Goal: Transaction & Acquisition: Purchase product/service

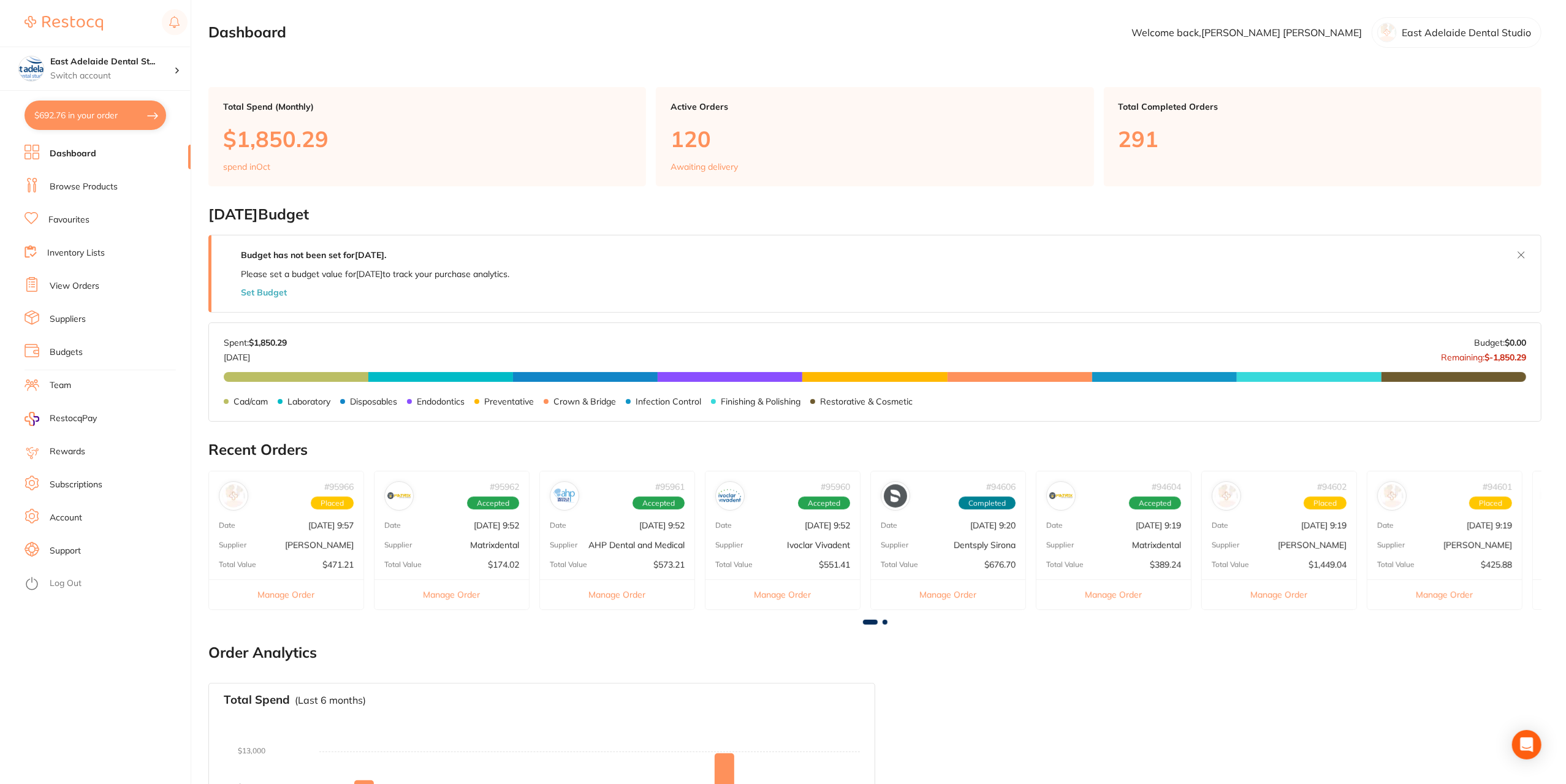
click at [82, 110] on button "$692.76 in your order" at bounding box center [95, 115] width 142 height 30
checkbox input "true"
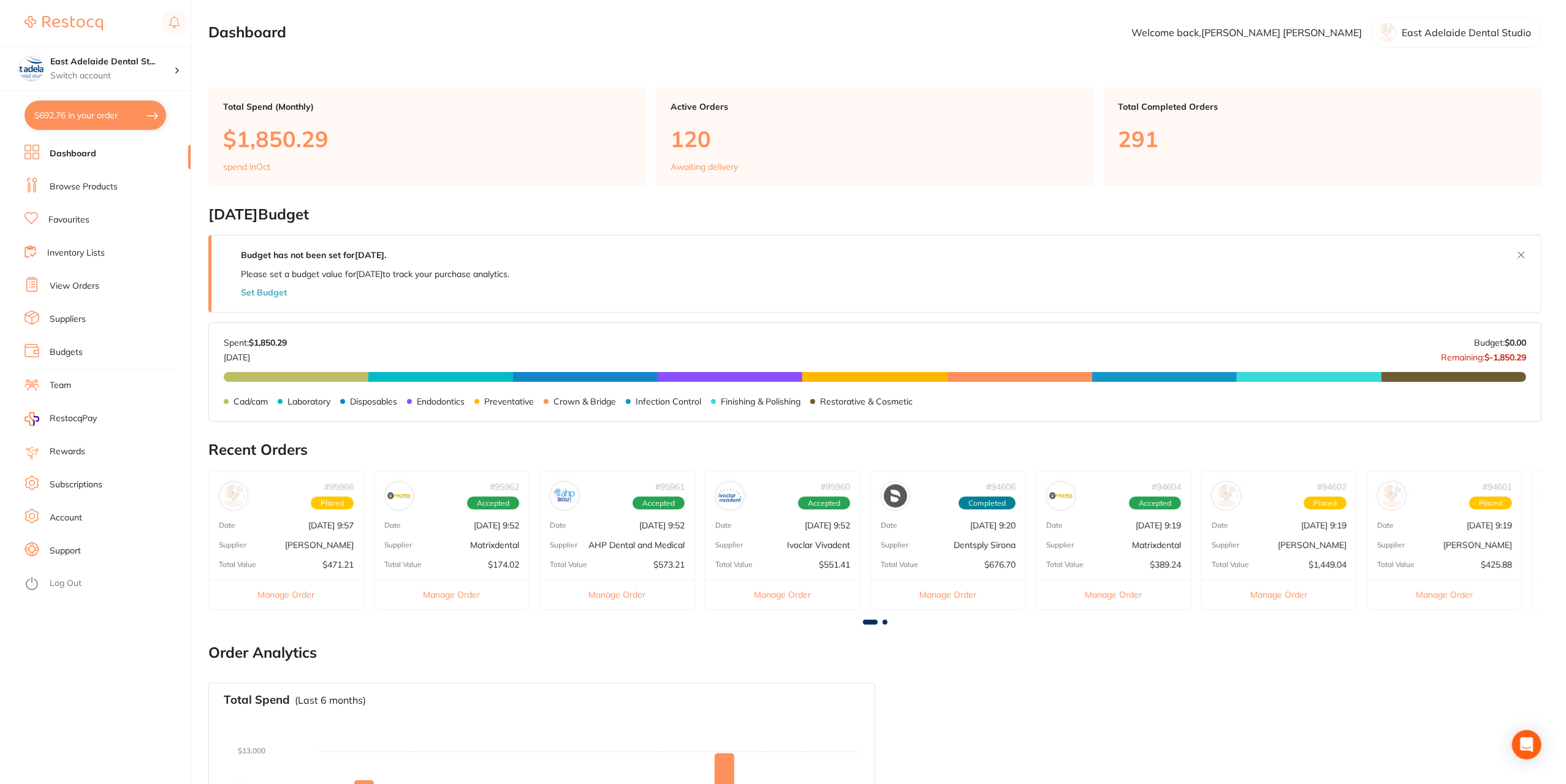
checkbox input "true"
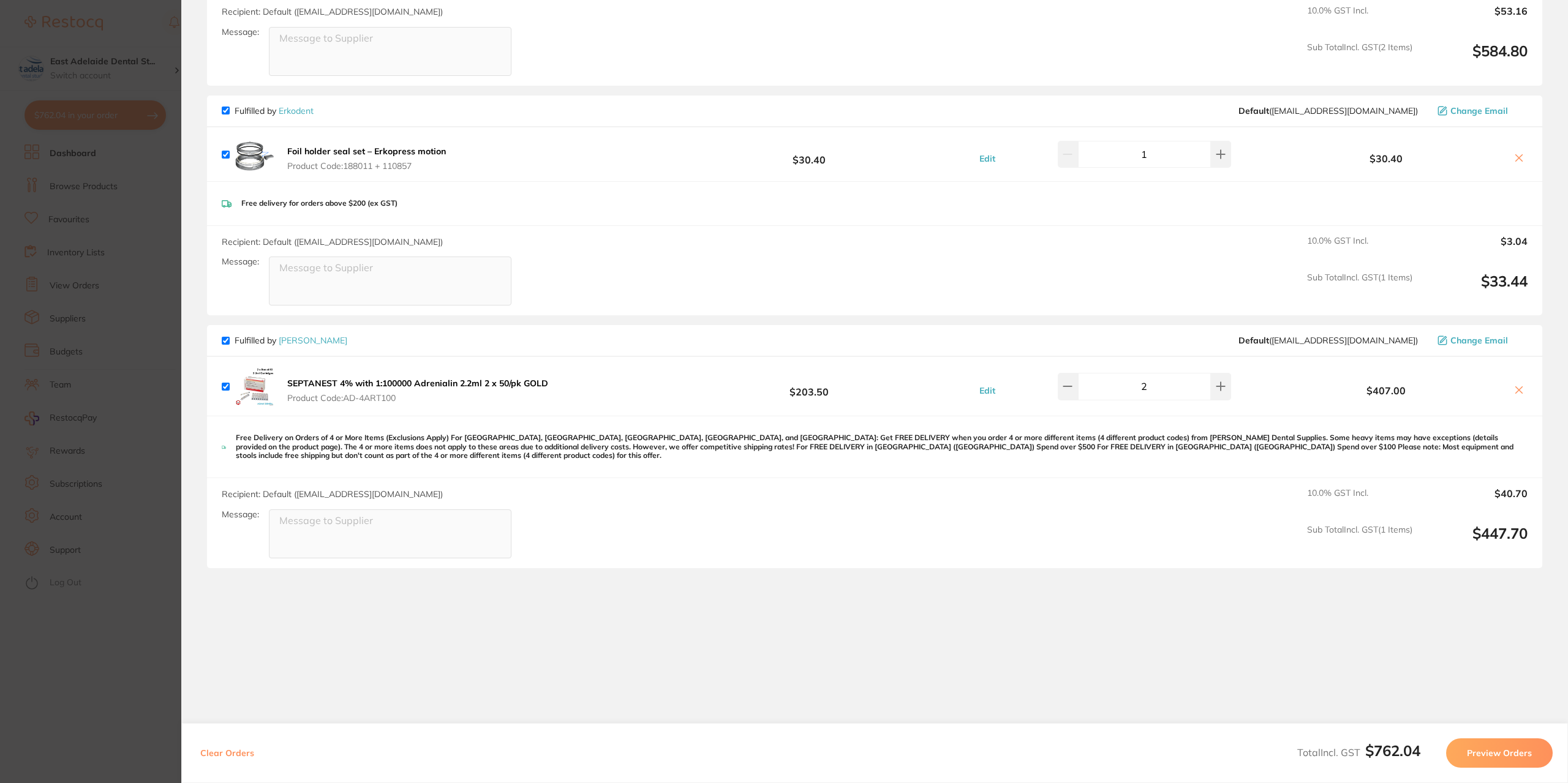
scroll to position [360, 0]
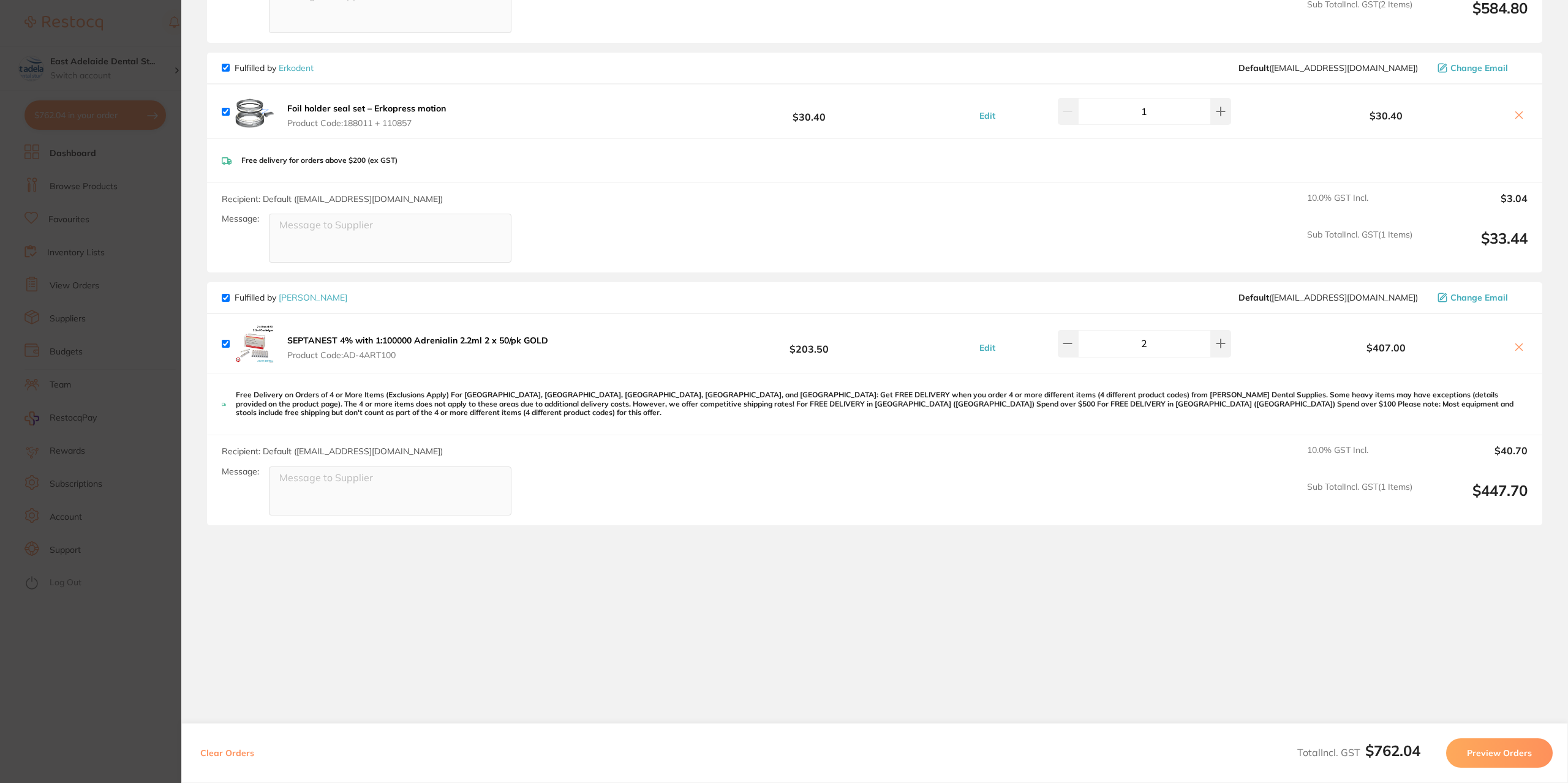
click at [128, 187] on section "Update RRP Set your pre negotiated price for this item. Item Agreed RRP (excl. …" at bounding box center [784, 391] width 1568 height 783
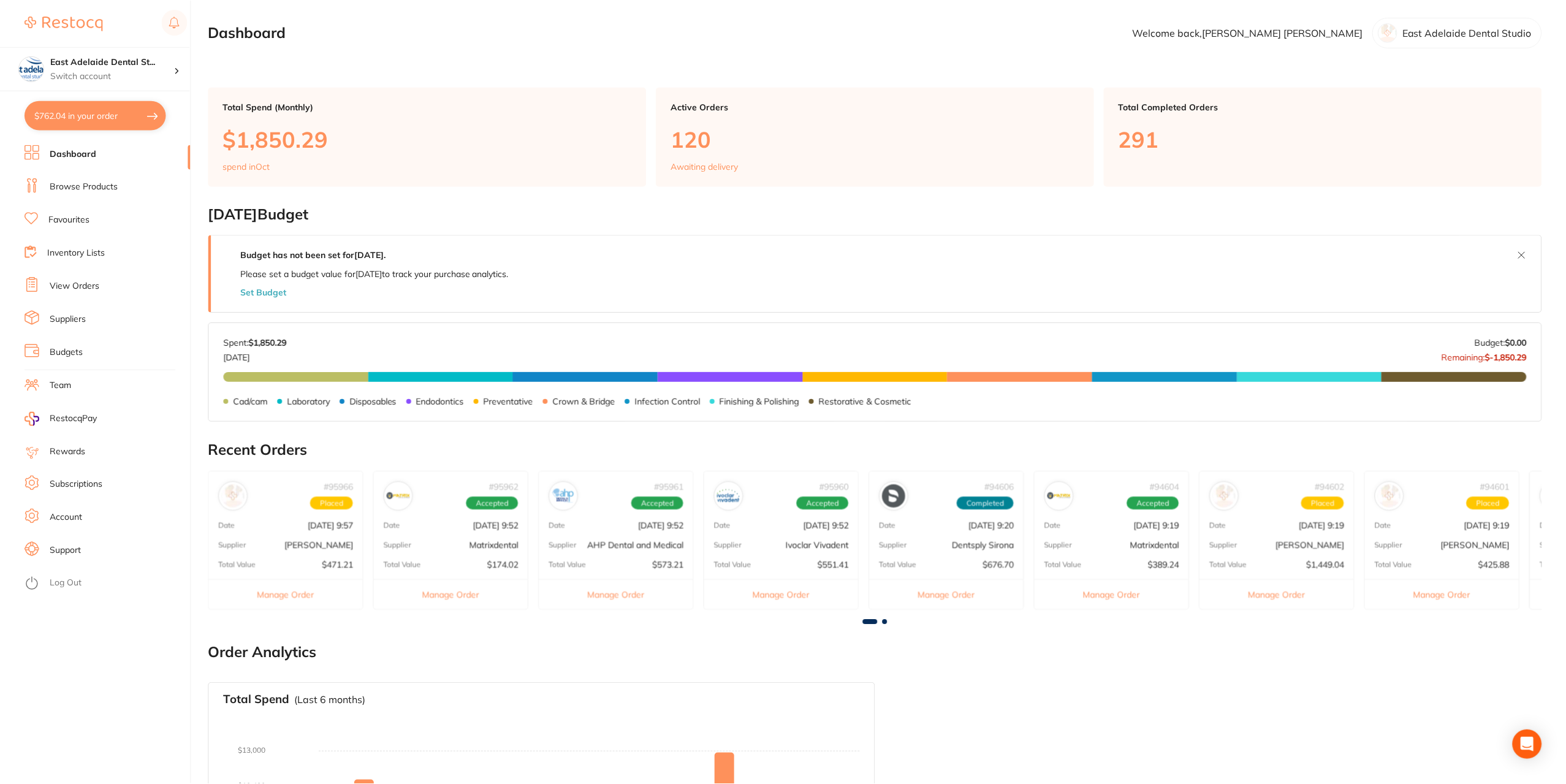
scroll to position [184, 0]
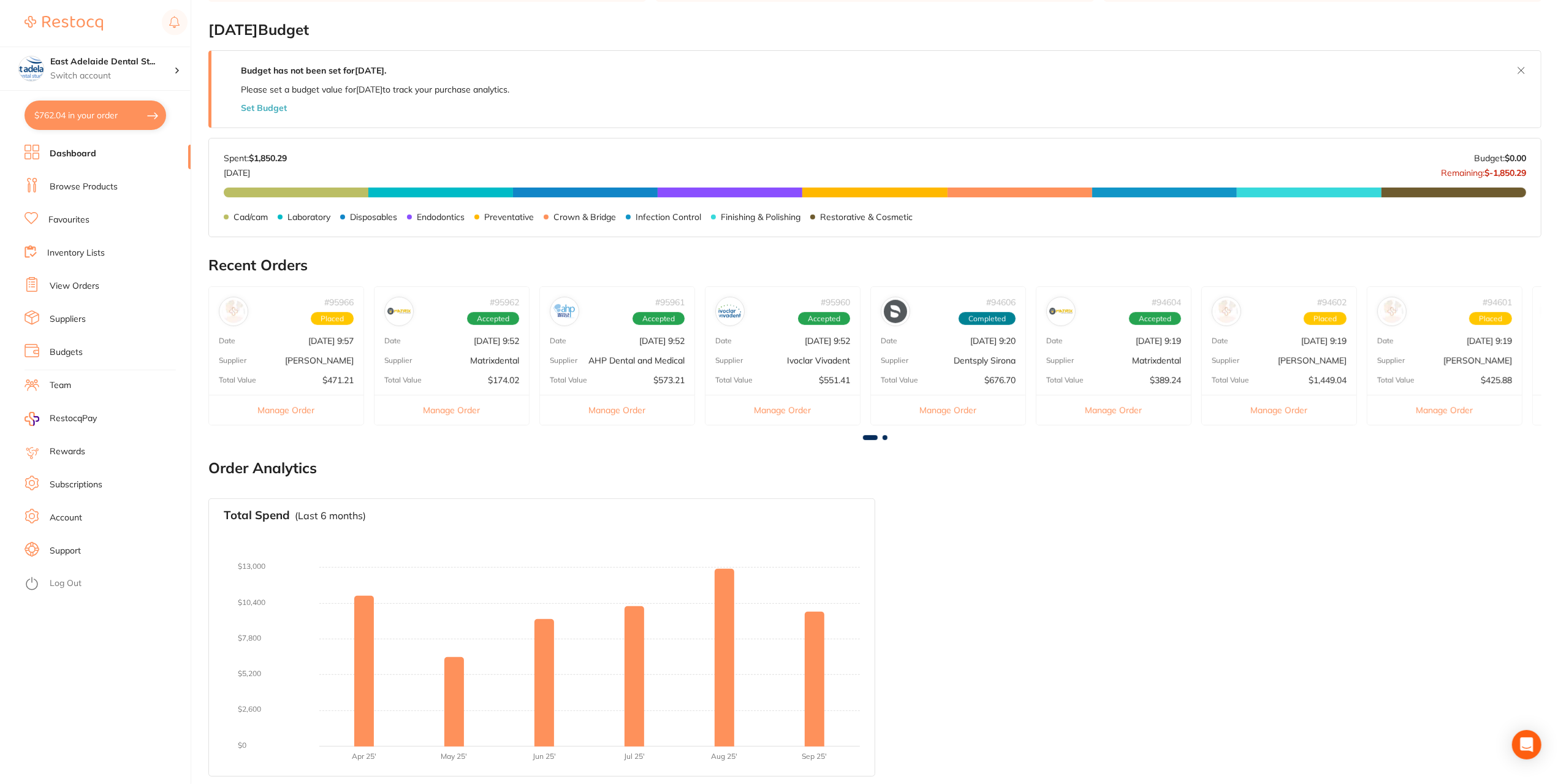
click at [84, 290] on link "View Orders" at bounding box center [74, 286] width 50 height 12
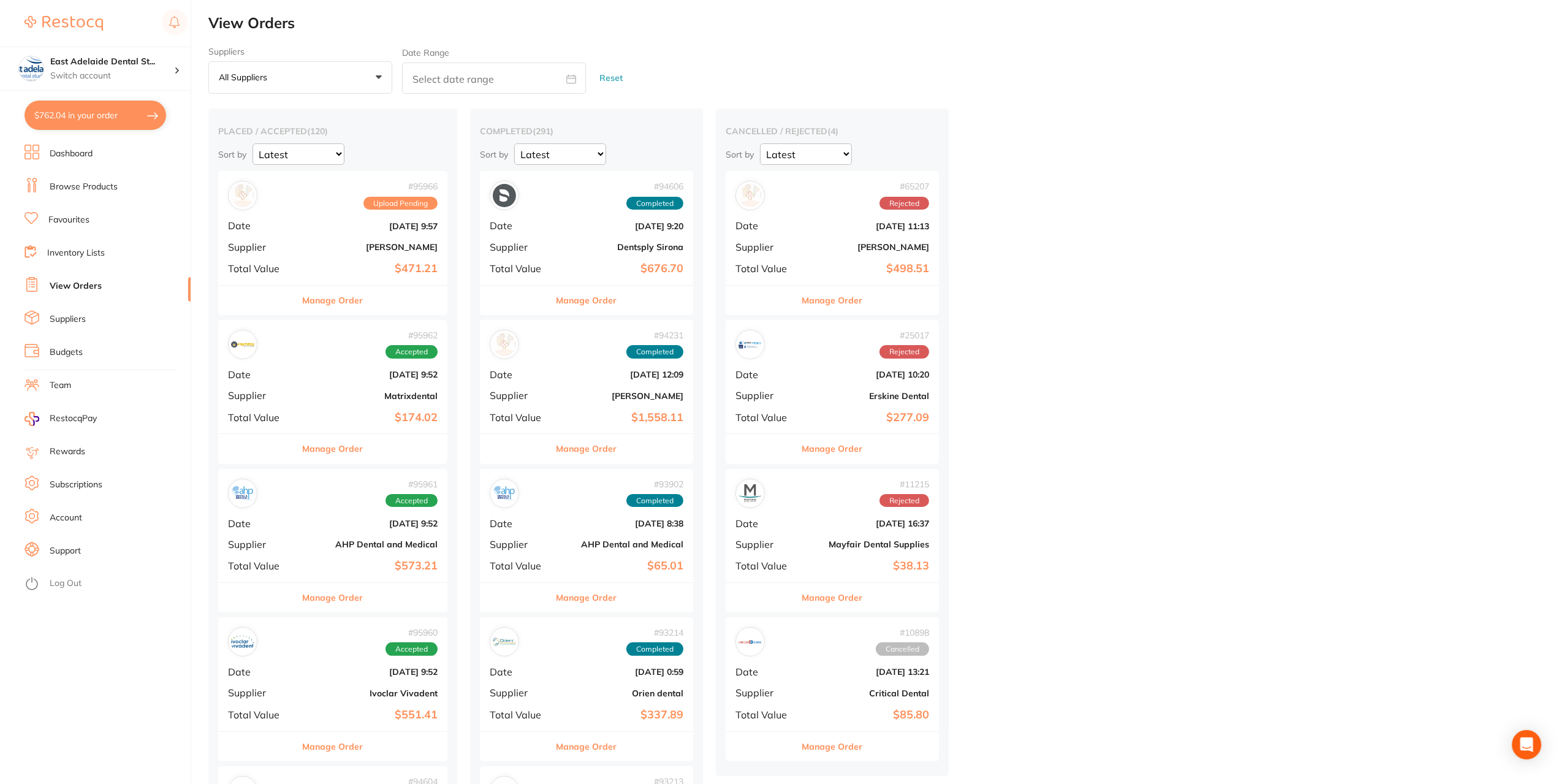
click at [352, 301] on button "Manage Order" at bounding box center [333, 300] width 61 height 30
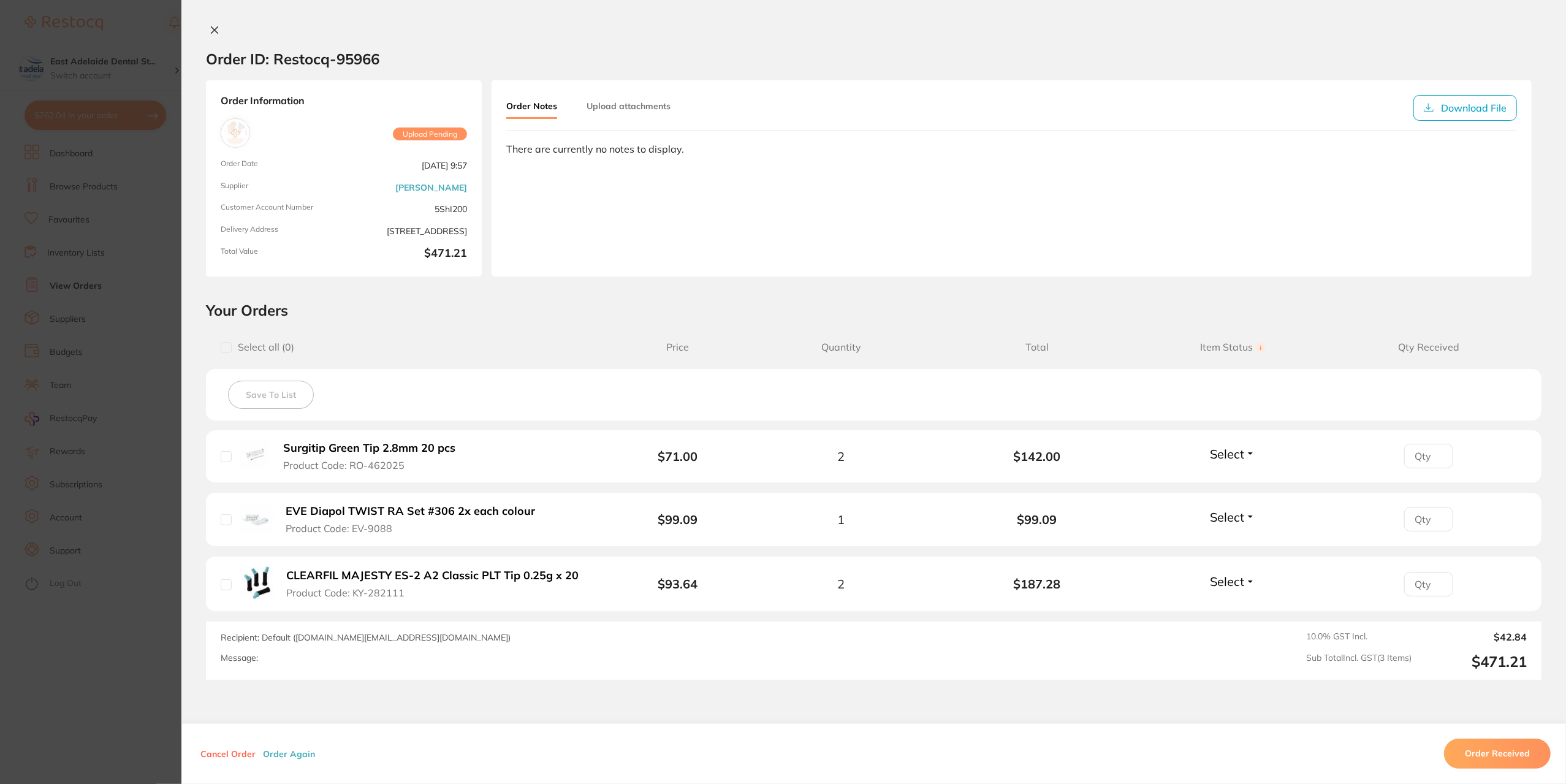
click at [252, 515] on img at bounding box center [257, 519] width 32 height 32
drag, startPoint x: 262, startPoint y: 523, endPoint x: 279, endPoint y: 512, distance: 20.2
click at [262, 523] on img at bounding box center [257, 519] width 32 height 32
click at [298, 509] on b "EVE Diapol TWIST RA Set #306 2x each colour" at bounding box center [410, 512] width 249 height 13
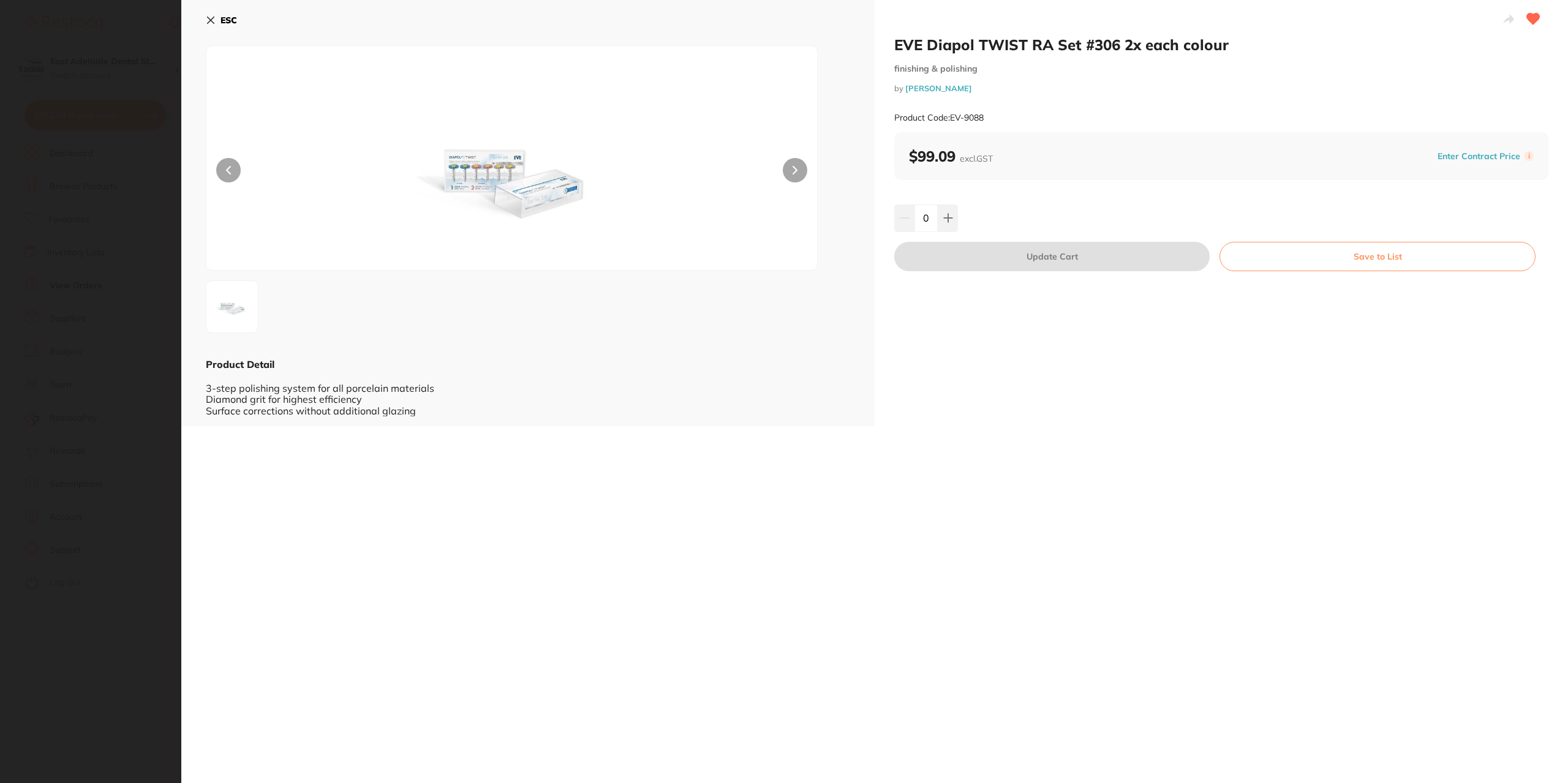
click at [210, 18] on icon at bounding box center [211, 20] width 10 height 10
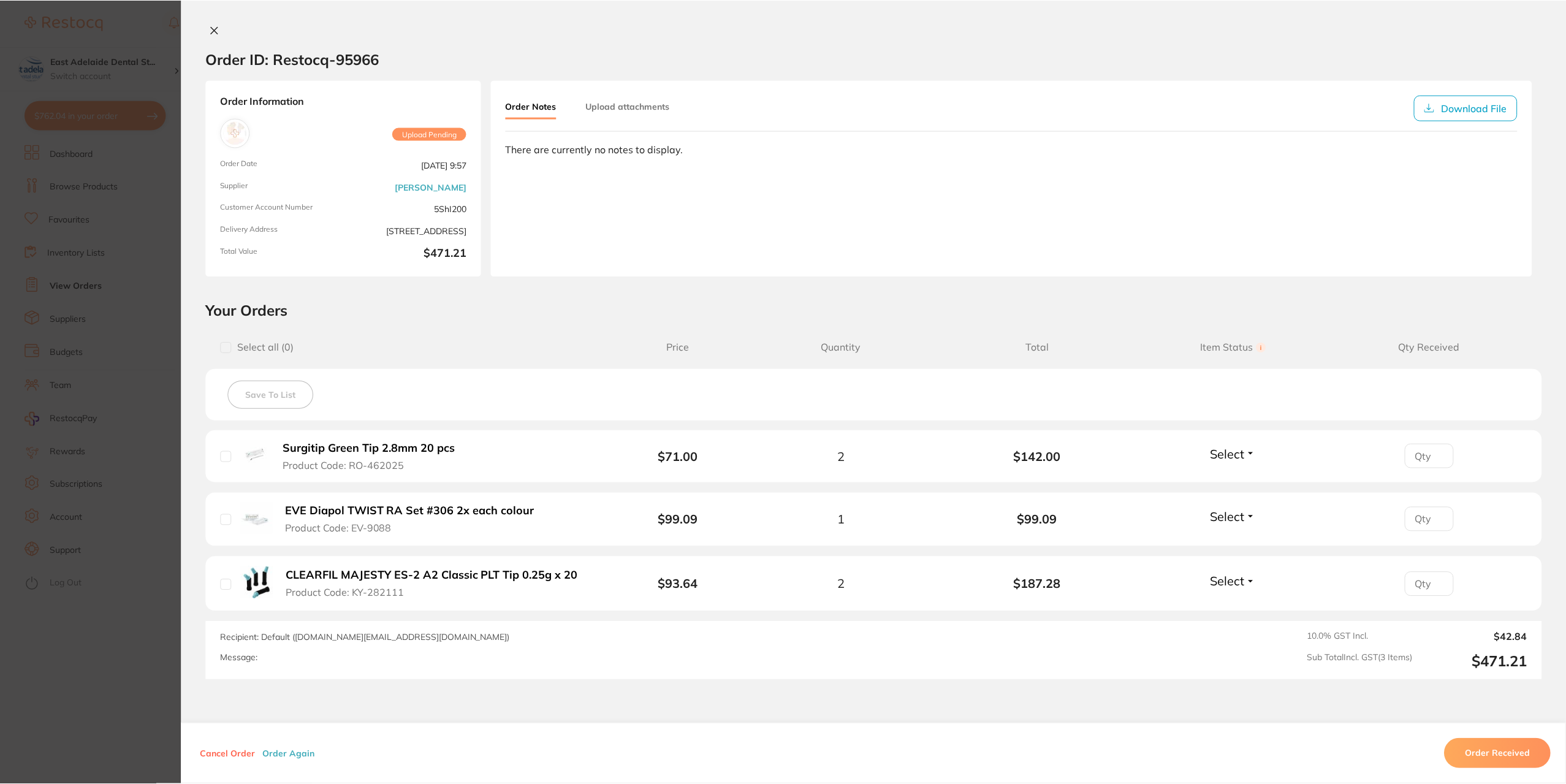
scroll to position [184, 0]
click at [124, 197] on section "Order ID: Restocq- 95966 Order Information Upload Pending Order Date Oct 7 2025…" at bounding box center [783, 392] width 1566 height 784
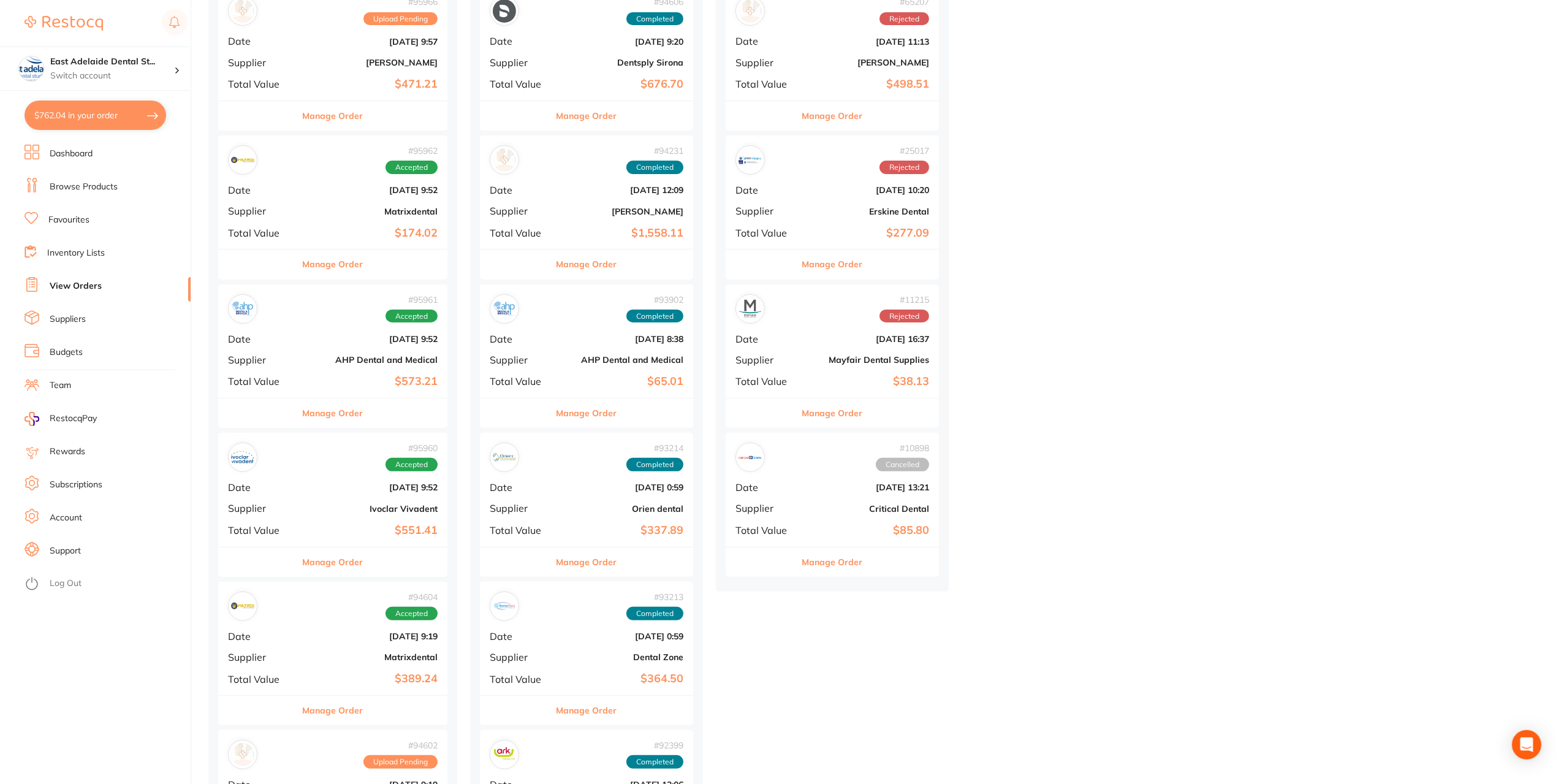
scroll to position [62, 0]
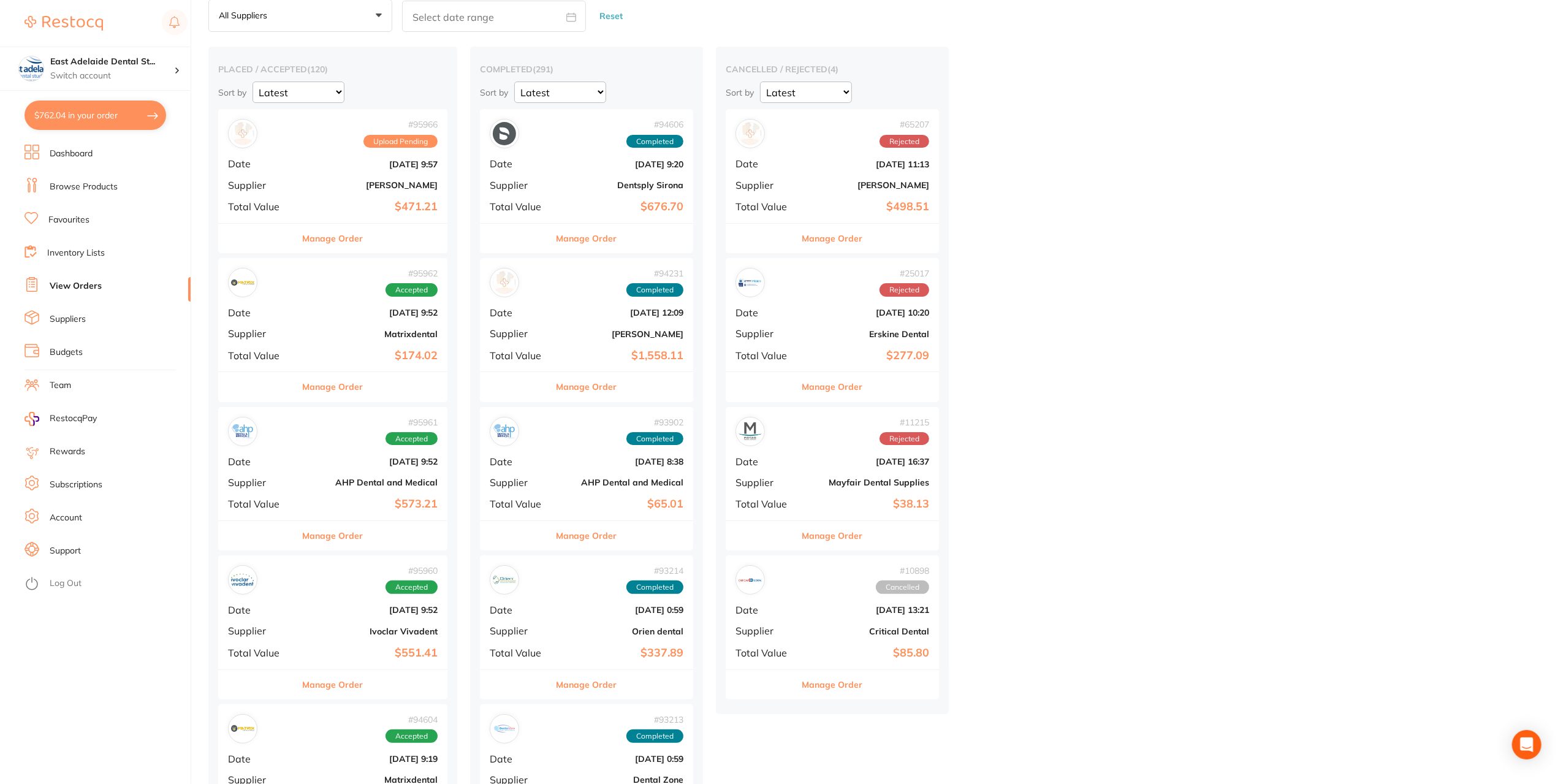
click at [358, 385] on button "Manage Order" at bounding box center [333, 387] width 61 height 30
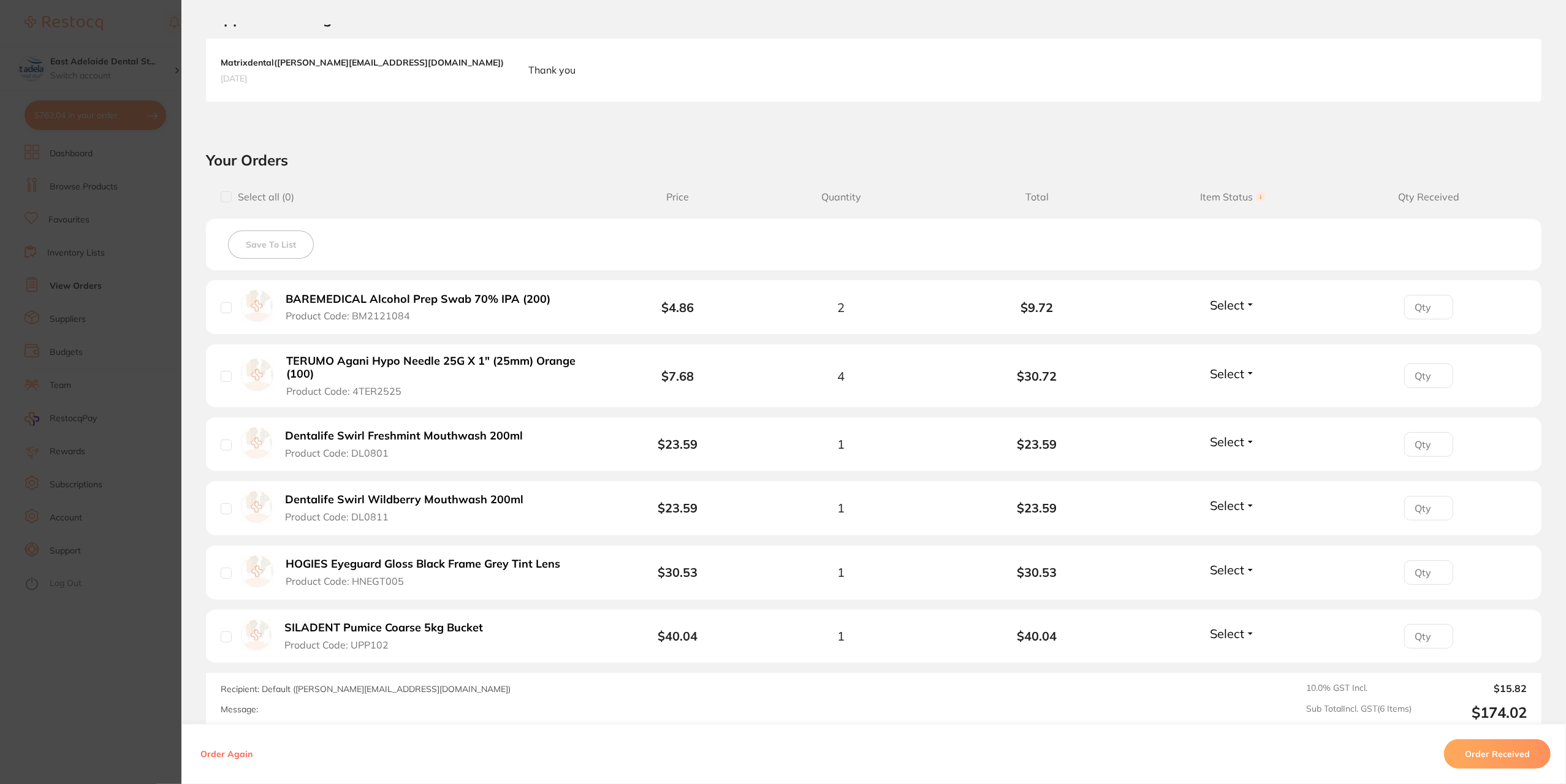
scroll to position [306, 0]
click at [115, 233] on section "Order ID: Restocq- 95962 Order Information Accepted Order Order Date [DATE] 9:5…" at bounding box center [783, 392] width 1566 height 784
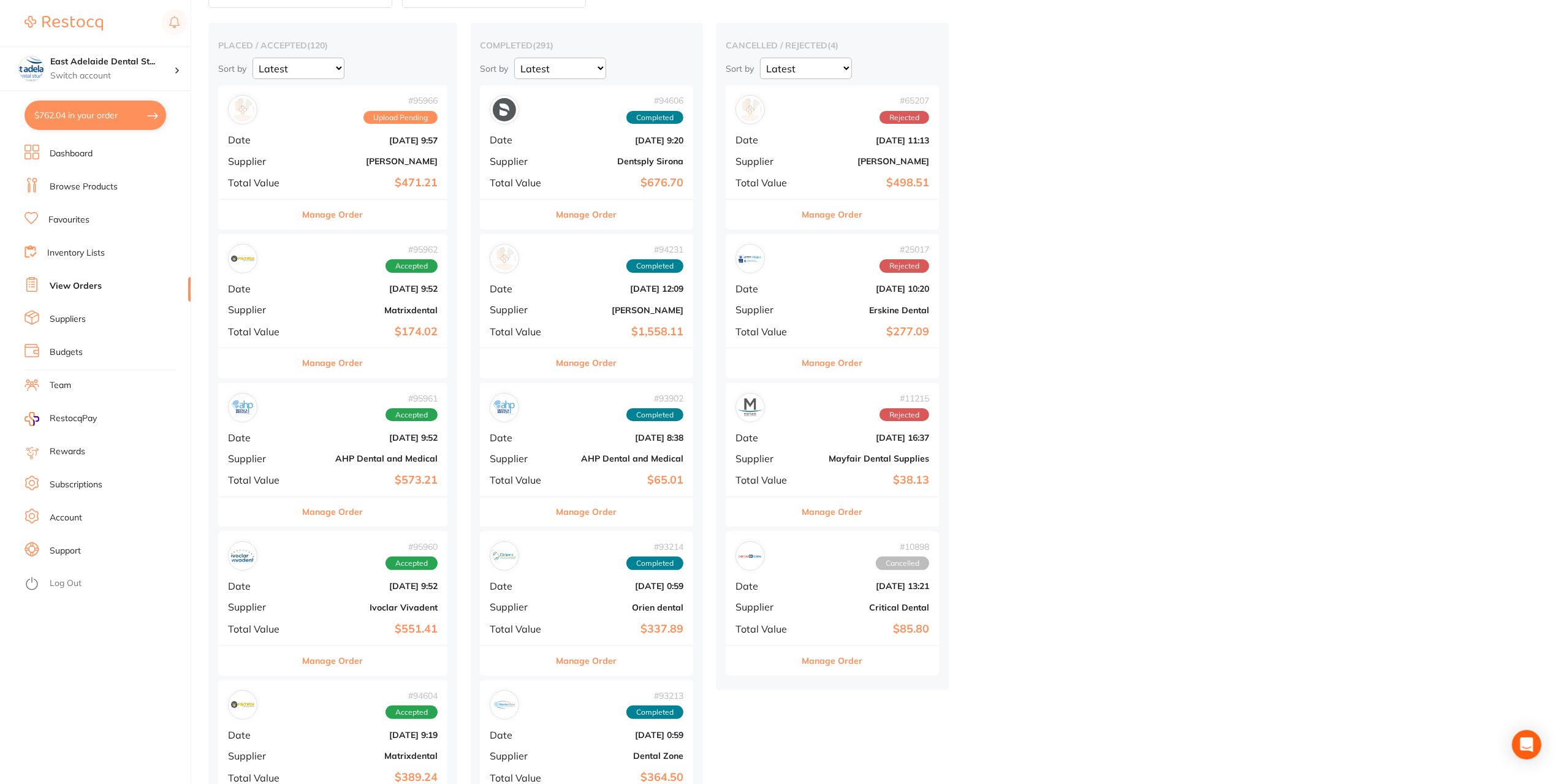
scroll to position [123, 0]
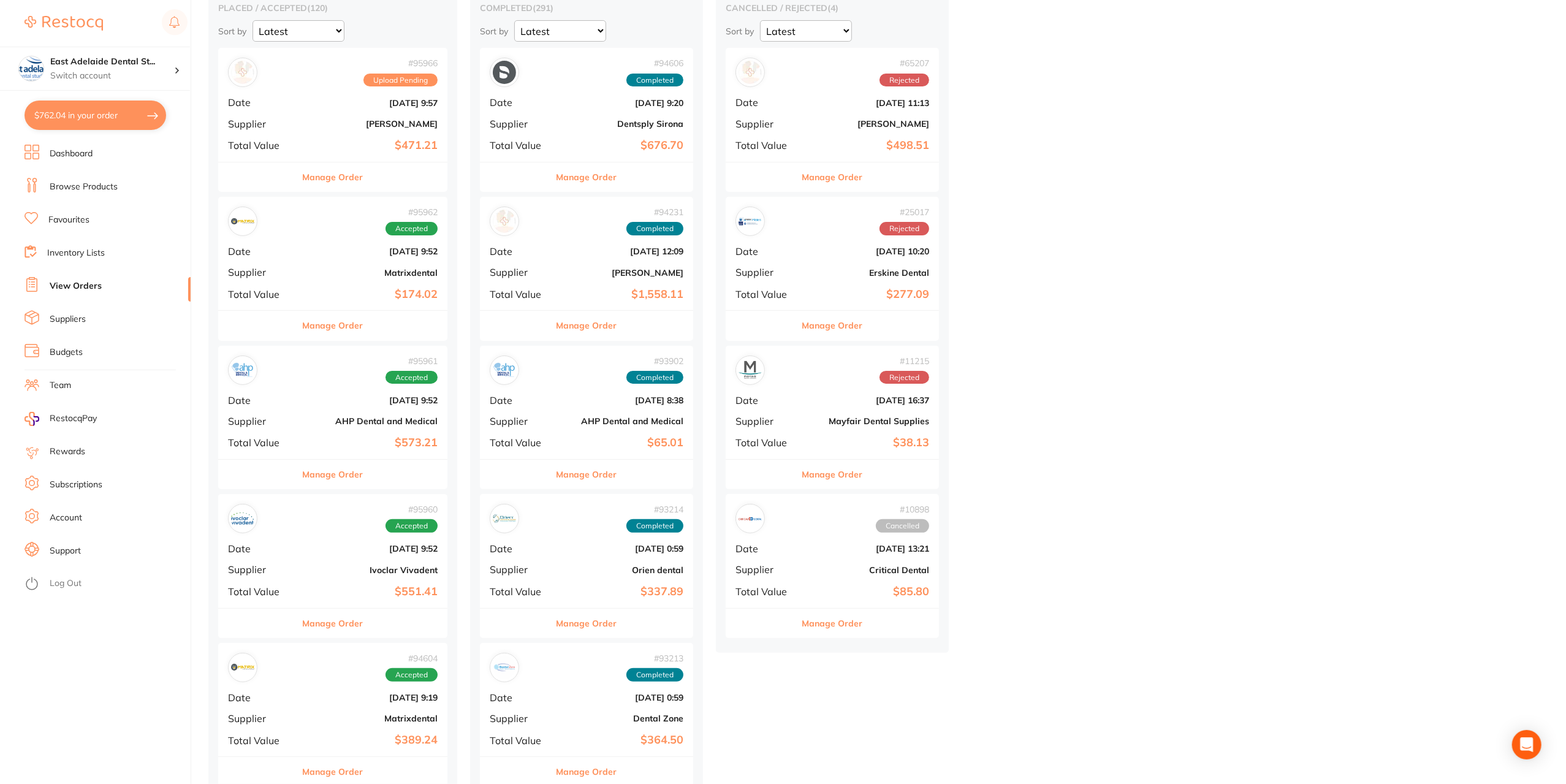
drag, startPoint x: 353, startPoint y: 471, endPoint x: 456, endPoint y: 363, distance: 149.2
click at [353, 472] on button "Manage Order" at bounding box center [333, 474] width 61 height 30
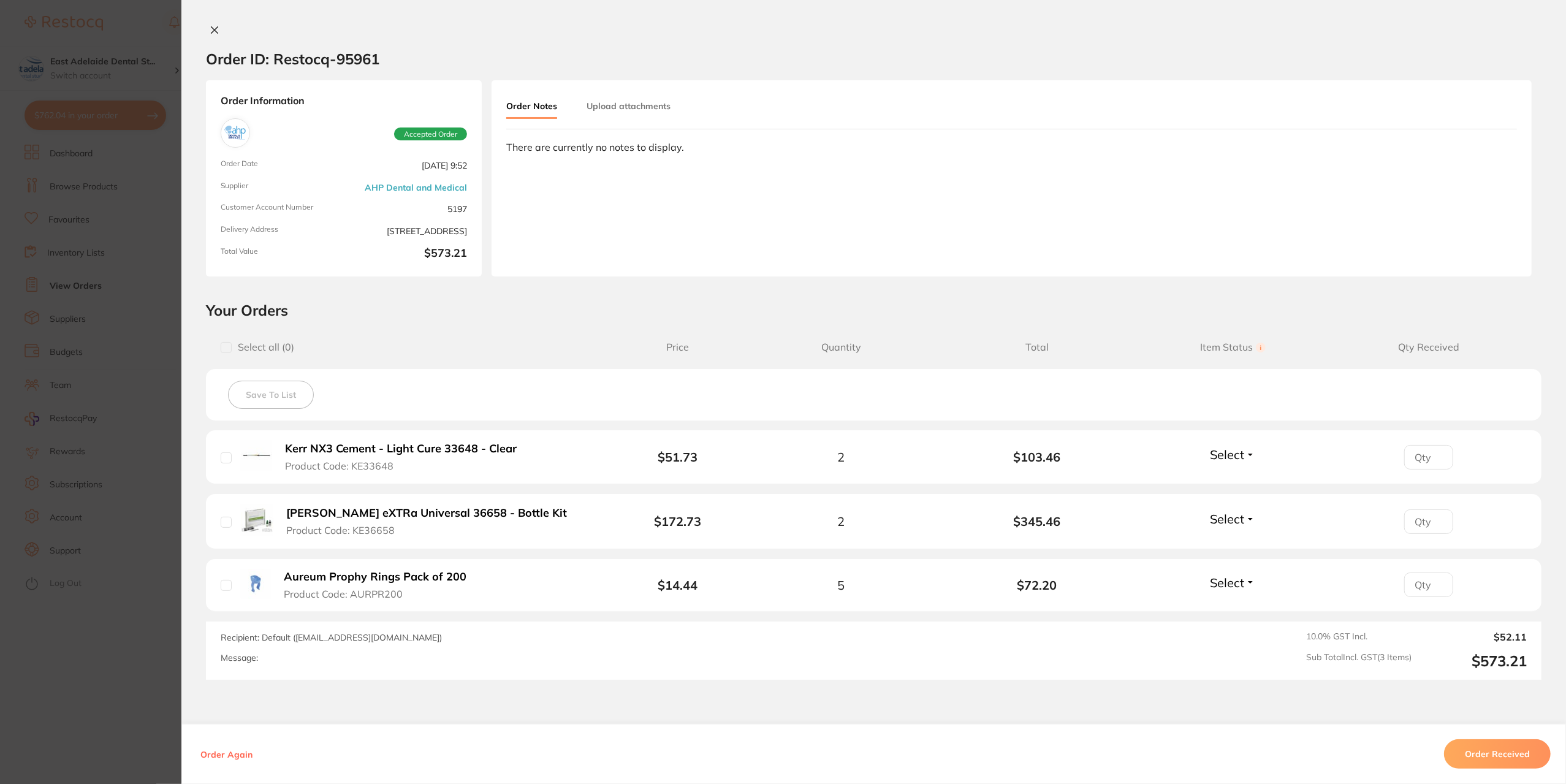
click at [212, 27] on icon at bounding box center [215, 30] width 10 height 10
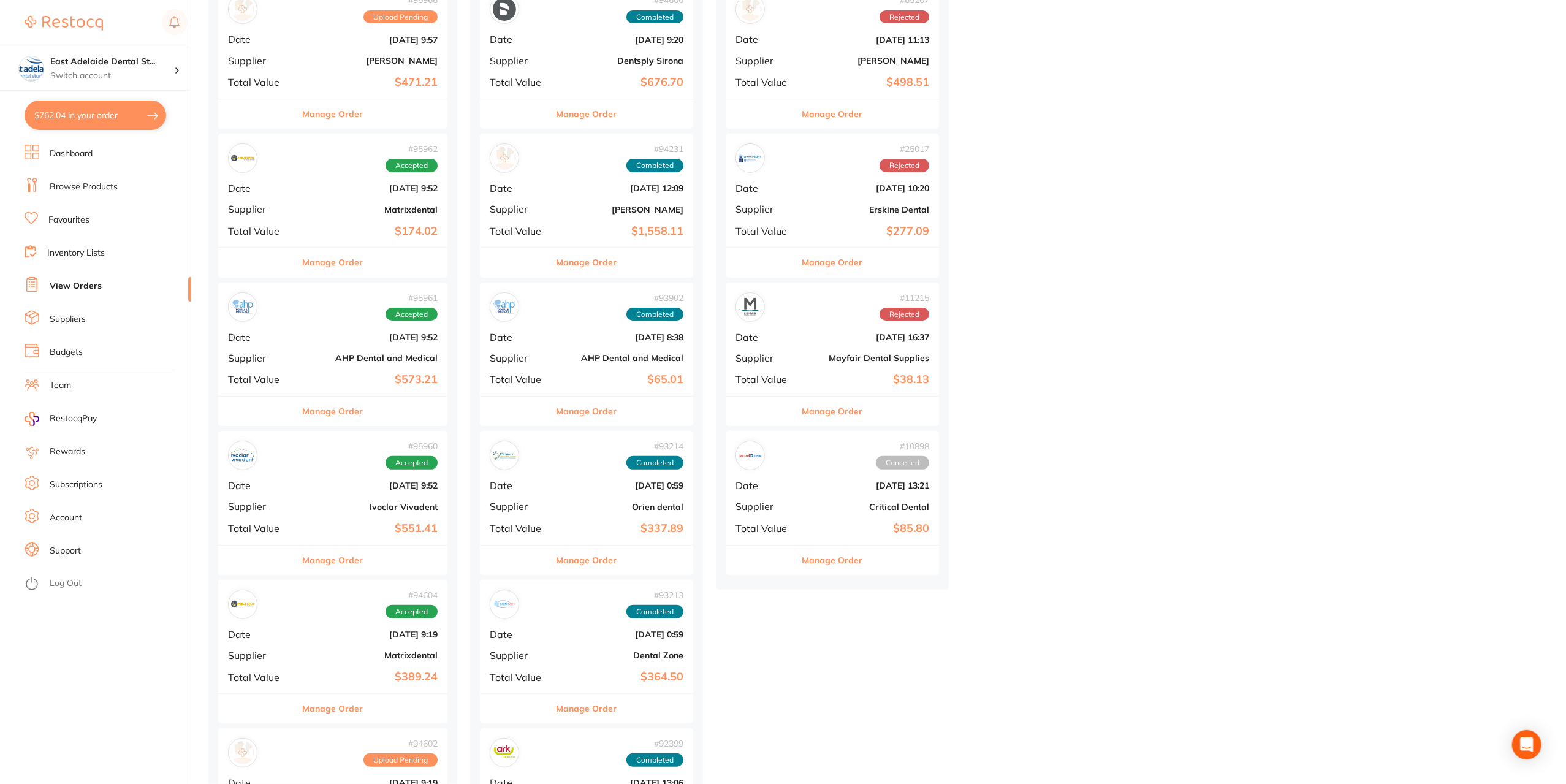
scroll to position [246, 0]
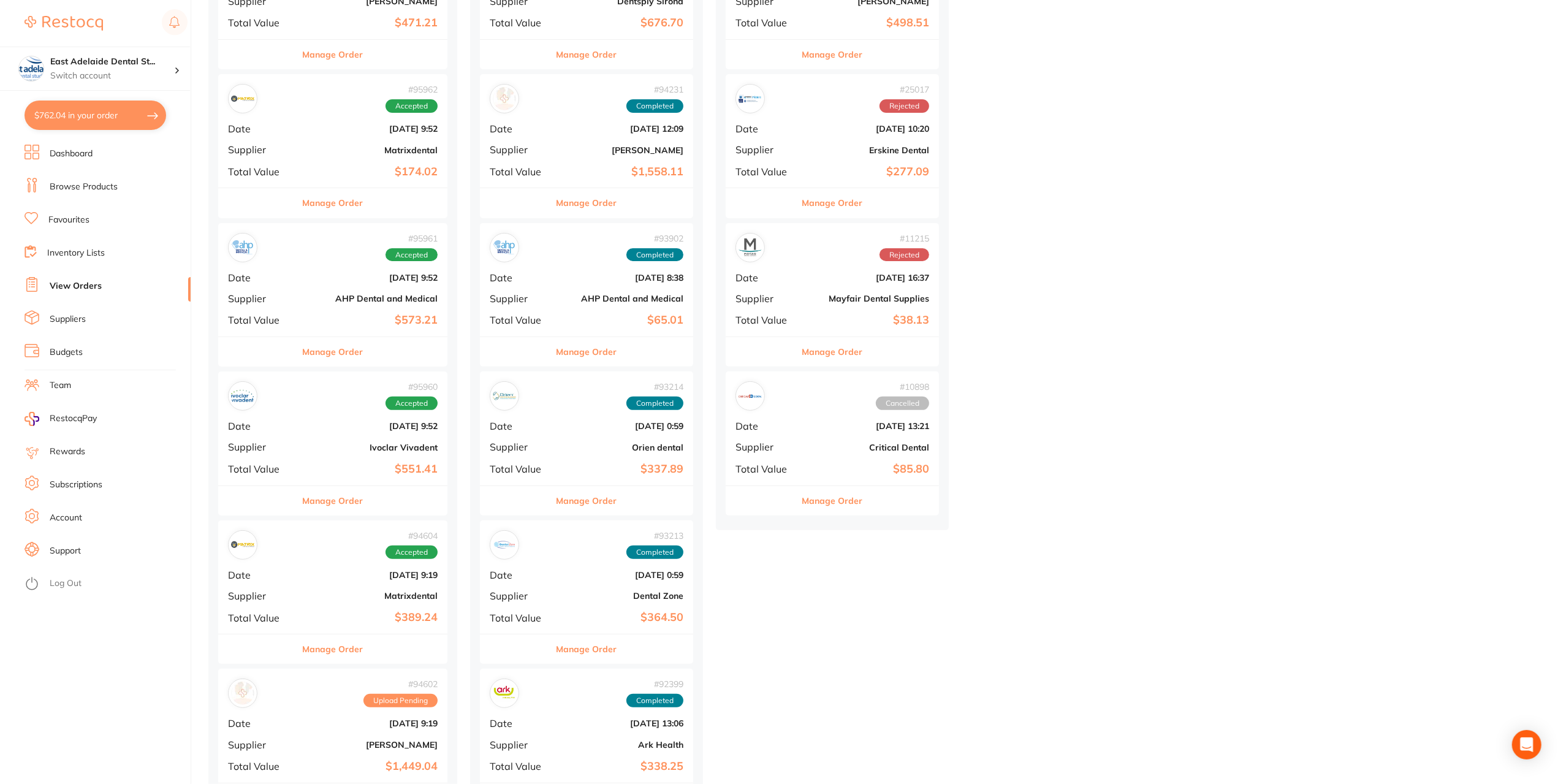
click at [353, 503] on button "Manage Order" at bounding box center [333, 501] width 61 height 30
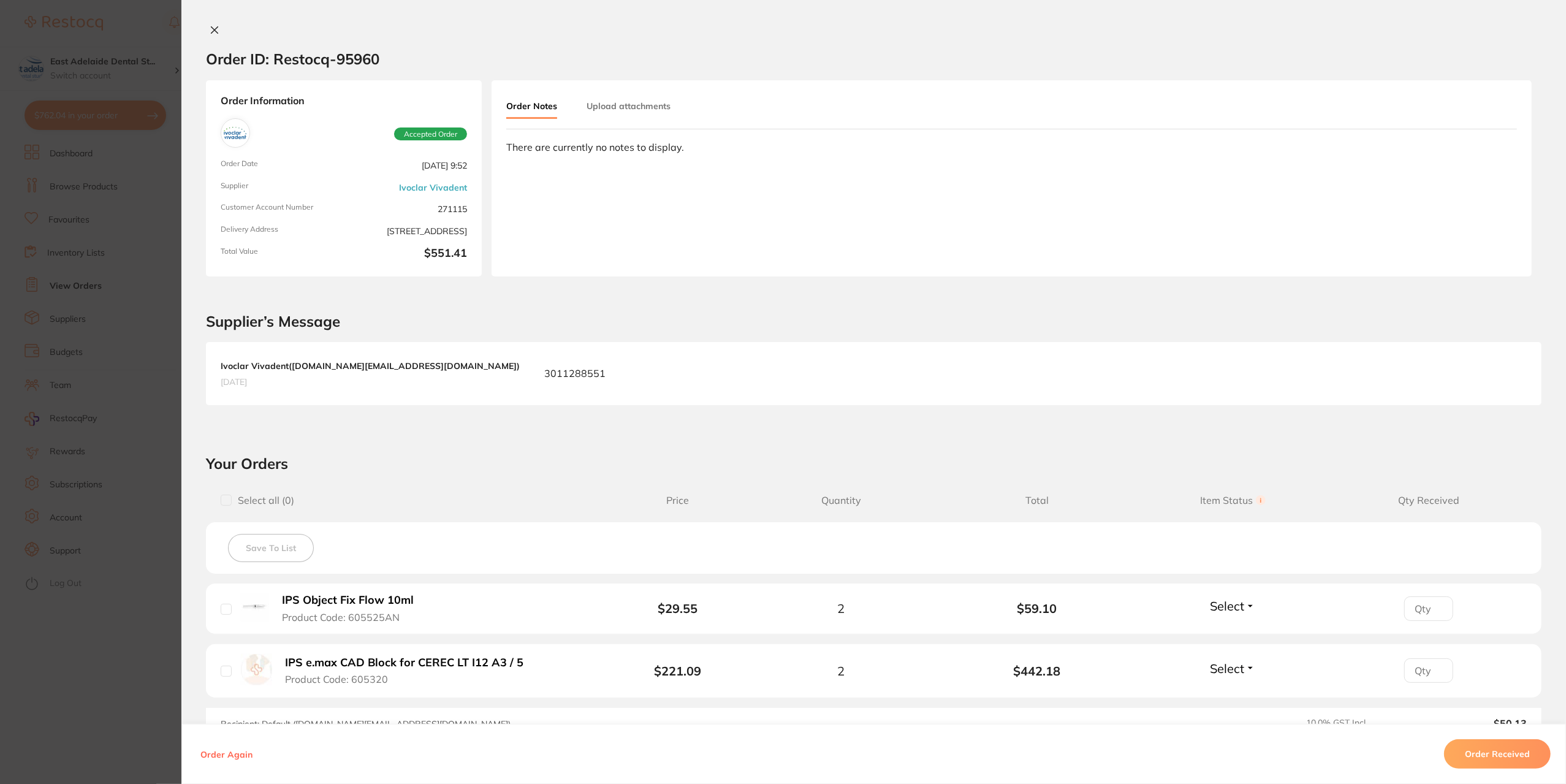
click at [214, 29] on icon at bounding box center [215, 30] width 10 height 10
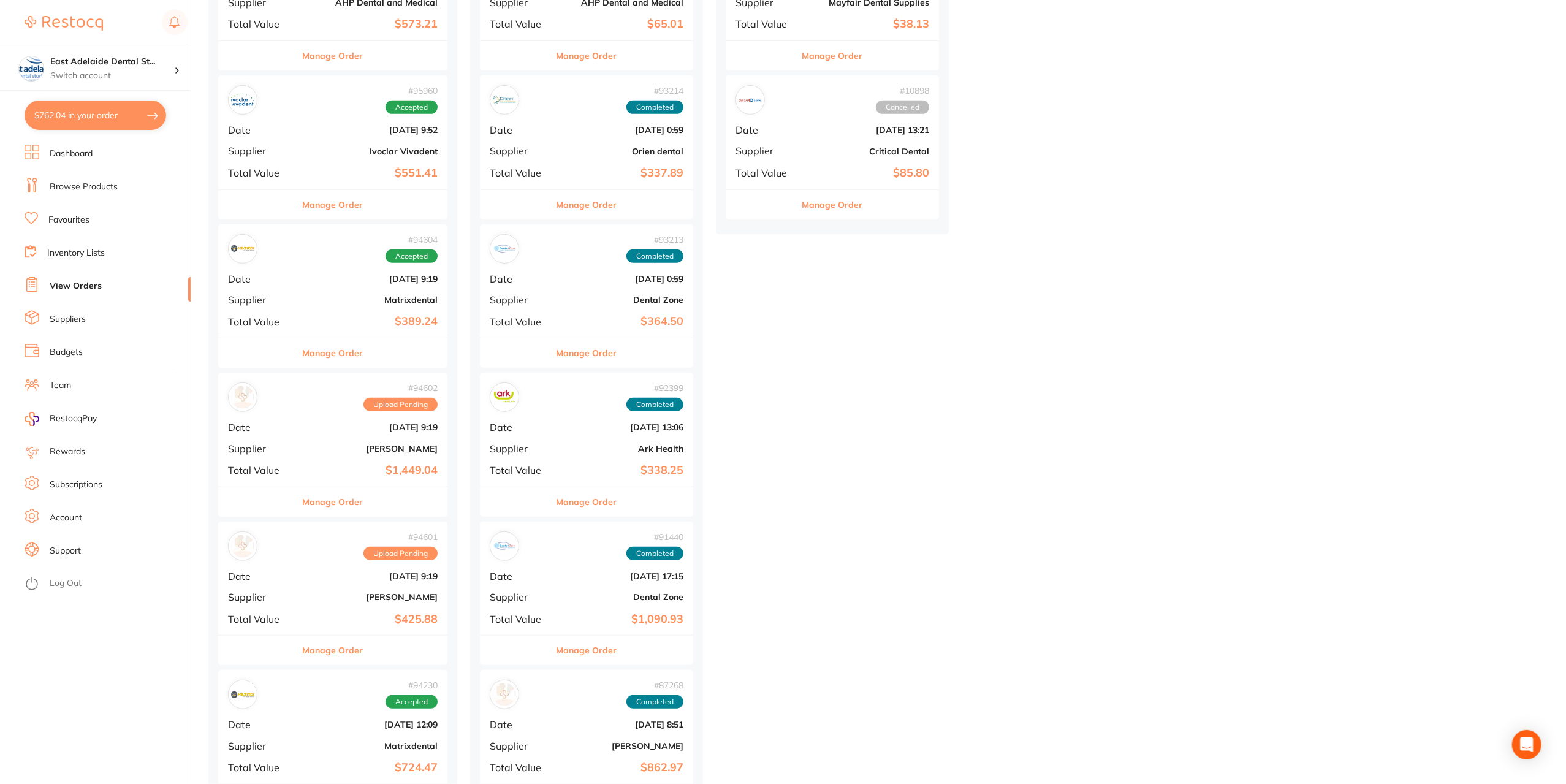
scroll to position [613, 0]
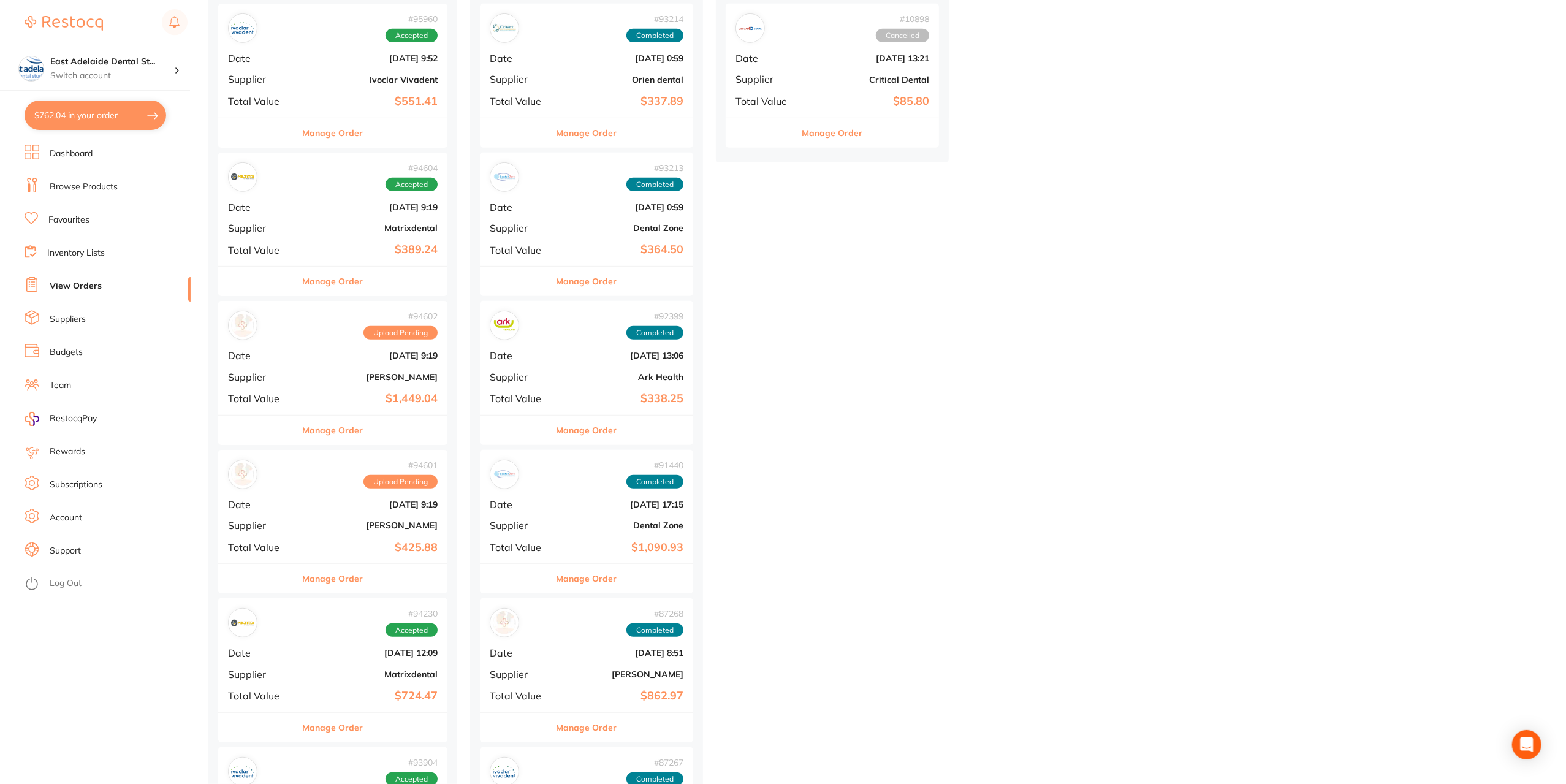
drag, startPoint x: 353, startPoint y: 572, endPoint x: 591, endPoint y: 404, distance: 291.3
click at [352, 572] on button "Manage Order" at bounding box center [333, 578] width 61 height 30
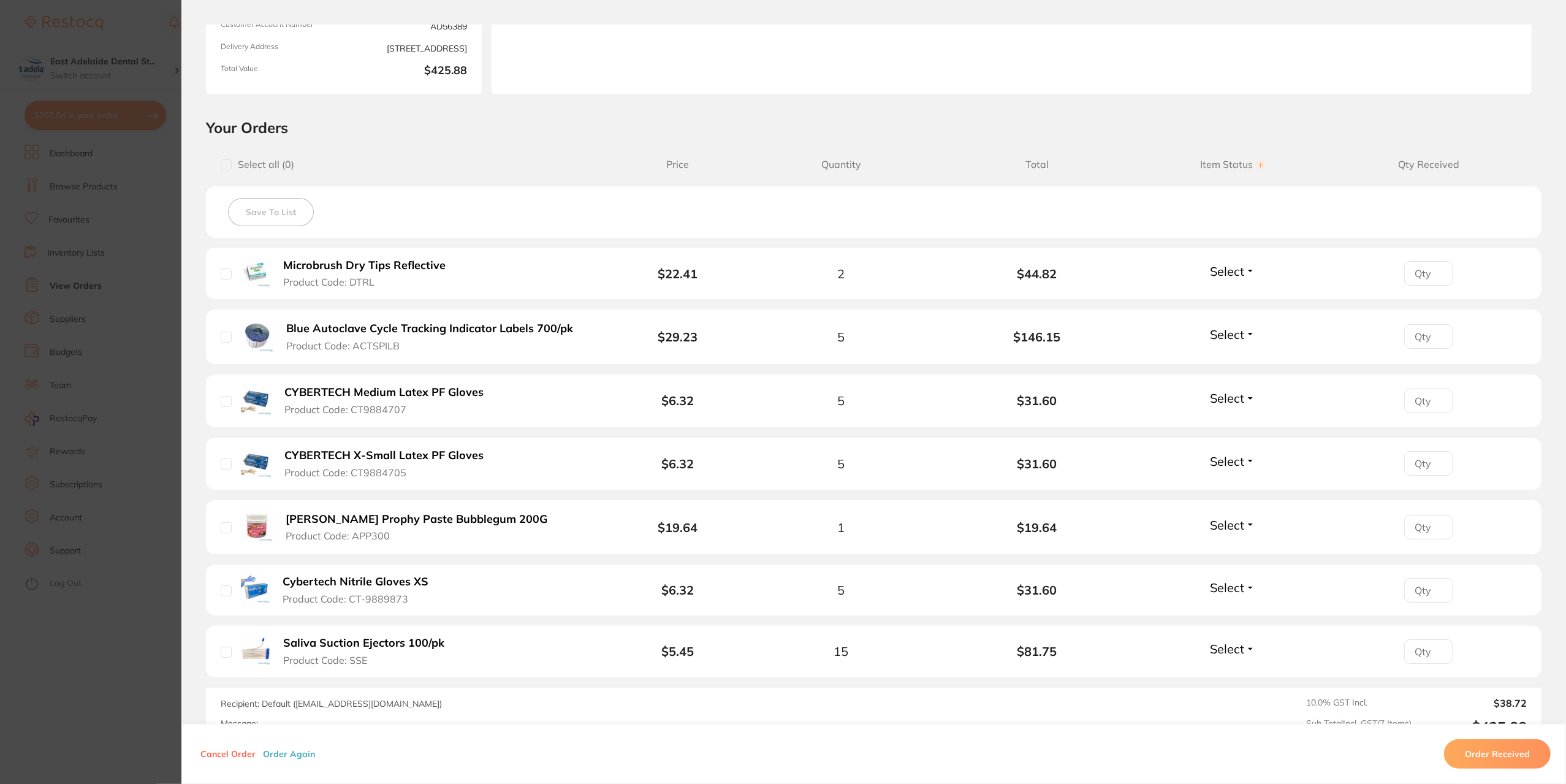
scroll to position [184, 0]
click at [192, 579] on section "Your Orders Select all ( 0 ) Price Quantity Total Item Status You can use this …" at bounding box center [874, 431] width 1385 height 628
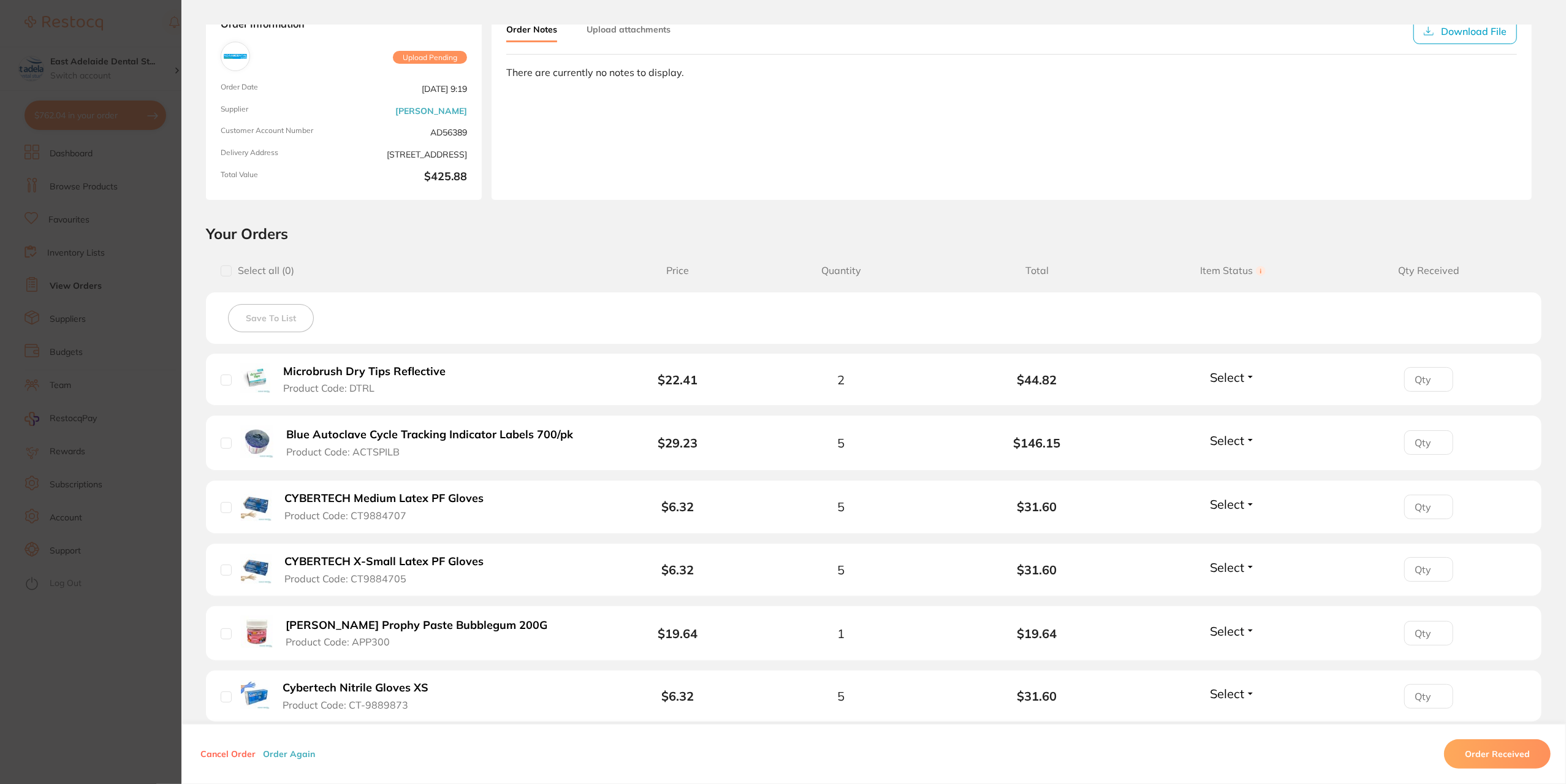
scroll to position [0, 0]
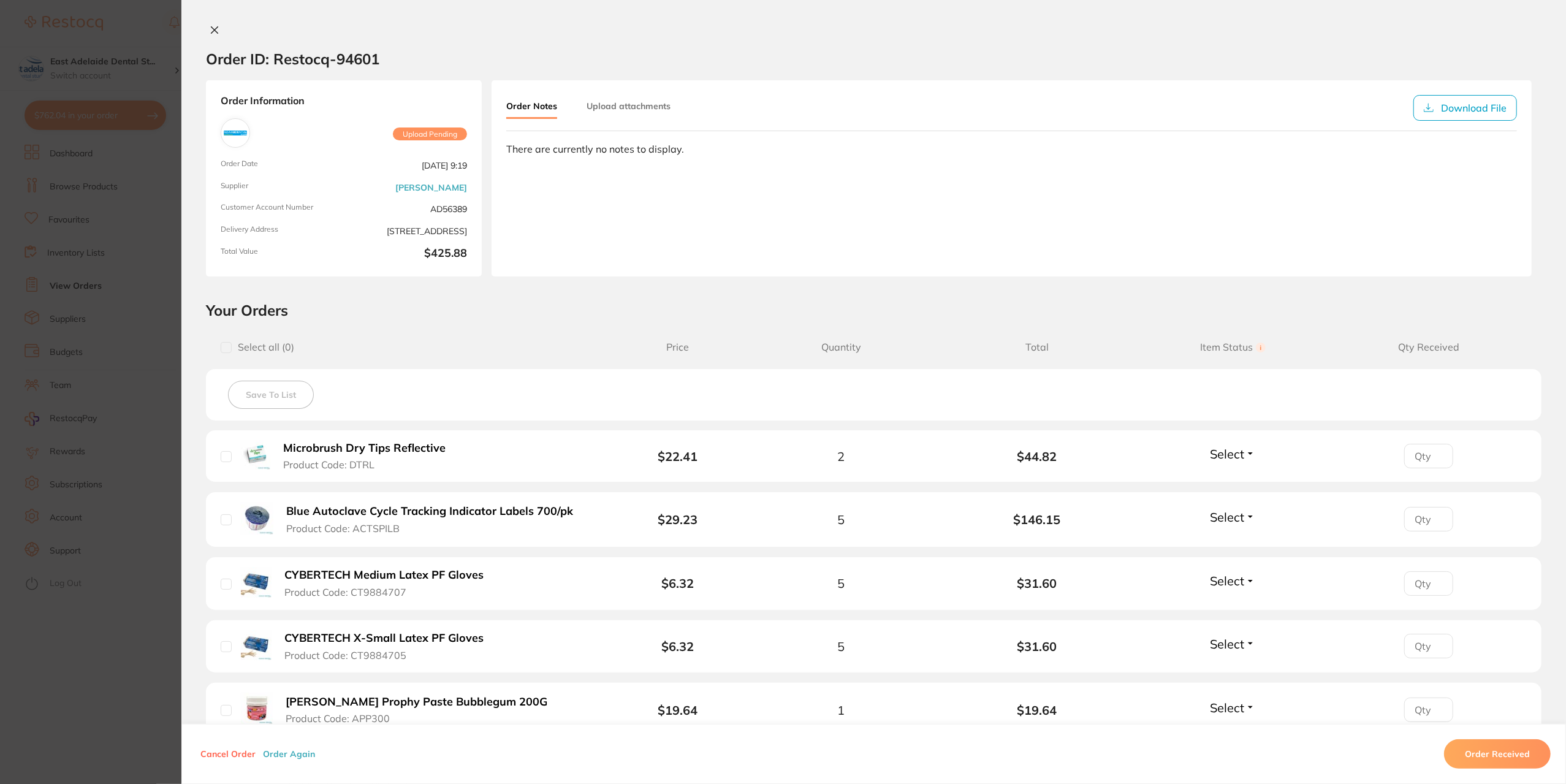
click at [358, 697] on b "[PERSON_NAME] Prophy Paste Bubblegum 200G" at bounding box center [416, 702] width 262 height 13
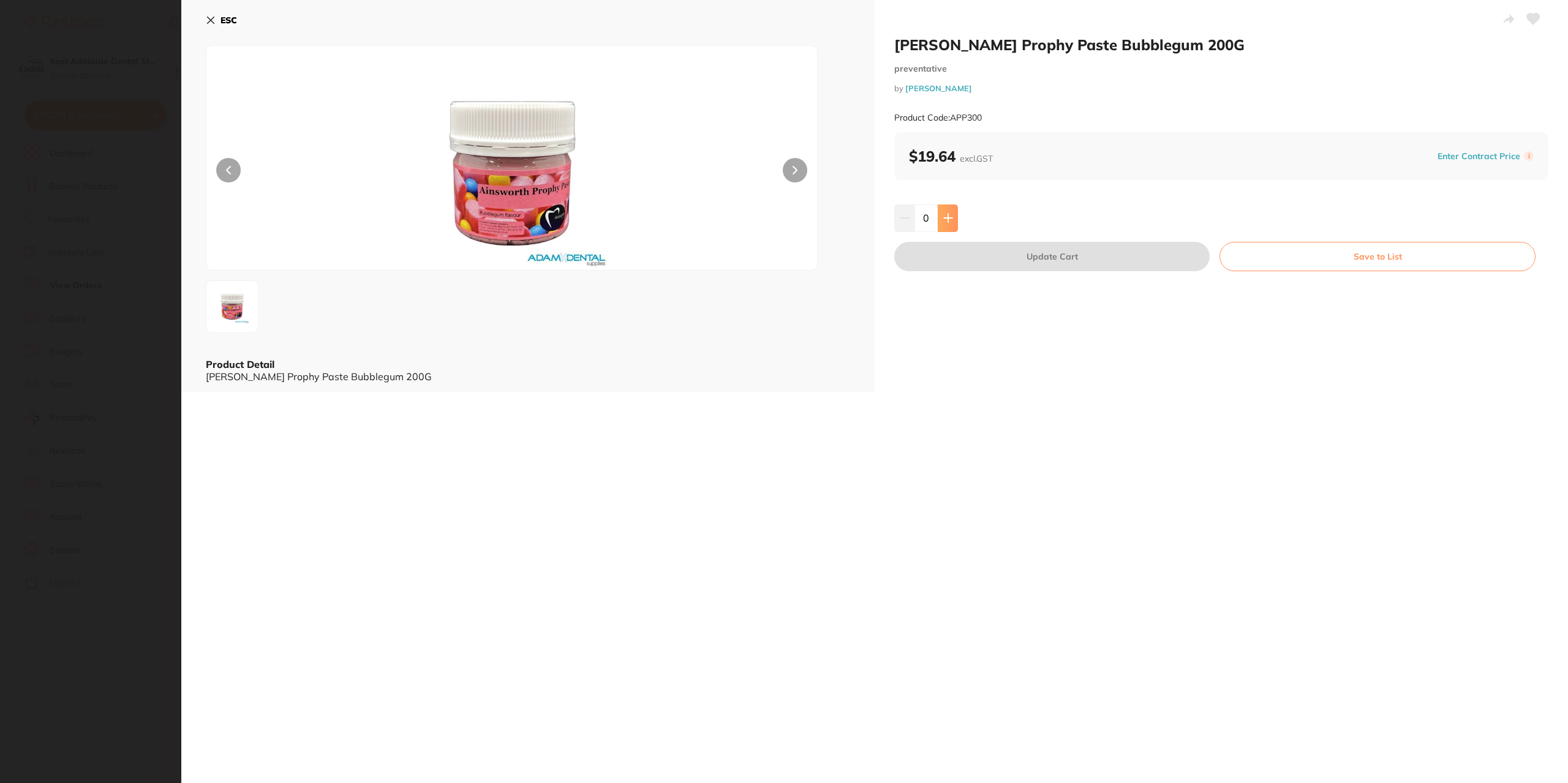
click at [938, 214] on button at bounding box center [948, 217] width 20 height 27
type input "2"
click at [973, 265] on button "Update Cart" at bounding box center [1051, 256] width 315 height 30
checkbox input "false"
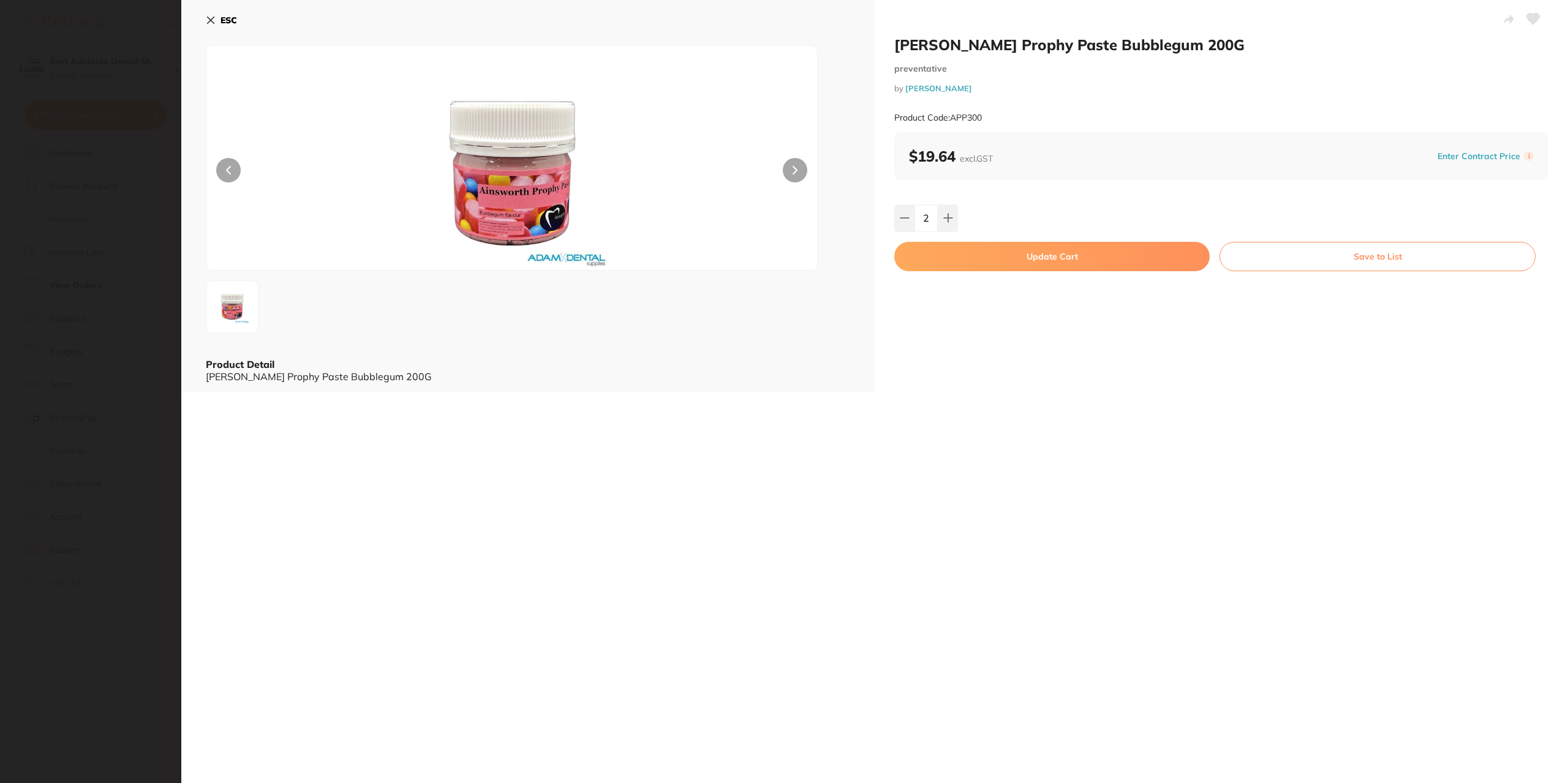
checkbox input "false"
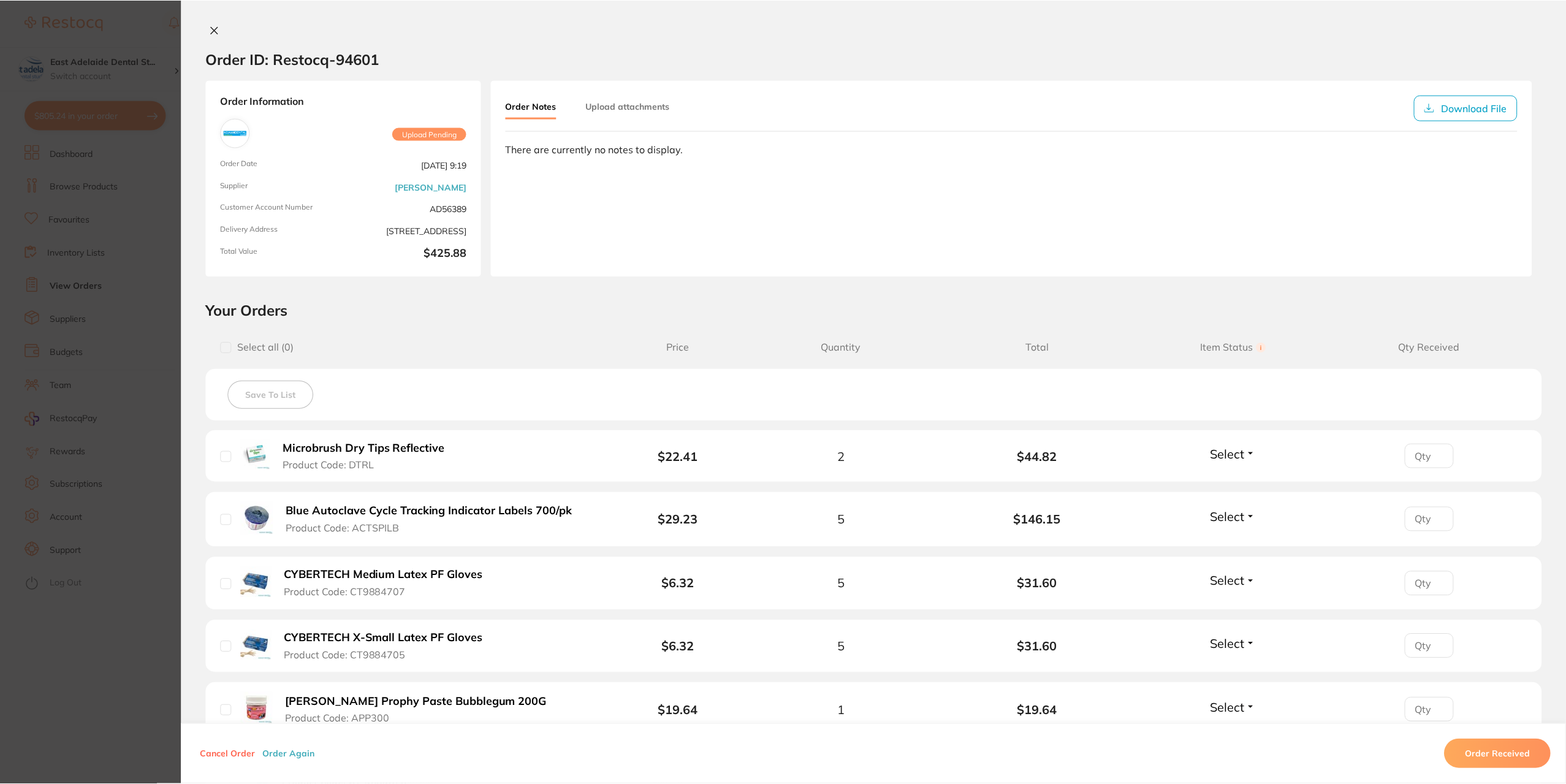
scroll to position [613, 0]
click at [114, 105] on section "Order ID: Restocq- 94601 Order Information Upload Pending Order Date [DATE] 9:1…" at bounding box center [783, 392] width 1566 height 784
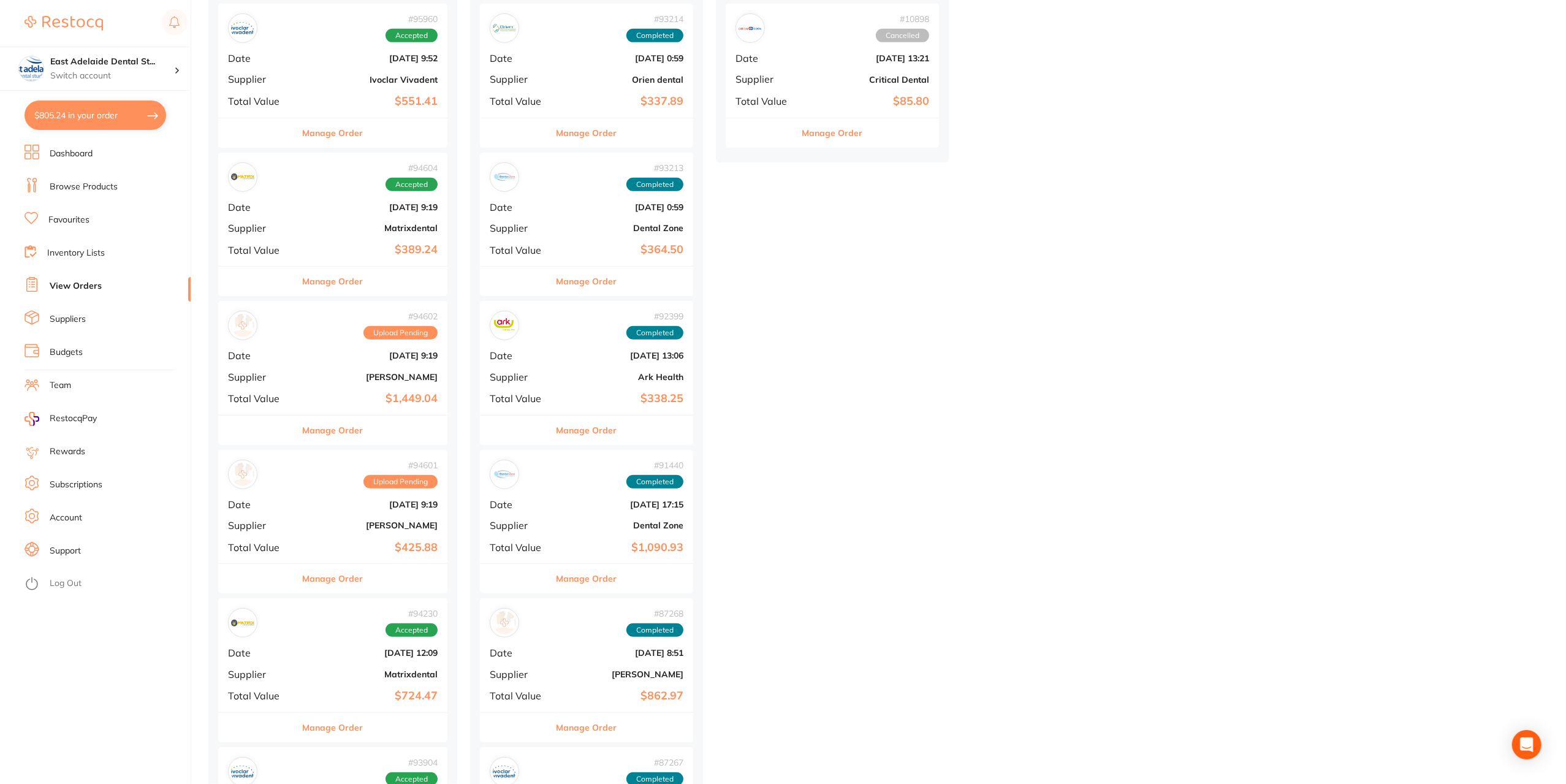
click at [117, 110] on button "$805.24 in your order" at bounding box center [95, 115] width 142 height 30
checkbox input "true"
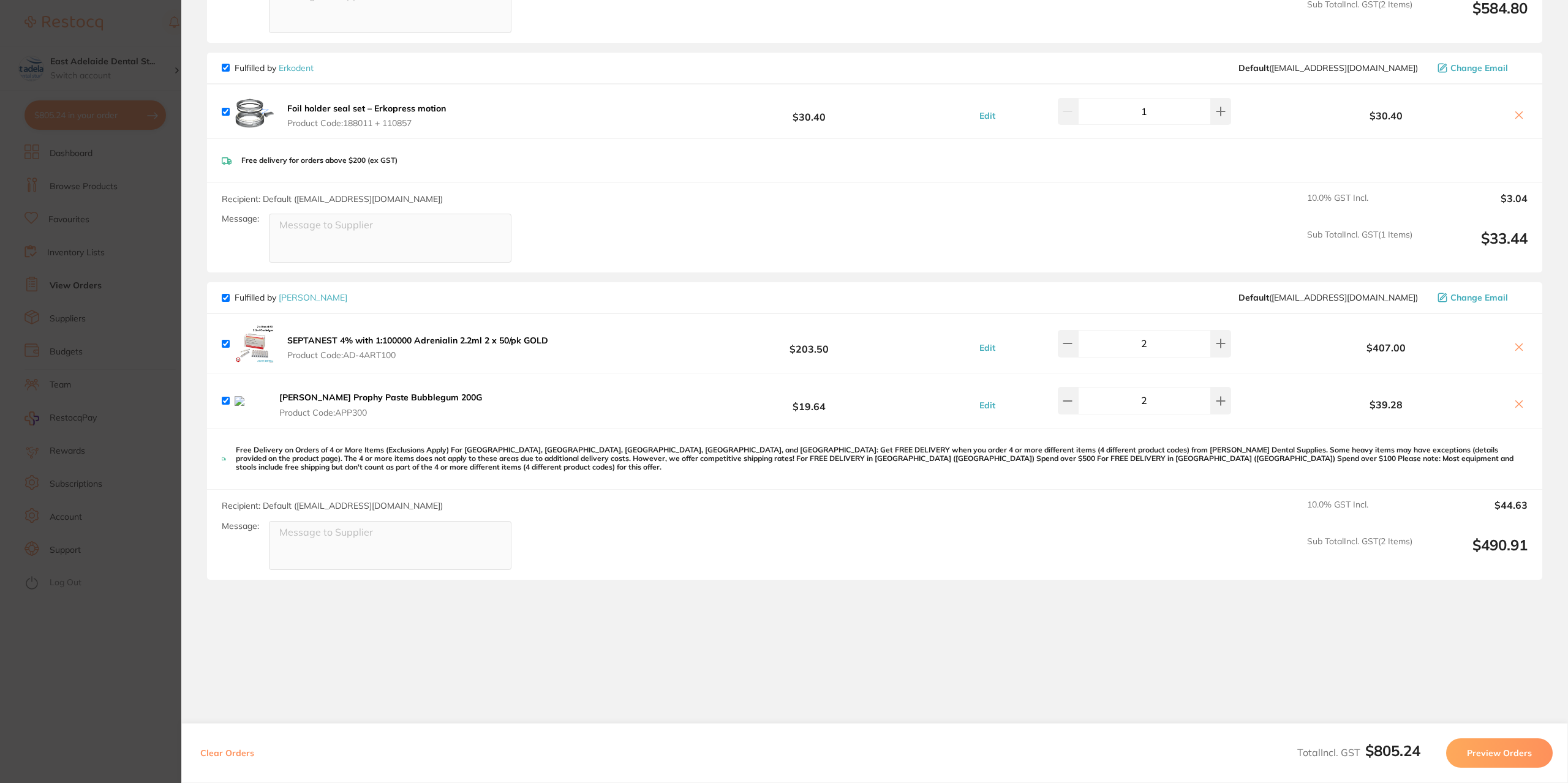
click at [251, 341] on img at bounding box center [254, 344] width 39 height 39
click at [344, 341] on b "SEPTANEST 4% with 1:100000 Adrenialin 2.2ml 2 x 50/pk GOLD" at bounding box center [417, 340] width 261 height 11
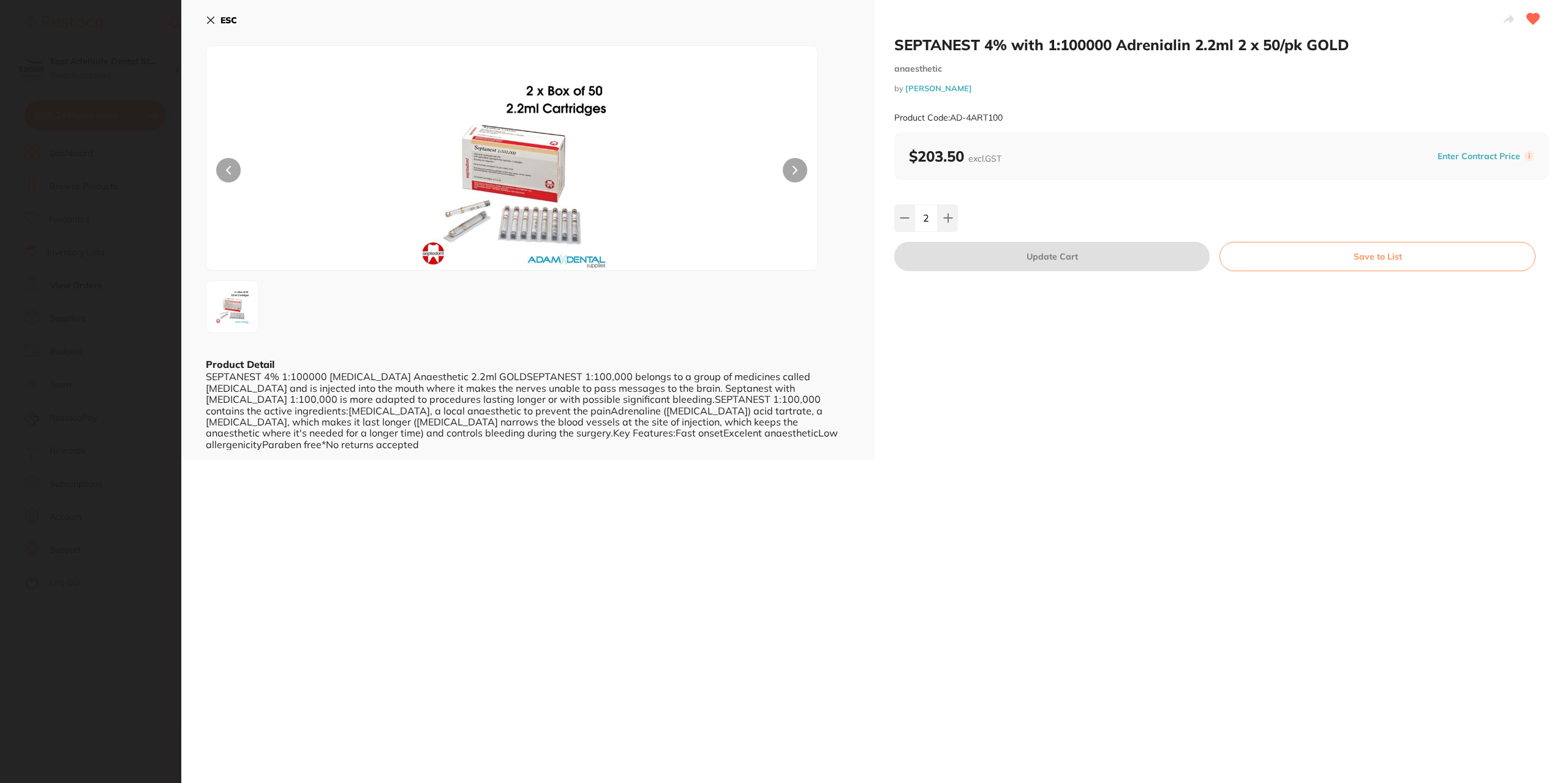
click at [435, 173] on img at bounding box center [511, 173] width 366 height 193
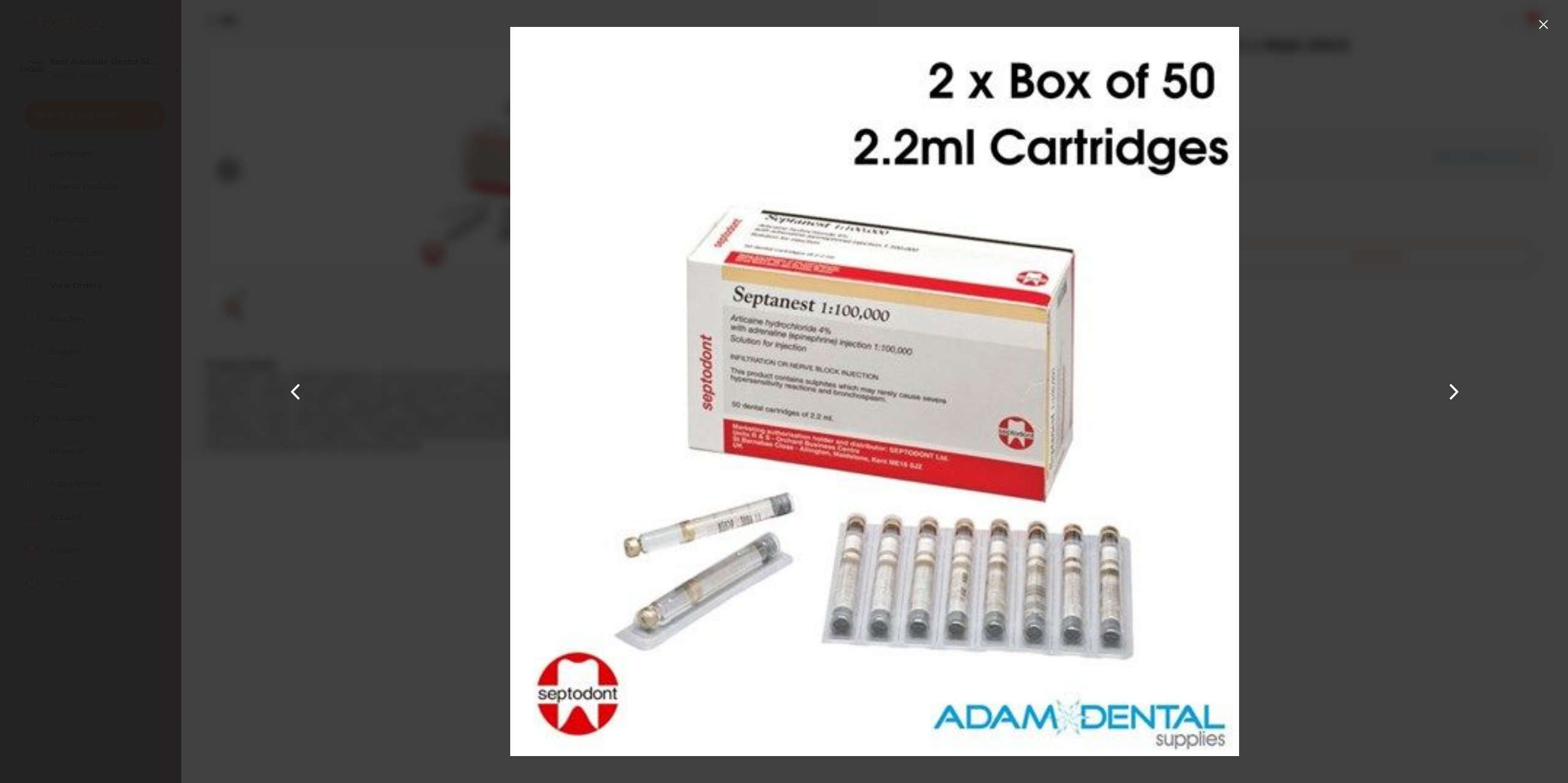
click at [554, 159] on img at bounding box center [874, 391] width 728 height 783
click at [1548, 22] on button at bounding box center [1543, 24] width 19 height 19
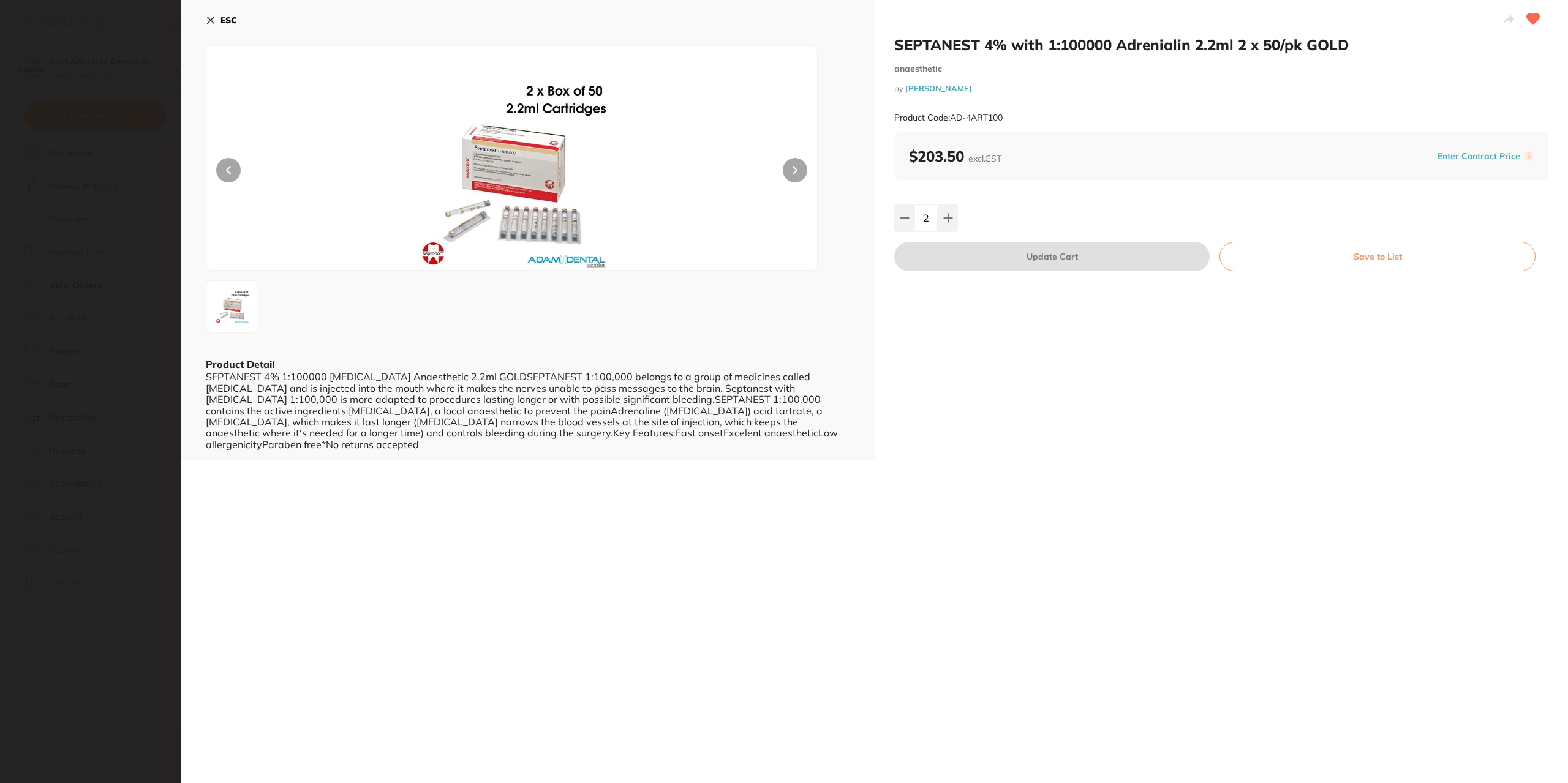
click at [208, 17] on icon at bounding box center [211, 20] width 6 height 6
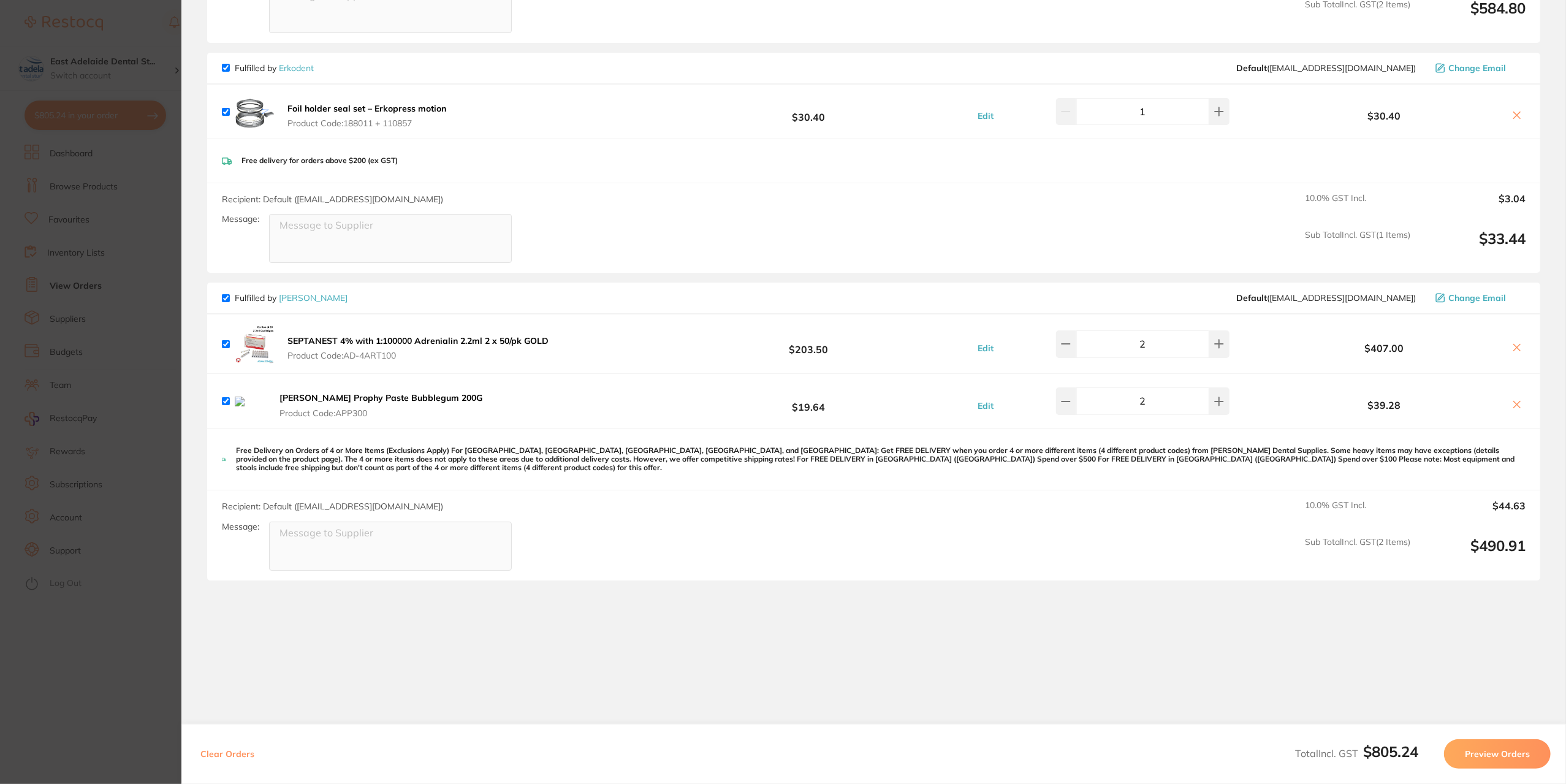
click at [1515, 345] on icon at bounding box center [1518, 348] width 10 height 10
click at [1516, 344] on icon at bounding box center [1520, 348] width 10 height 10
click at [1519, 343] on icon at bounding box center [1520, 348] width 10 height 10
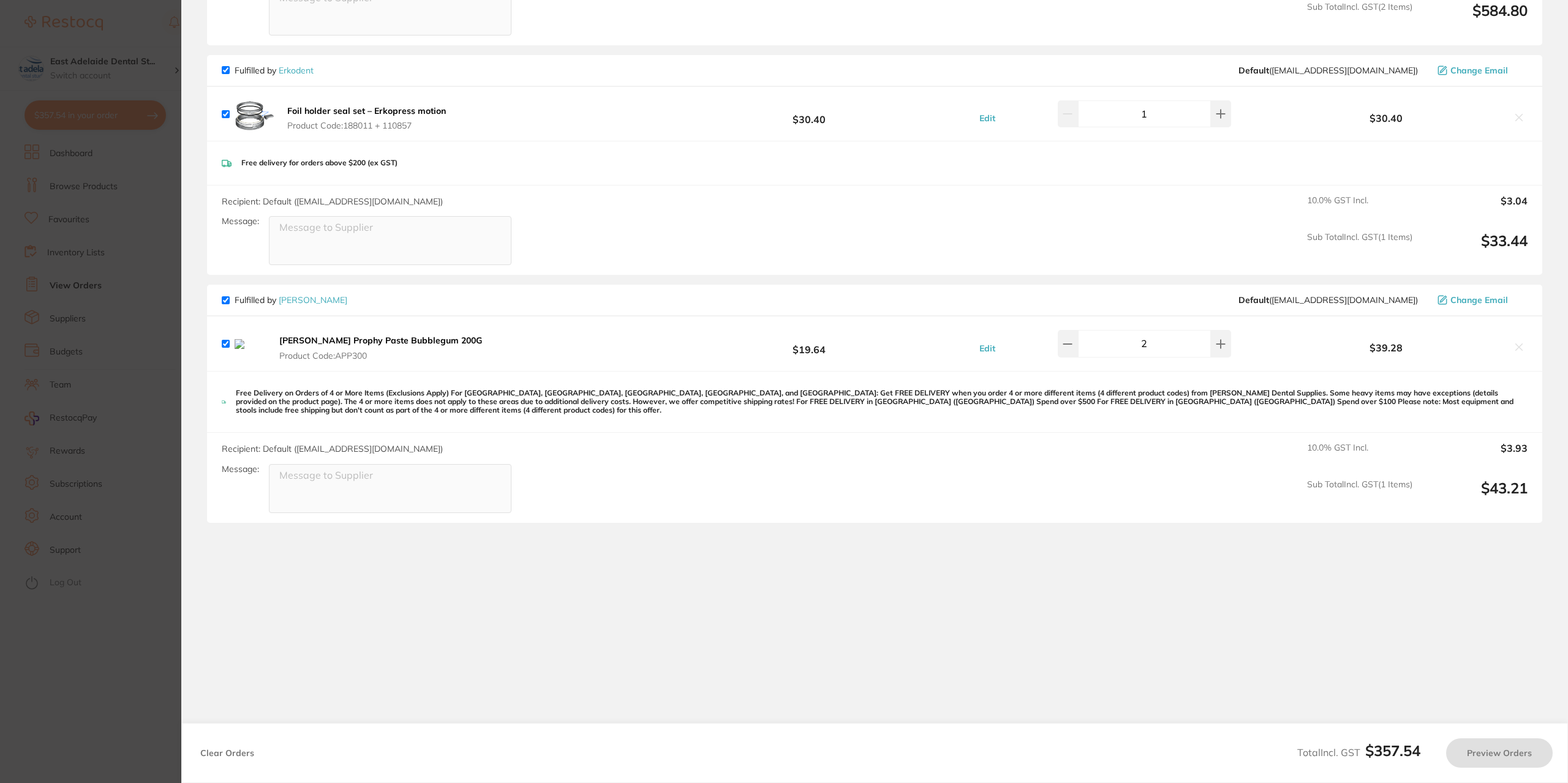
checkbox input "true"
click at [155, 251] on section "Update RRP Set your pre negotiated price for this item. Item Agreed RRP (excl. …" at bounding box center [784, 391] width 1568 height 783
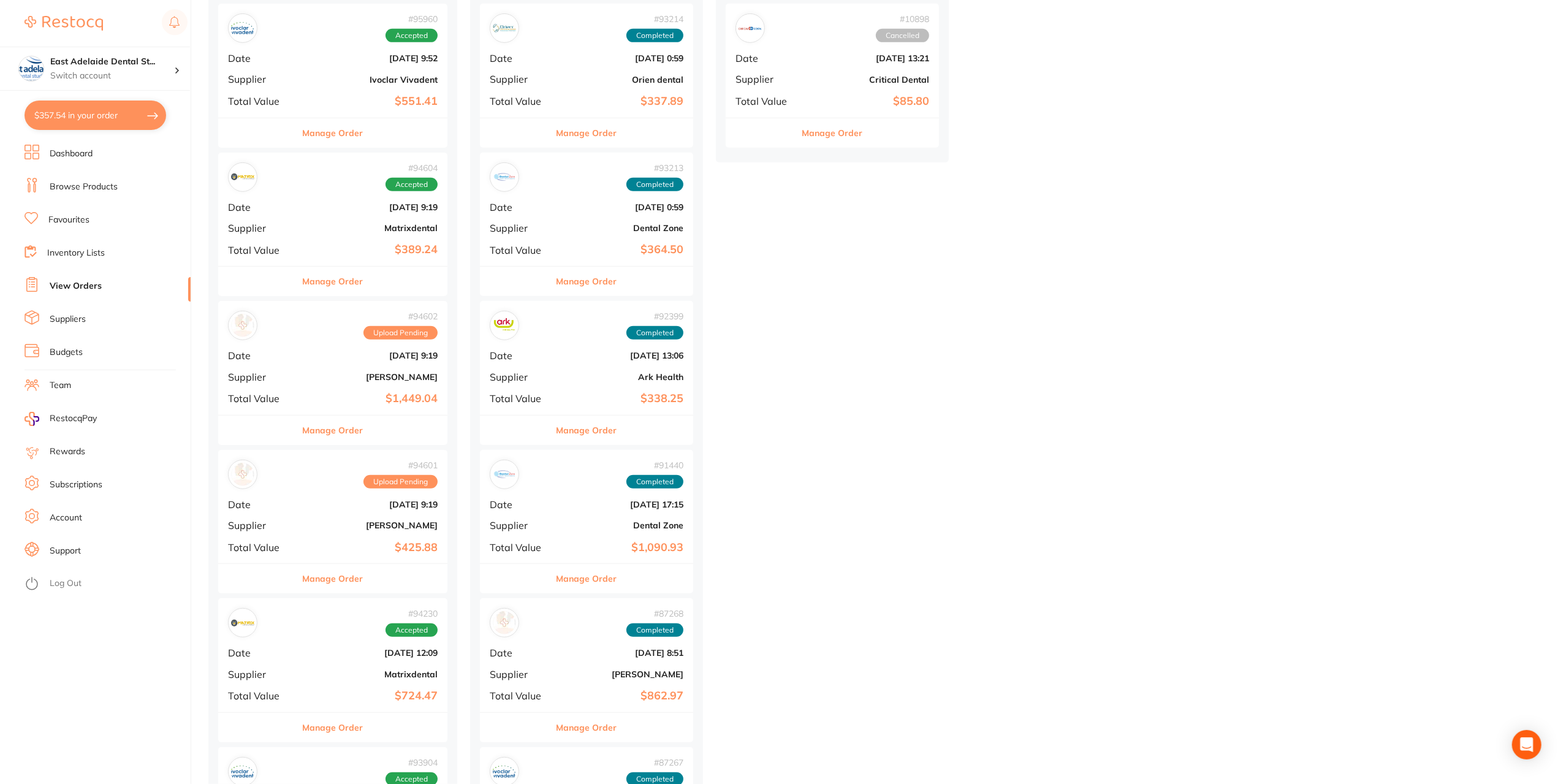
drag, startPoint x: 100, startPoint y: 103, endPoint x: 116, endPoint y: 112, distance: 18.4
click at [100, 104] on button "$357.54 in your order" at bounding box center [95, 115] width 142 height 30
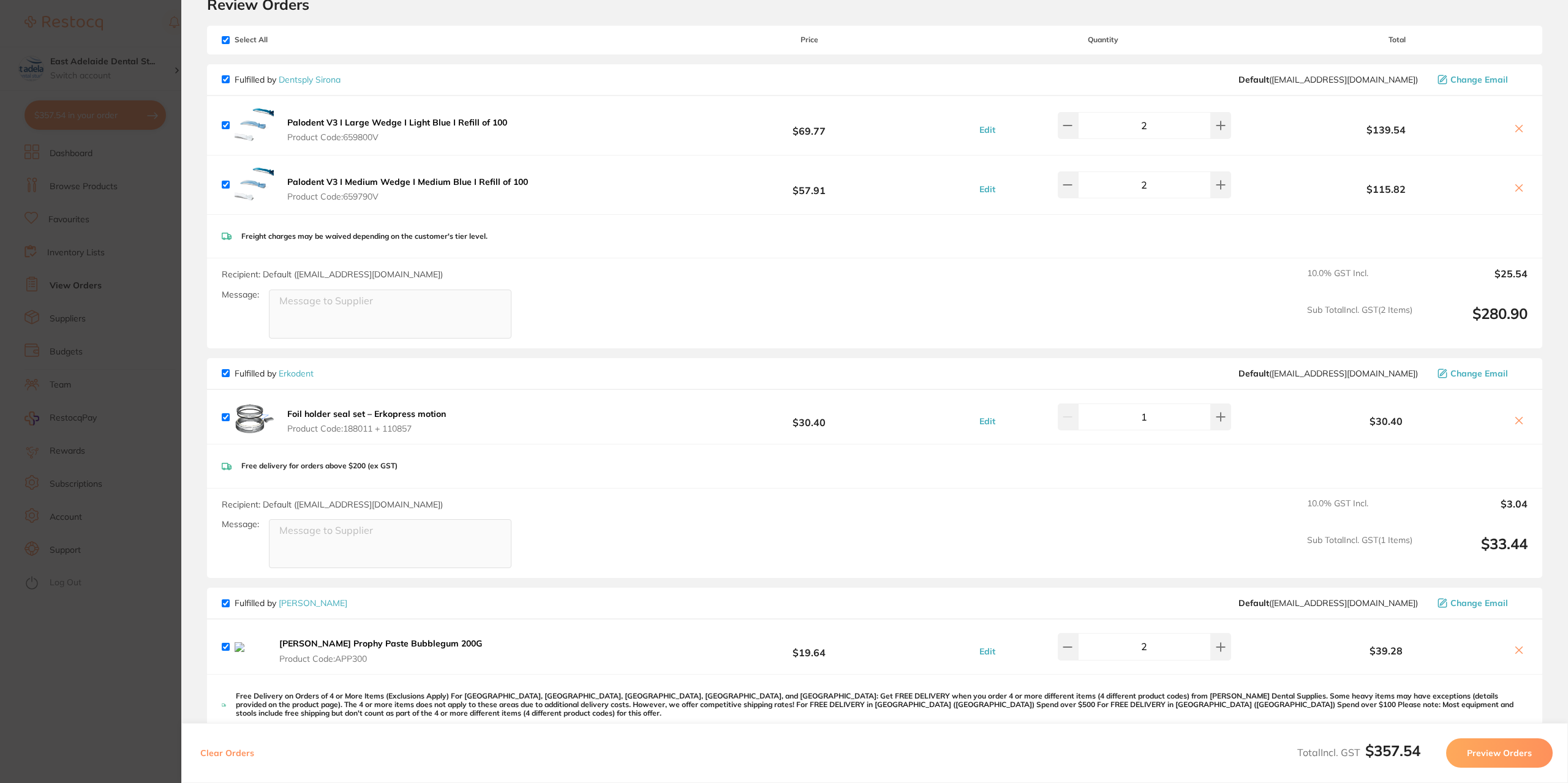
scroll to position [54, 0]
click at [116, 159] on section "Update RRP Set your pre negotiated price for this item. Item Agreed RRP (excl. …" at bounding box center [784, 391] width 1568 height 783
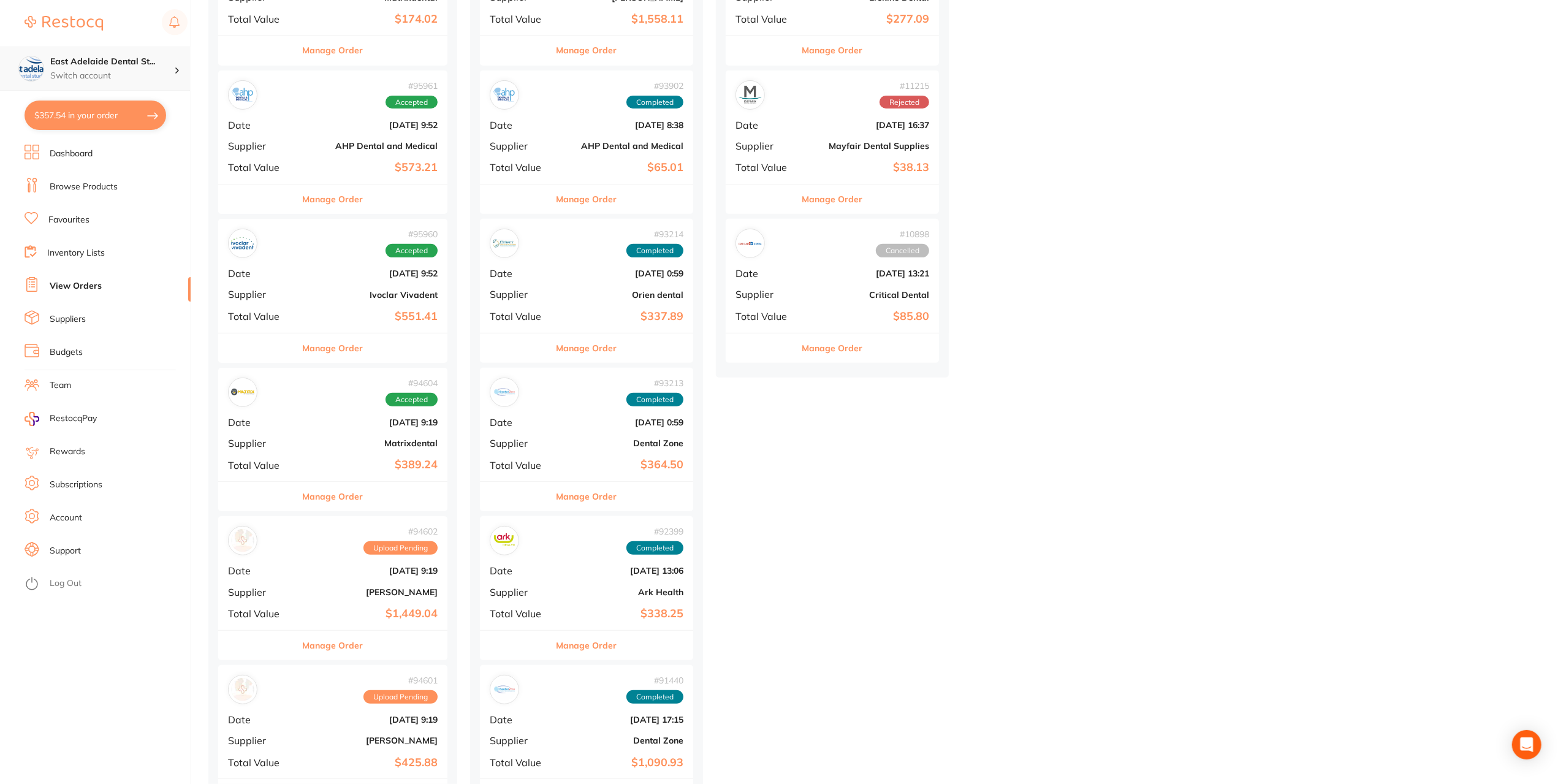
scroll to position [307, 0]
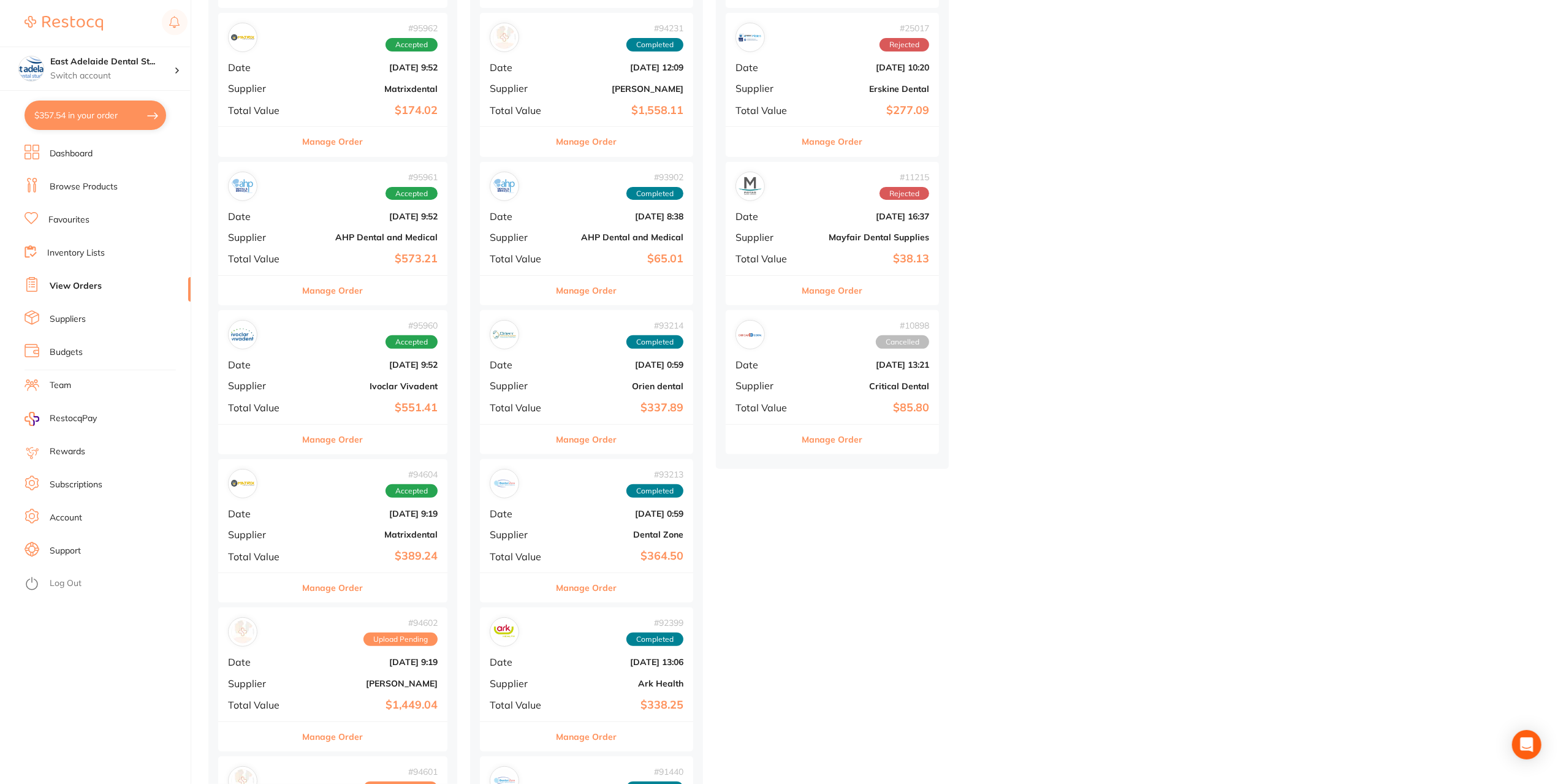
click at [95, 180] on li "Browse Products" at bounding box center [108, 186] width 166 height 18
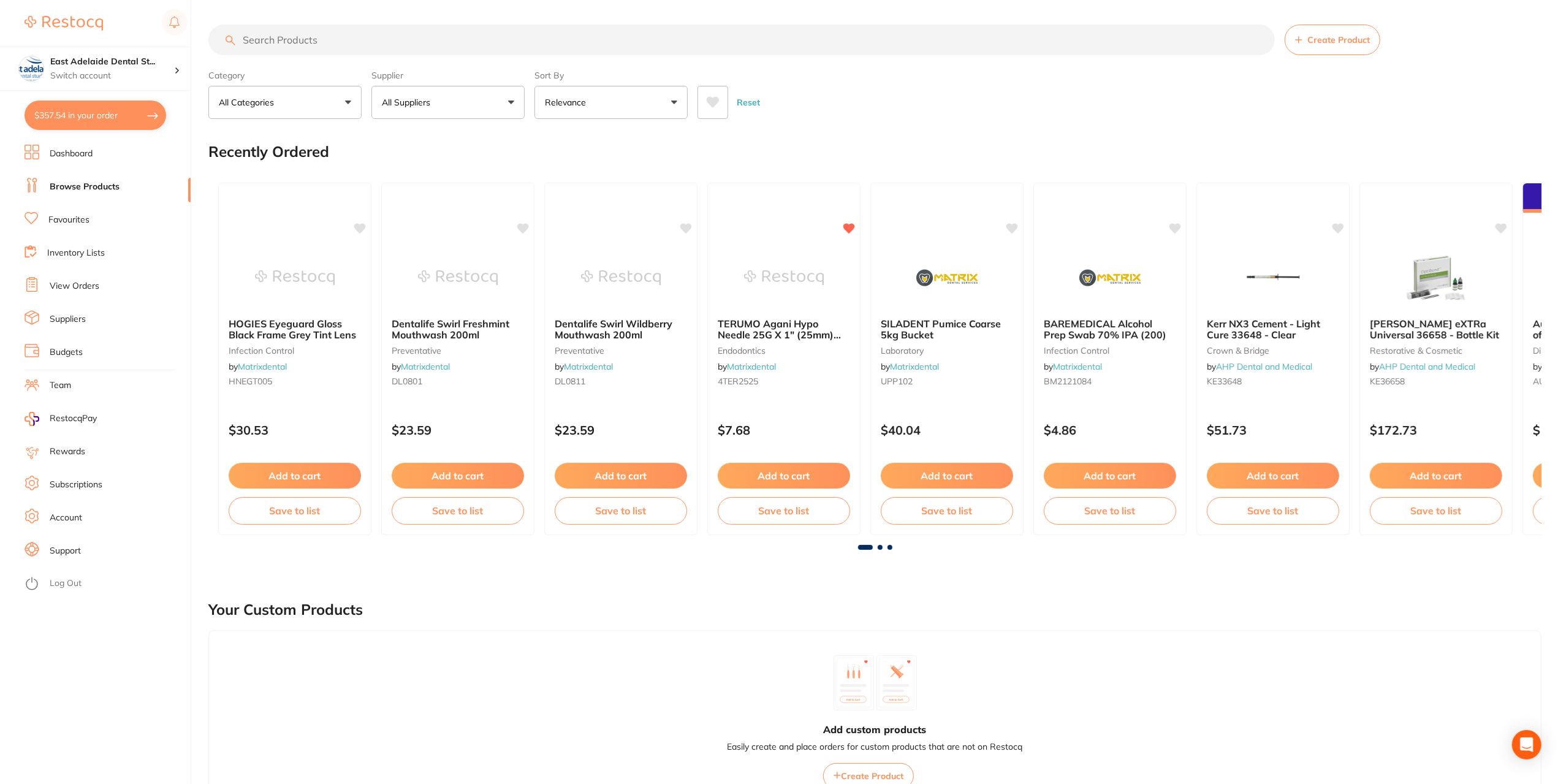
click at [374, 38] on input "search" at bounding box center [741, 40] width 1067 height 30
type input "bib chain"
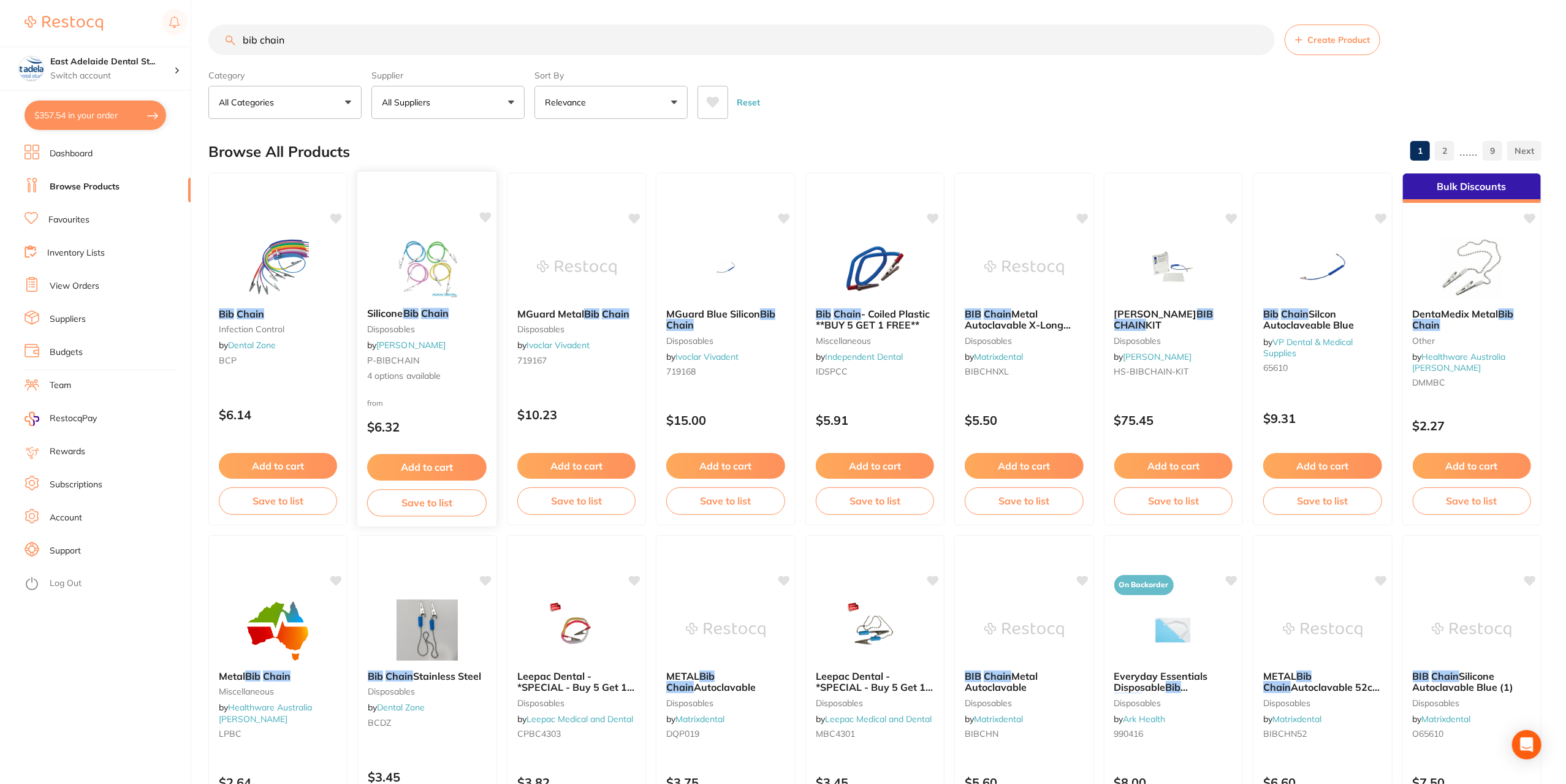
click at [442, 233] on div "Silicone Bib Chain disposables by Adam Dental P-BIBCHAIN 4 options available fr…" at bounding box center [427, 349] width 141 height 356
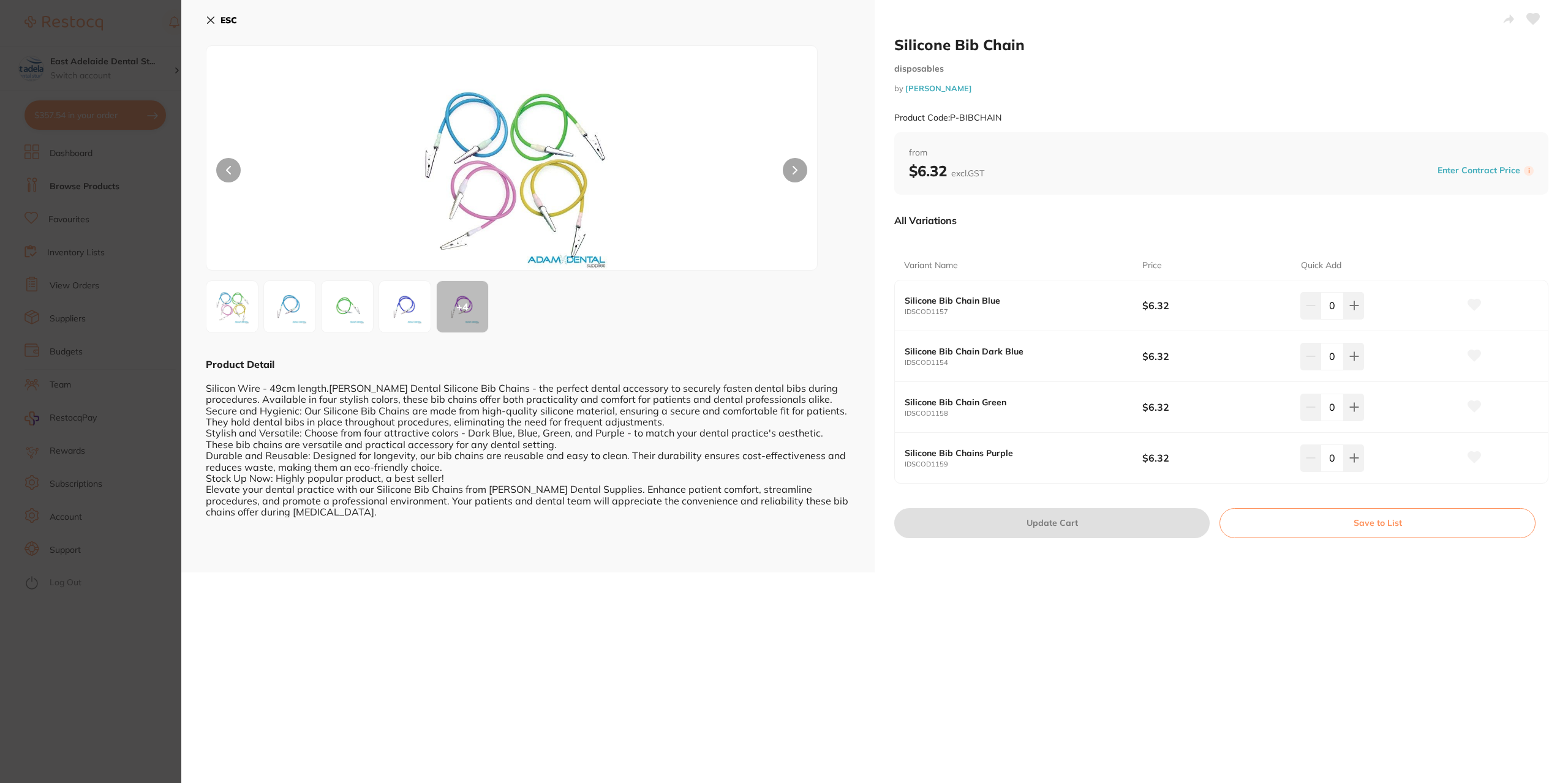
drag, startPoint x: 1346, startPoint y: 353, endPoint x: 1217, endPoint y: 502, distance: 197.1
click at [1349, 354] on icon at bounding box center [1354, 356] width 10 height 10
type input "1"
click at [1105, 542] on div "Silicone Bib Chain disposables by Adam Dental Product Code: P-BIBCHAIN from $6.…" at bounding box center [1221, 286] width 693 height 572
click at [1100, 535] on button "Update Cart" at bounding box center [1051, 522] width 315 height 30
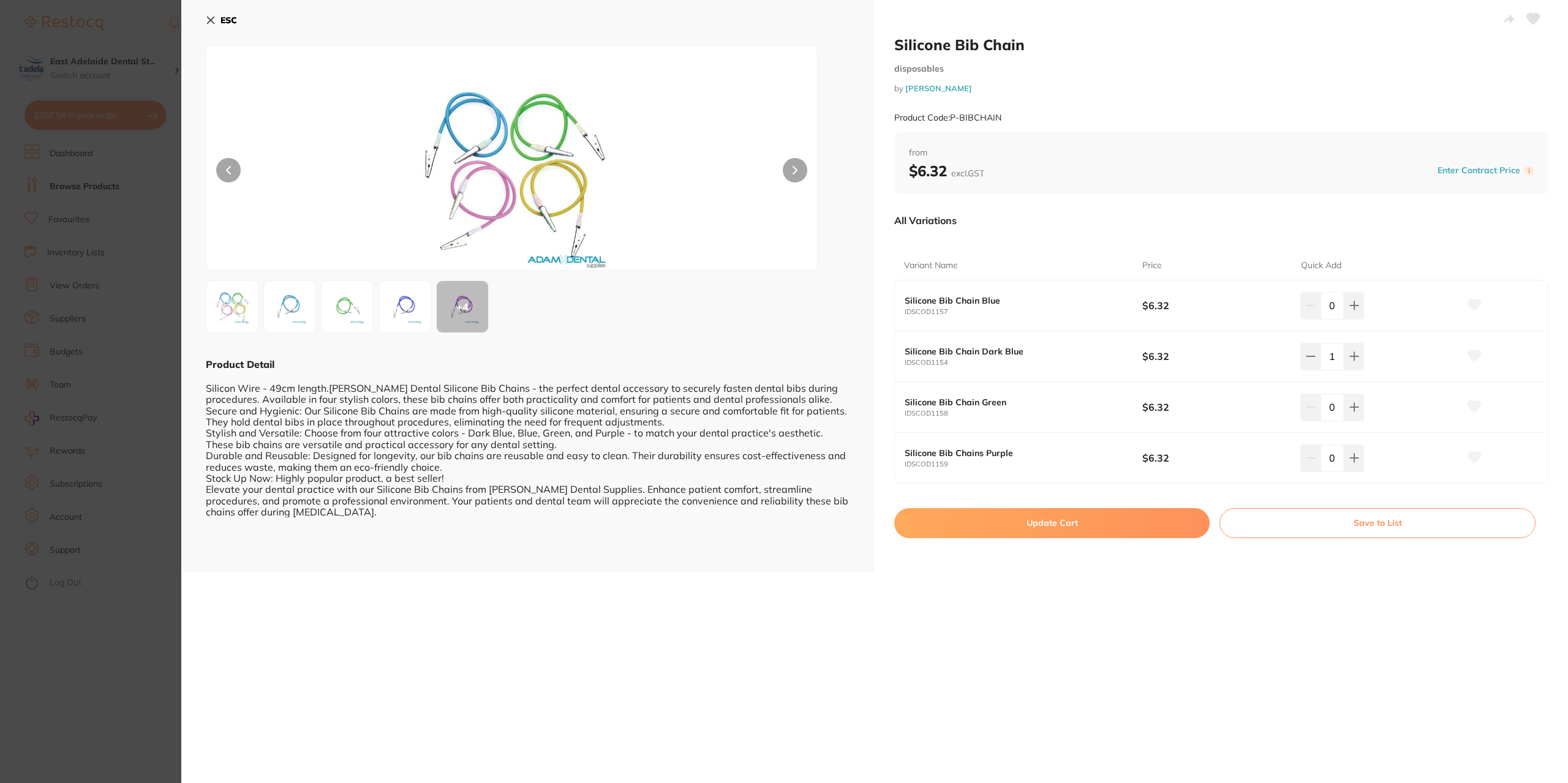
checkbox input "false"
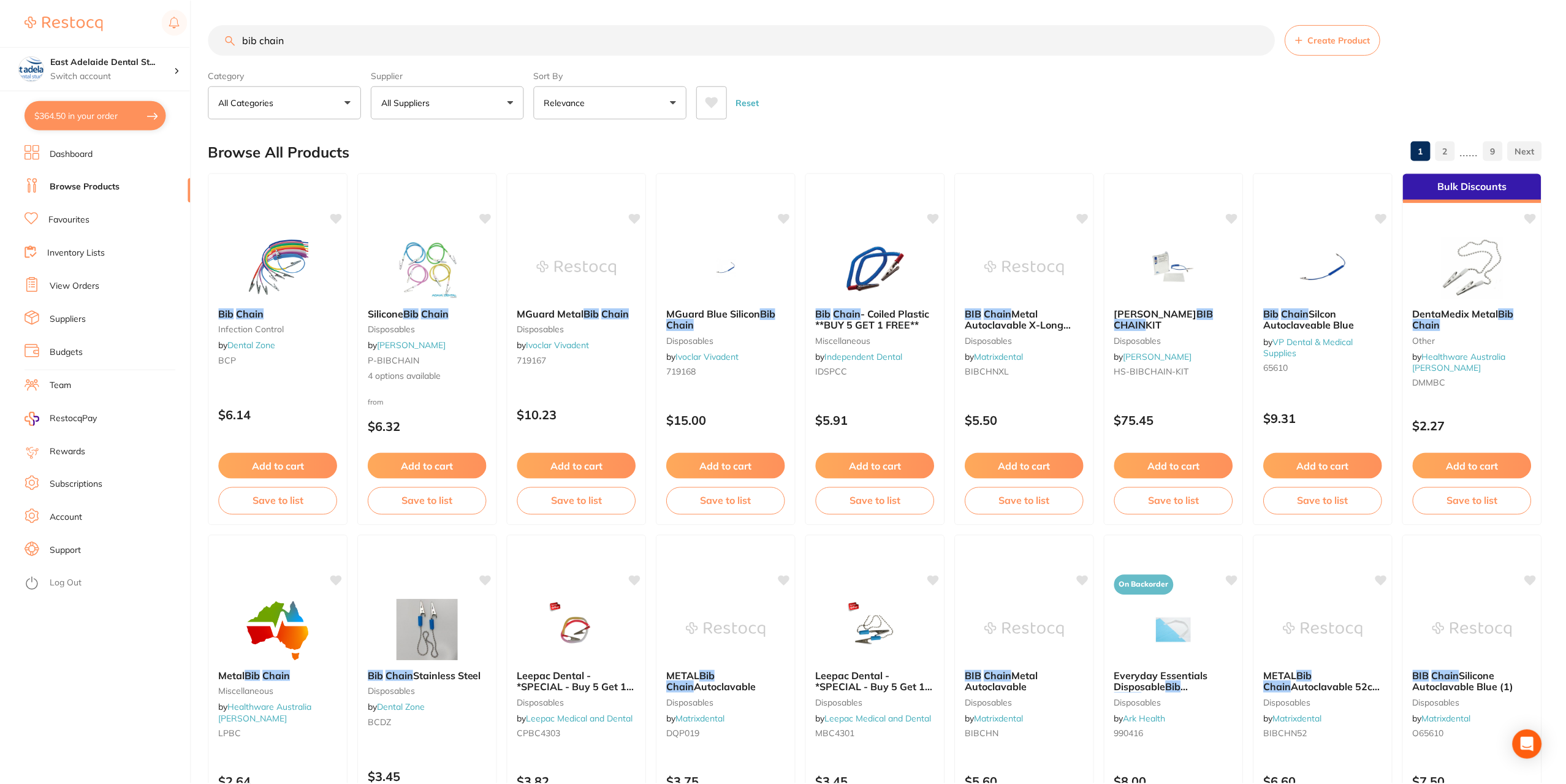
scroll to position [307, 0]
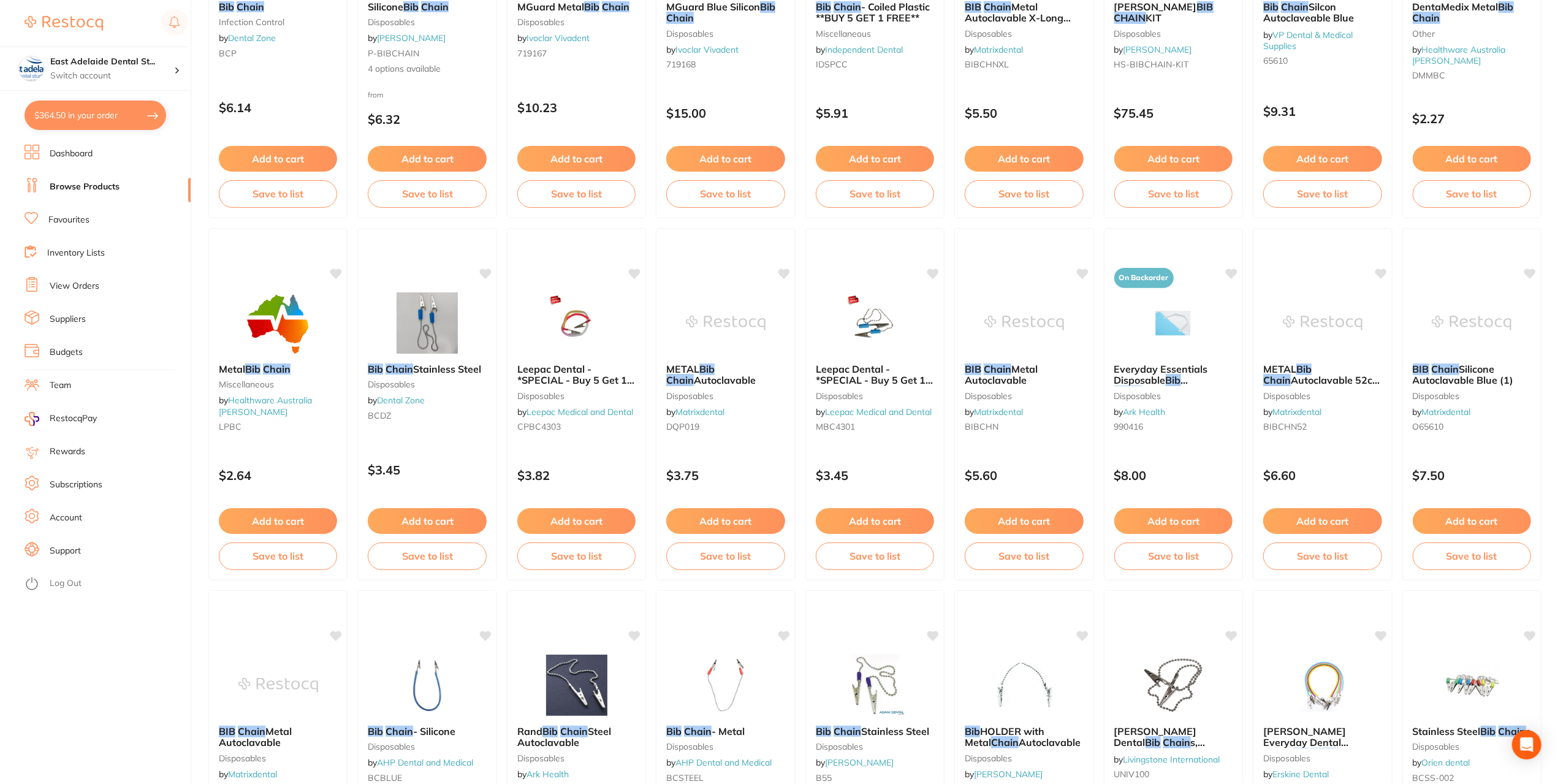
click at [90, 126] on button "$364.50 in your order" at bounding box center [95, 115] width 142 height 30
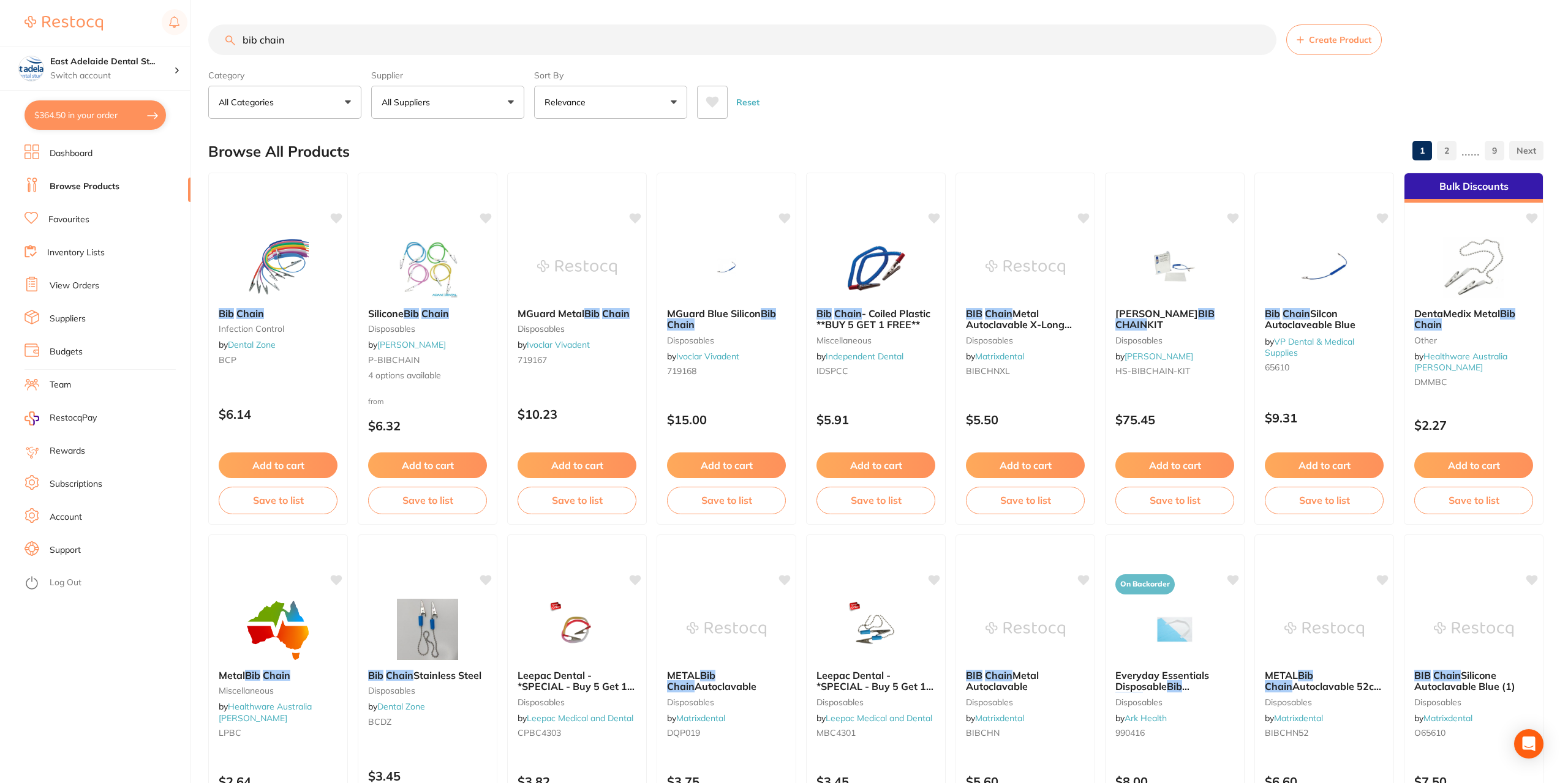
checkbox input "true"
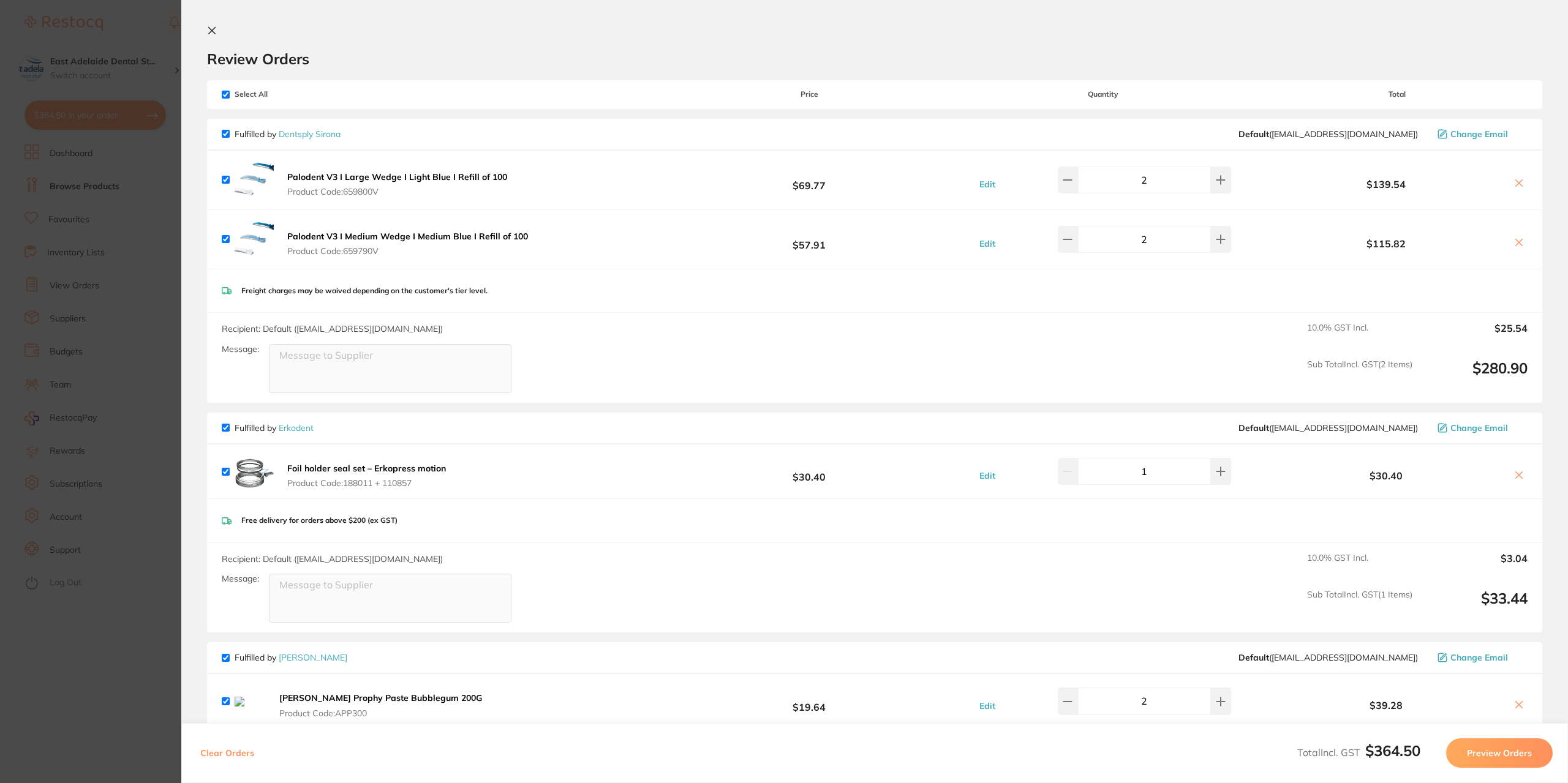
click at [183, 489] on section "Review Orders Your orders are being processed and we will notify you once we ha…" at bounding box center [874, 391] width 1386 height 783
click at [152, 476] on section "Update RRP Set your pre negotiated price for this item. Item Agreed RRP (excl. …" at bounding box center [784, 391] width 1568 height 783
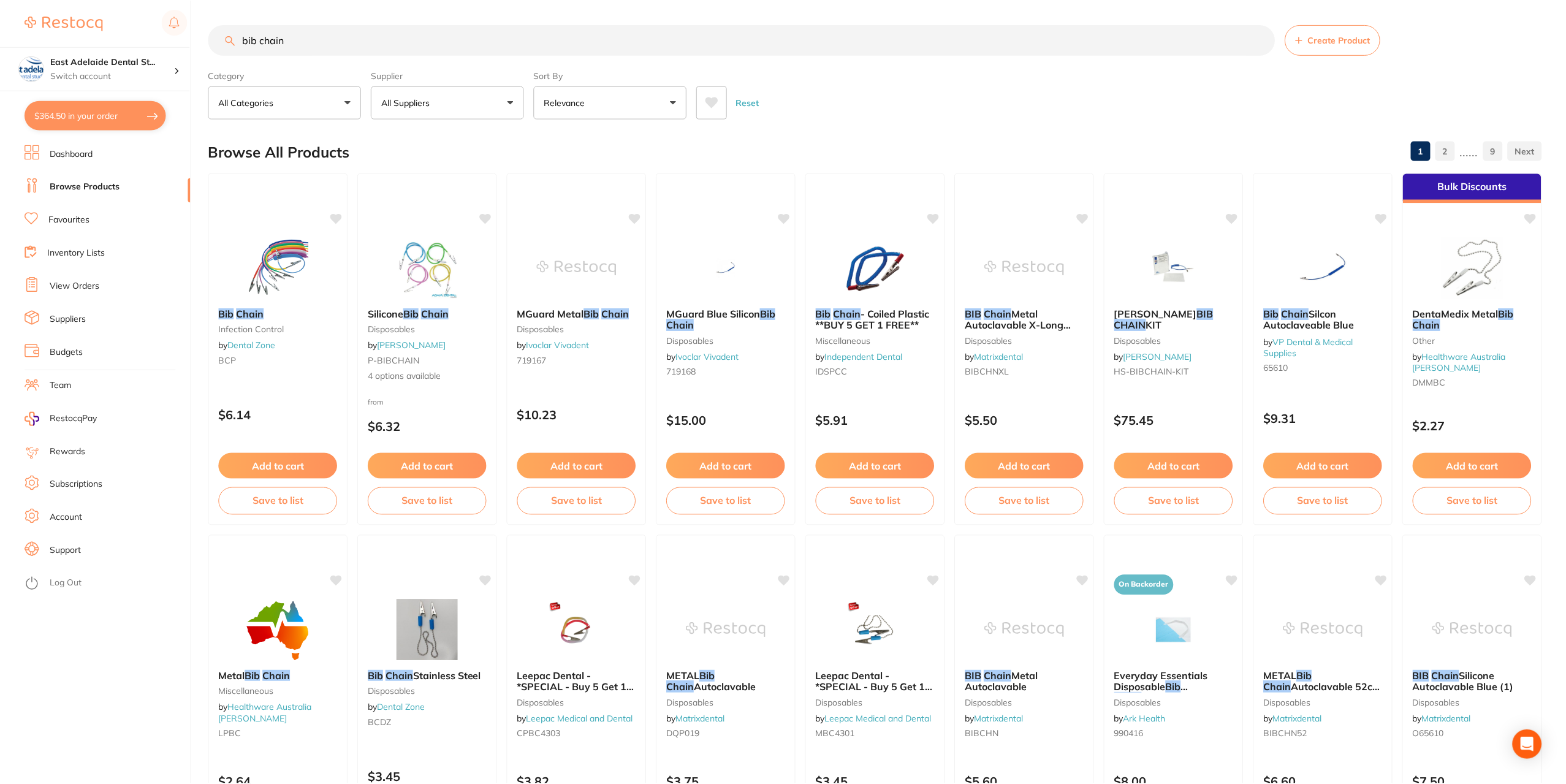
scroll to position [307, 0]
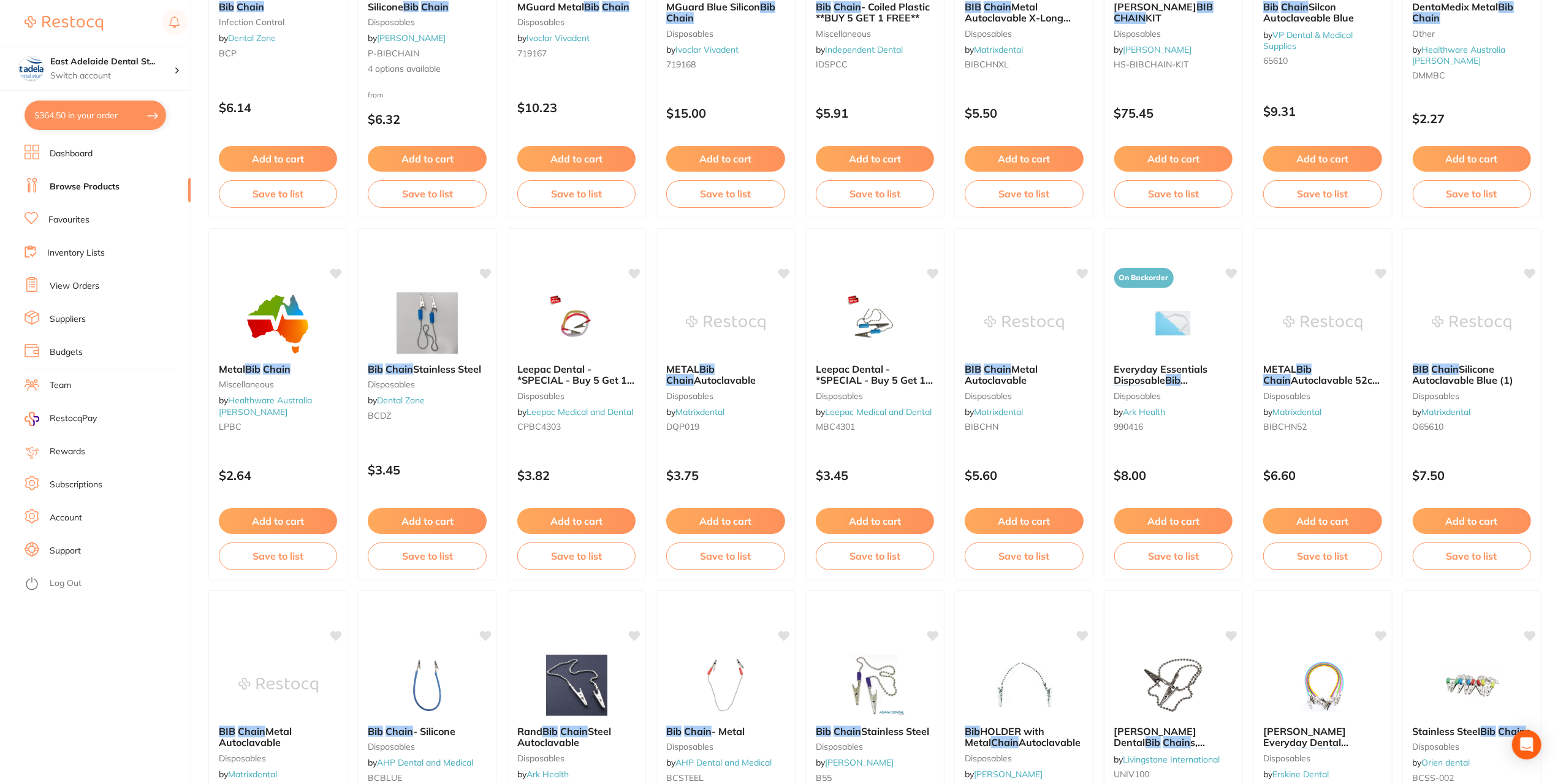
click at [74, 284] on link "View Orders" at bounding box center [74, 286] width 50 height 12
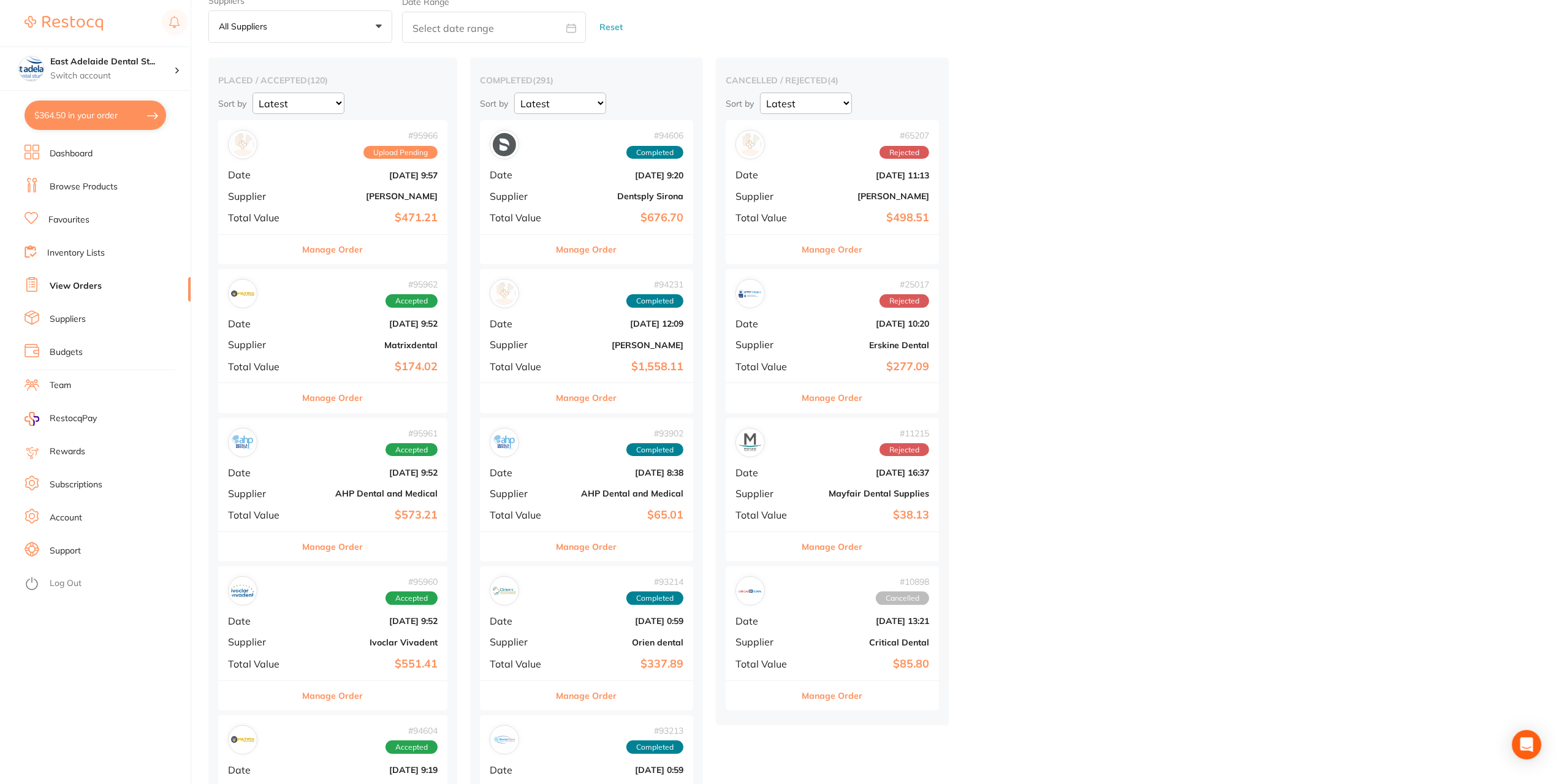
scroll to position [123, 0]
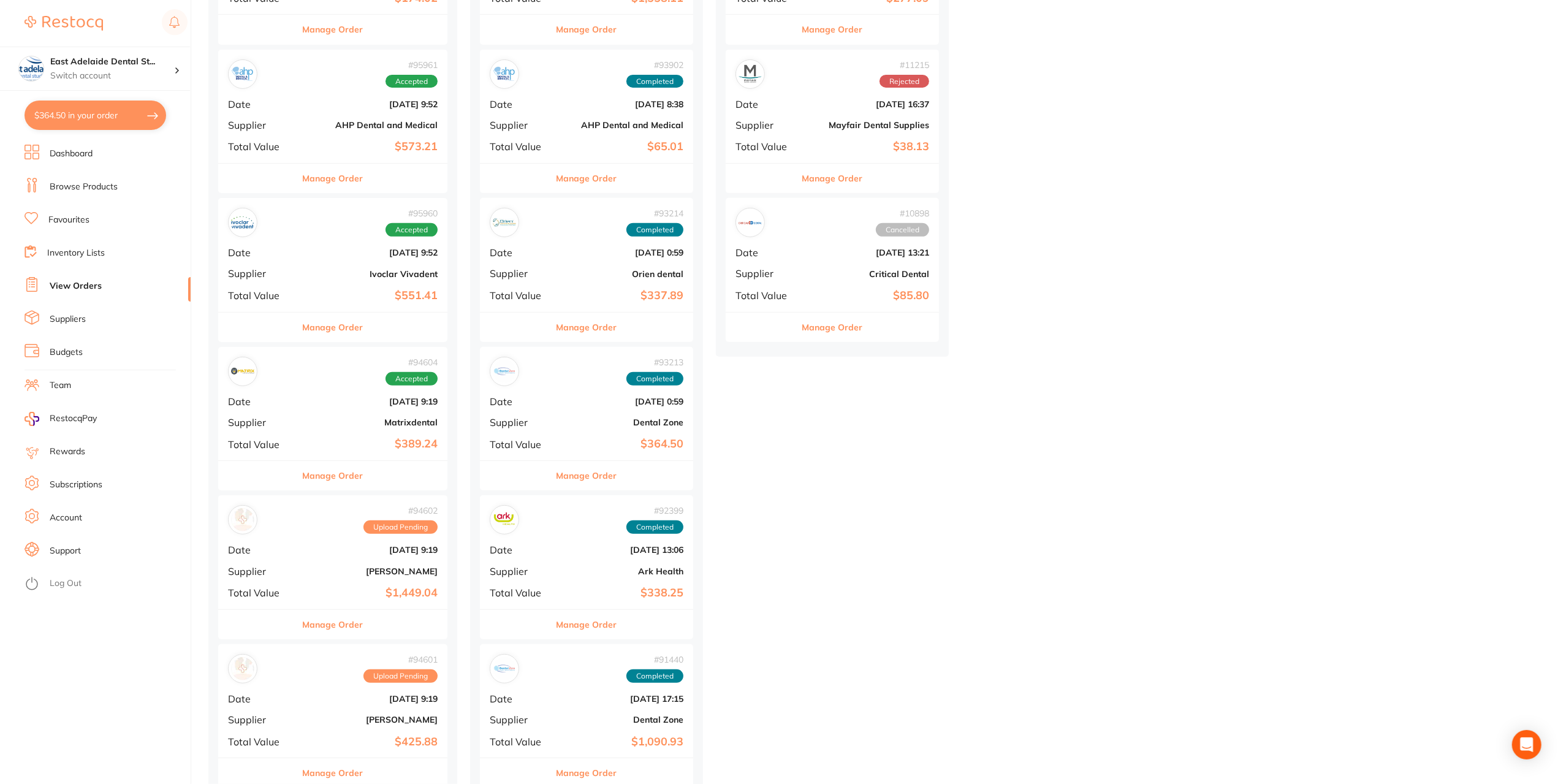
scroll to position [491, 0]
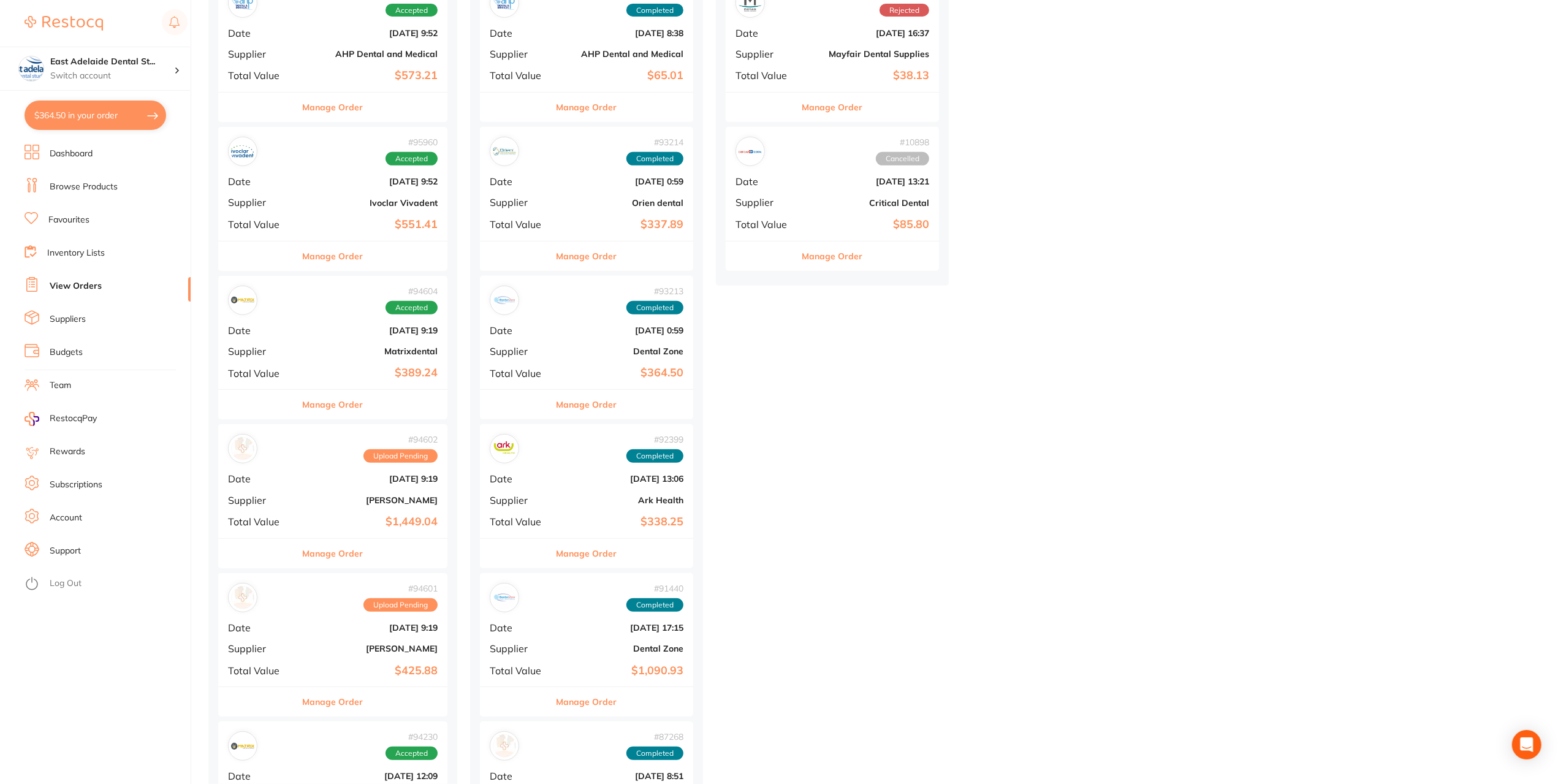
click at [341, 694] on button "Manage Order" at bounding box center [333, 702] width 61 height 30
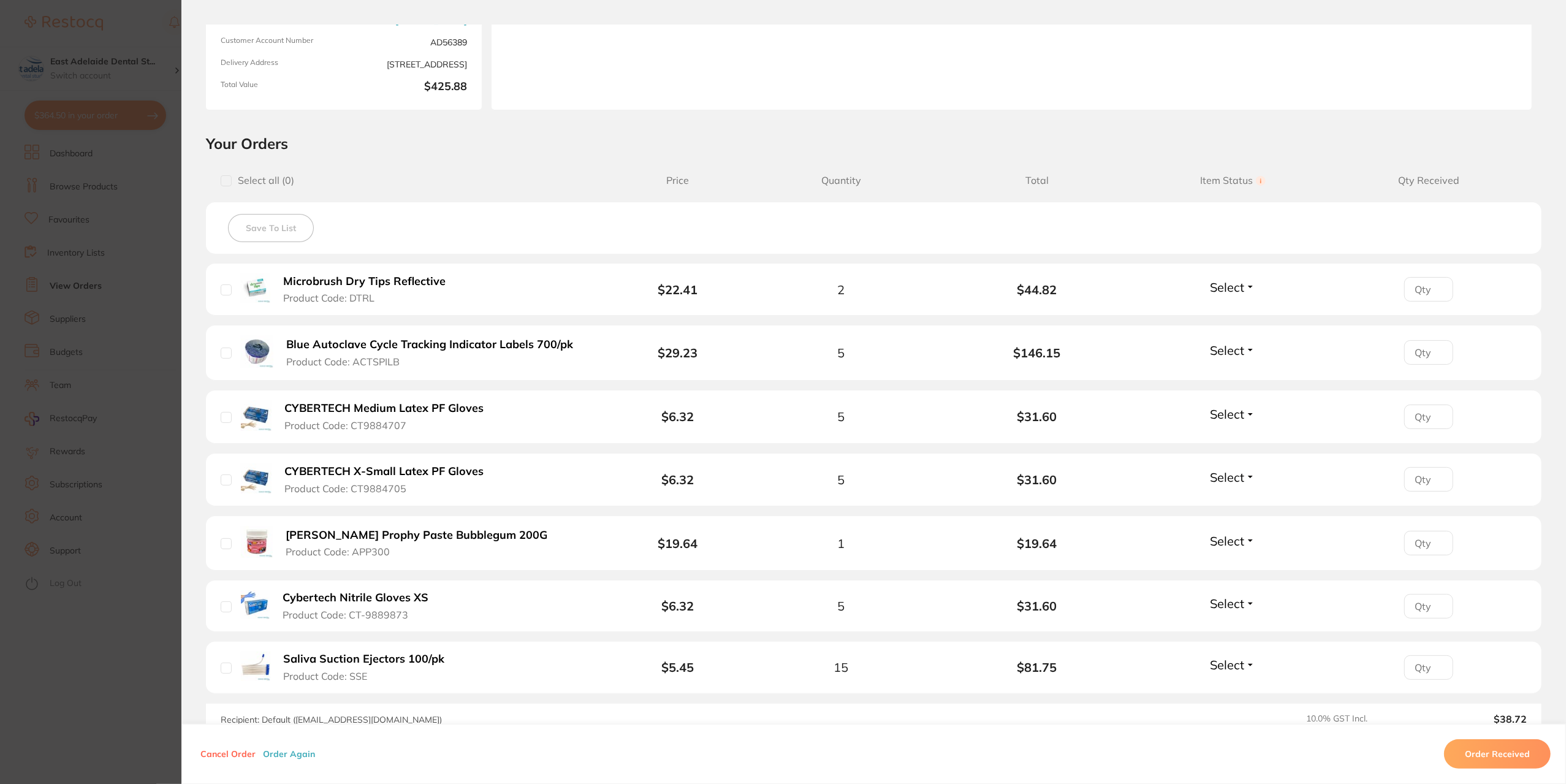
scroll to position [184, 0]
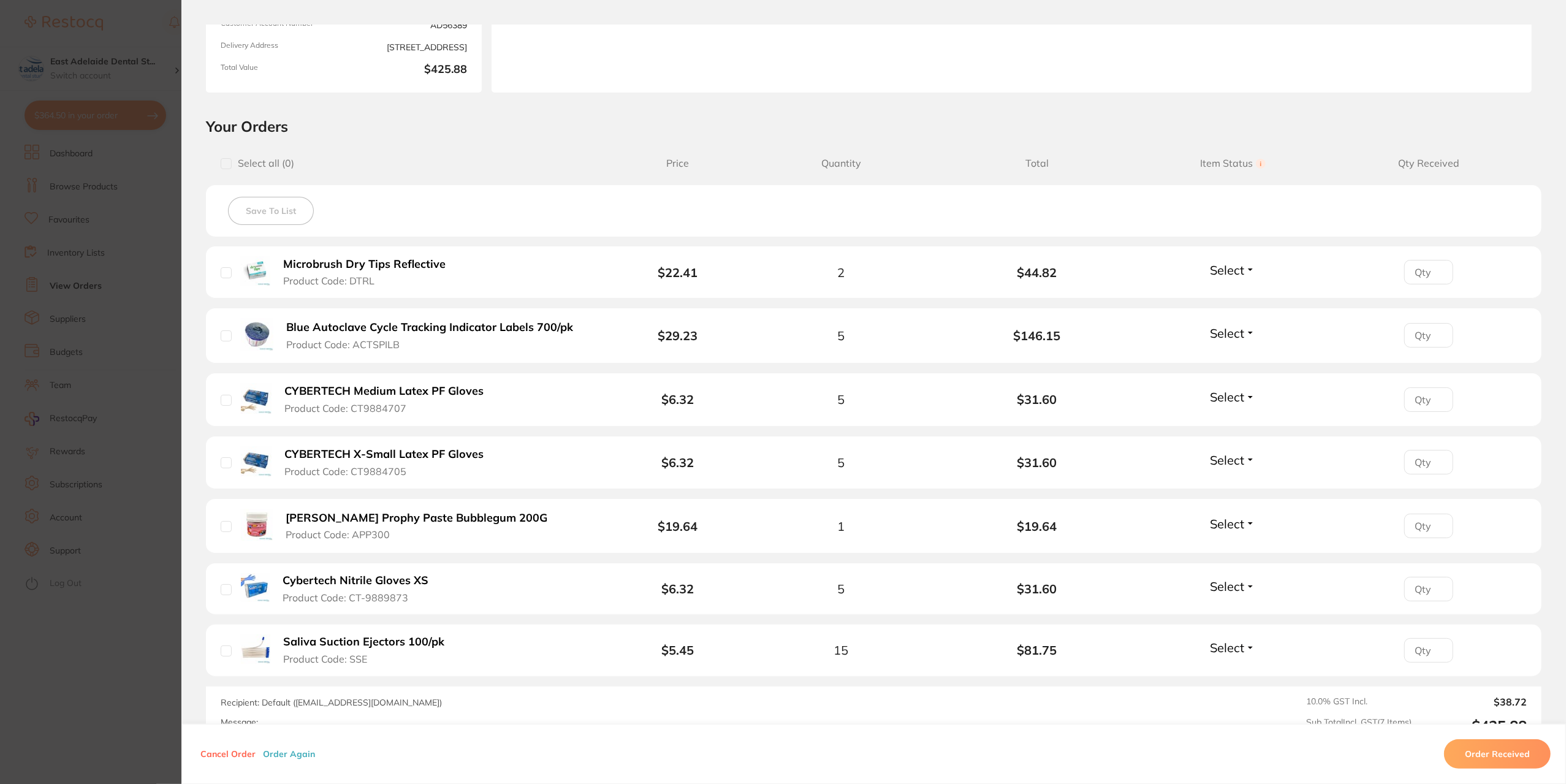
click at [152, 629] on section "Order ID: Restocq- 94601 Order Information Upload Pending Order Date [DATE] 9:1…" at bounding box center [783, 392] width 1566 height 784
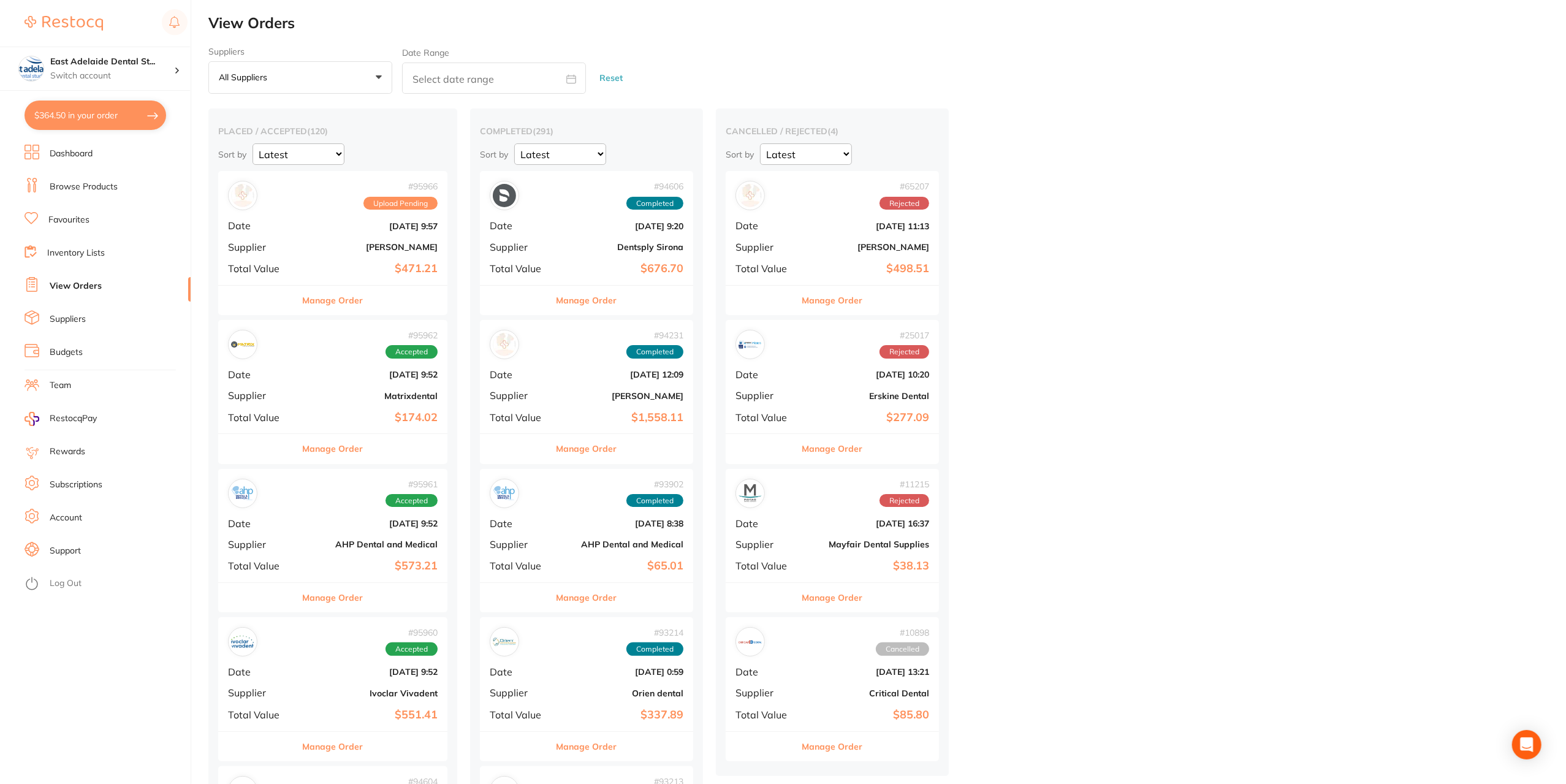
click at [71, 123] on button "$364.50 in your order" at bounding box center [95, 115] width 142 height 30
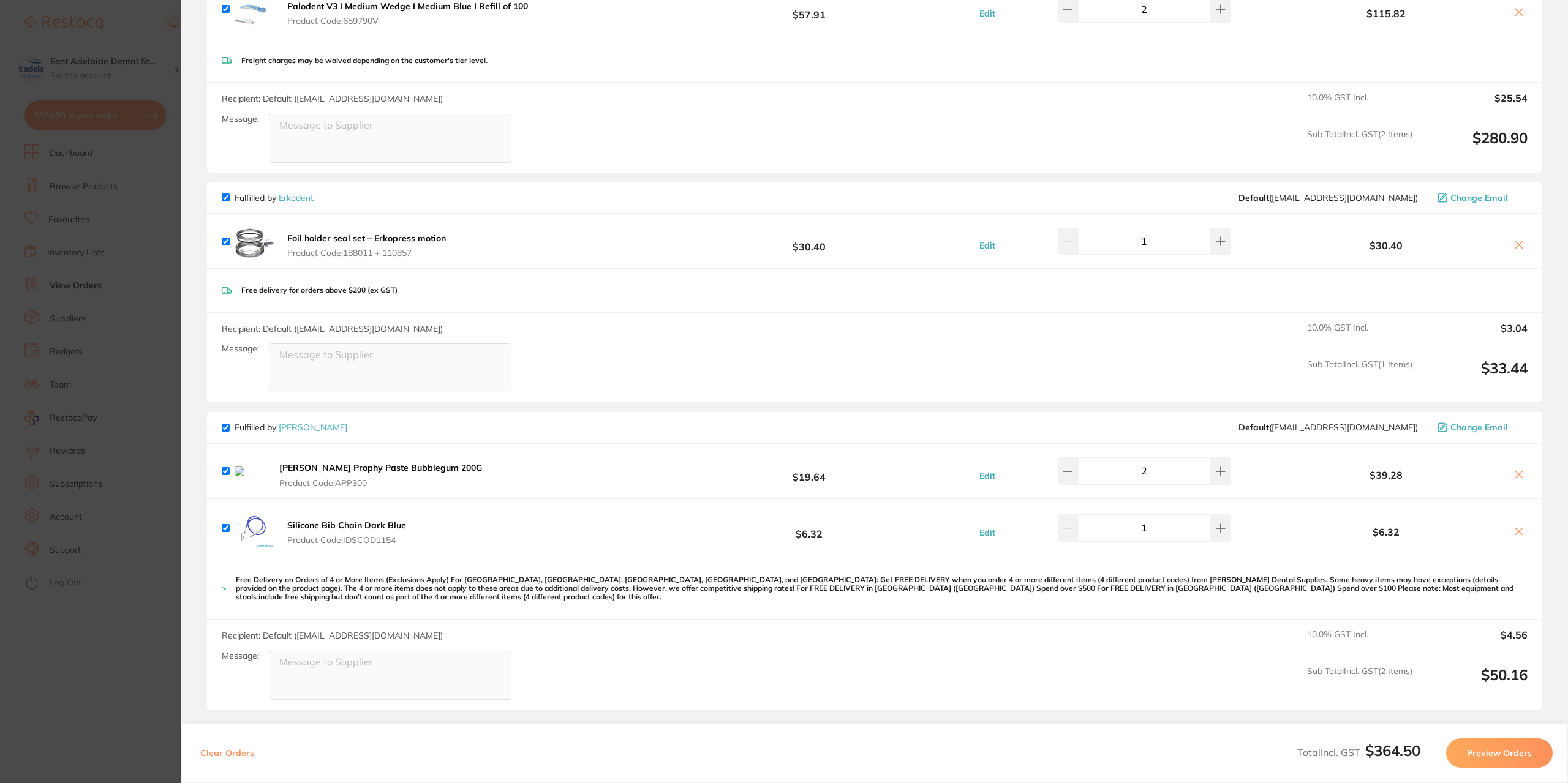
scroll to position [245, 0]
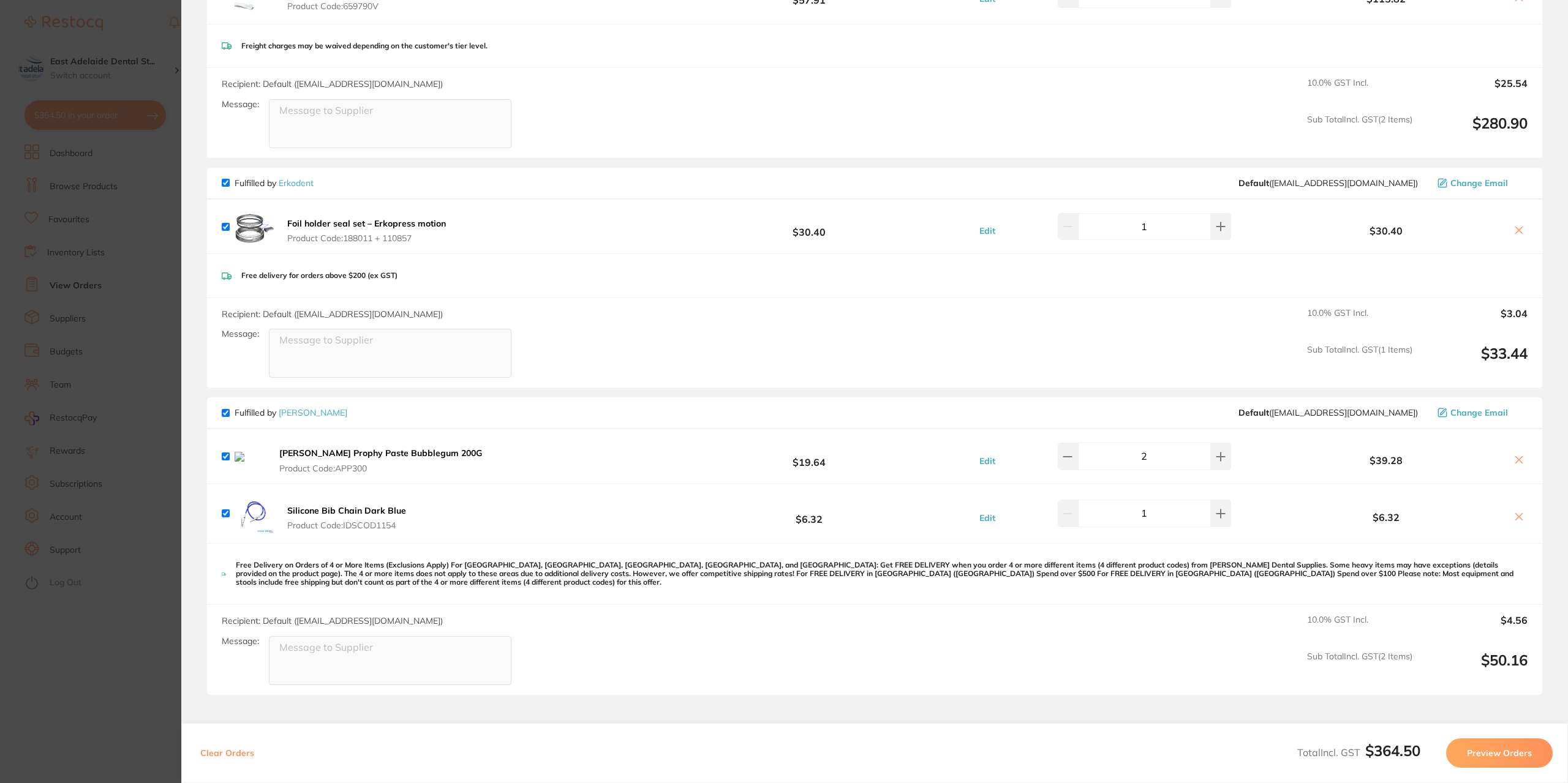
click at [1520, 460] on icon at bounding box center [1519, 460] width 10 height 10
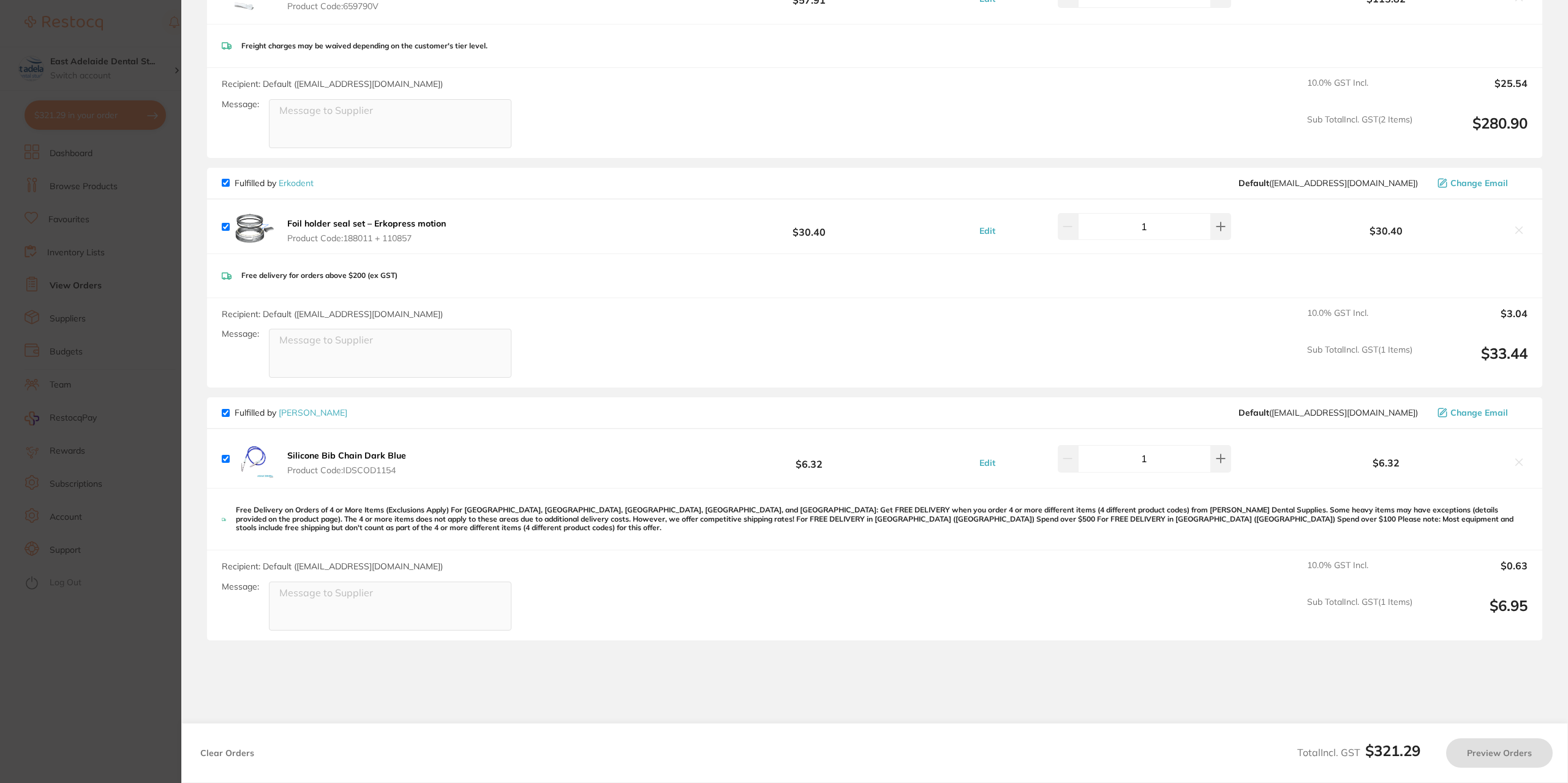
checkbox input "true"
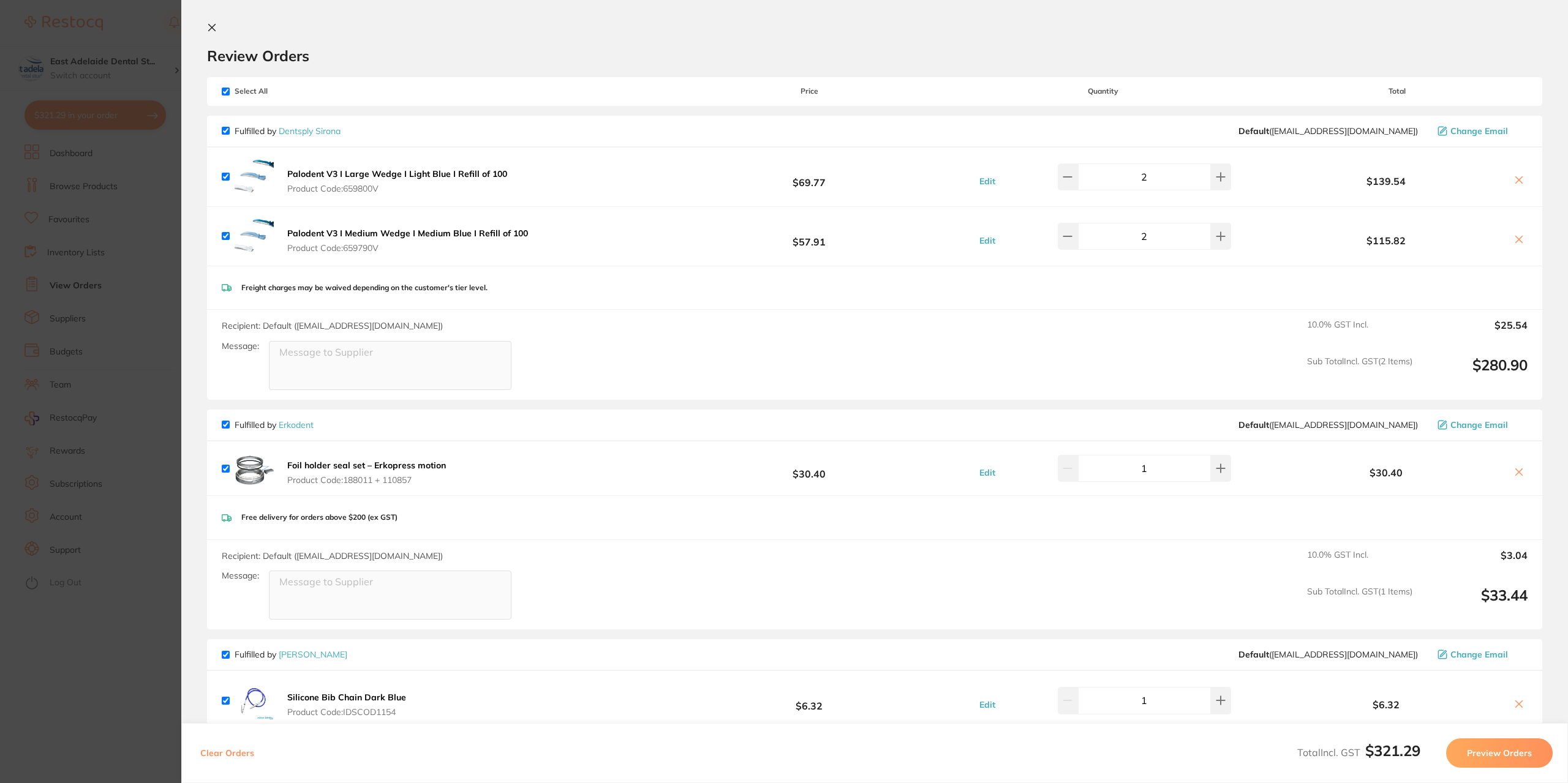
scroll to position [0, 0]
click at [121, 274] on section "Update RRP Set your pre negotiated price for this item. Item Agreed RRP (excl. …" at bounding box center [784, 391] width 1568 height 783
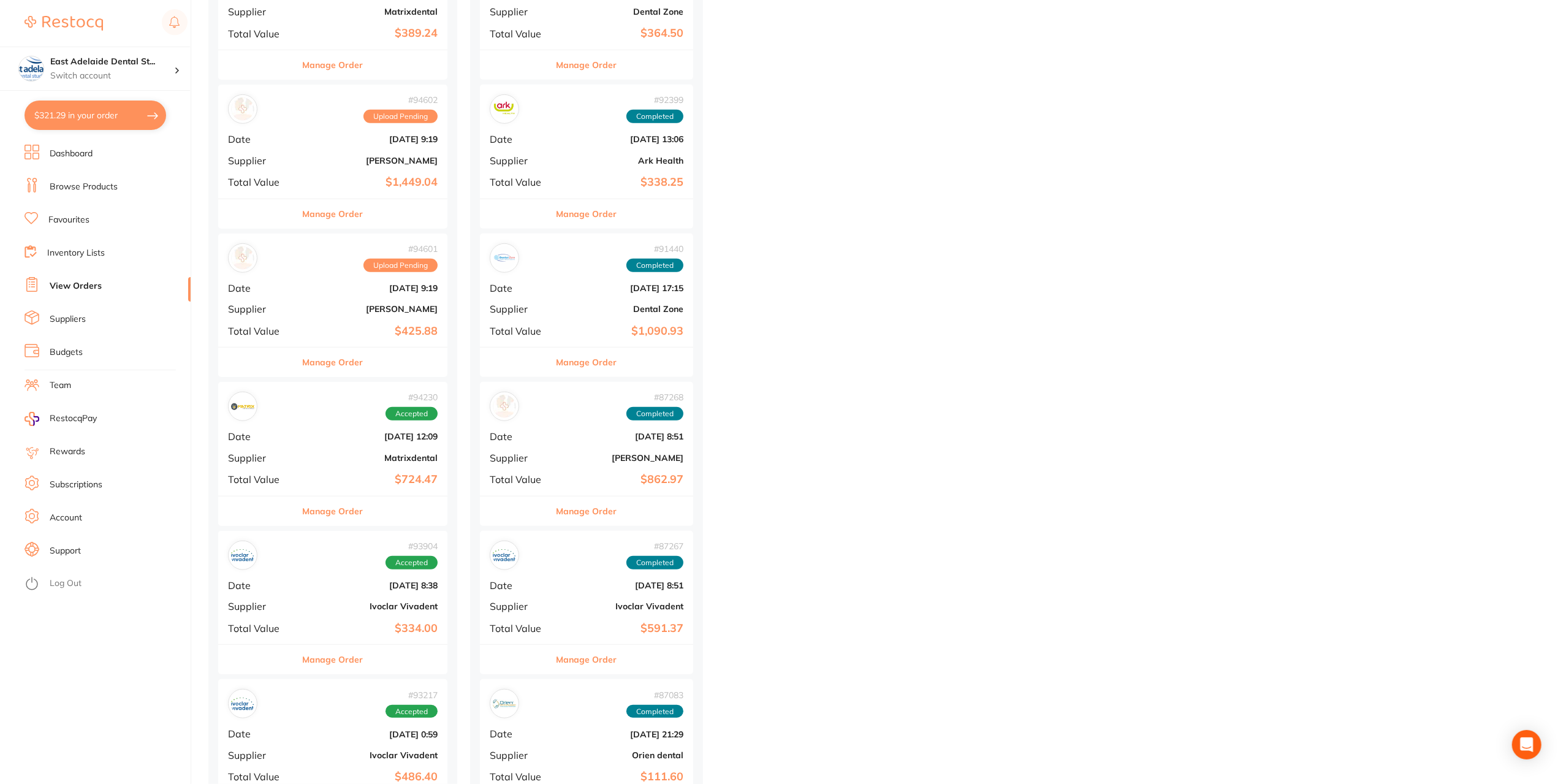
scroll to position [859, 0]
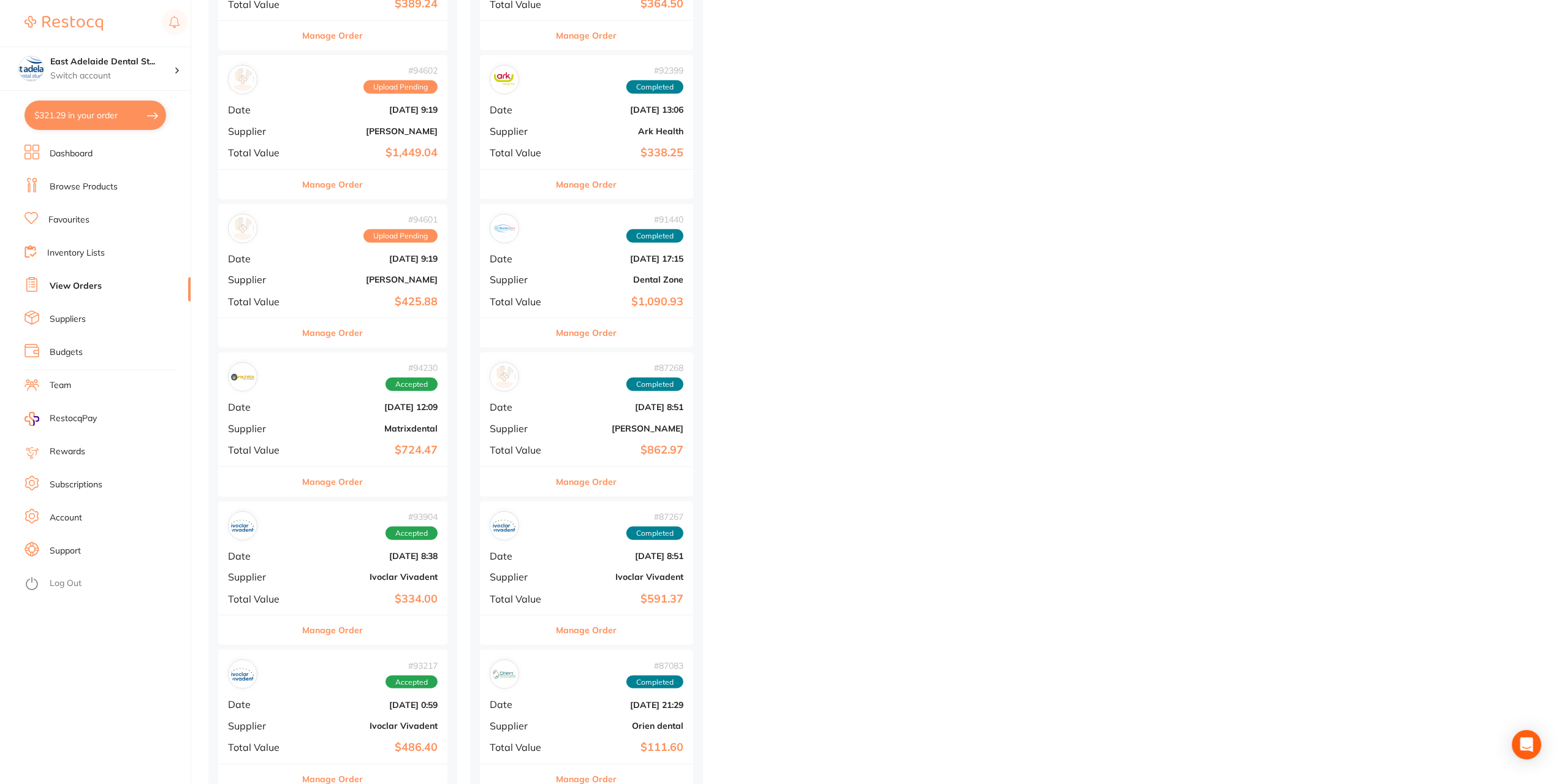
click at [344, 329] on button "Manage Order" at bounding box center [333, 332] width 61 height 30
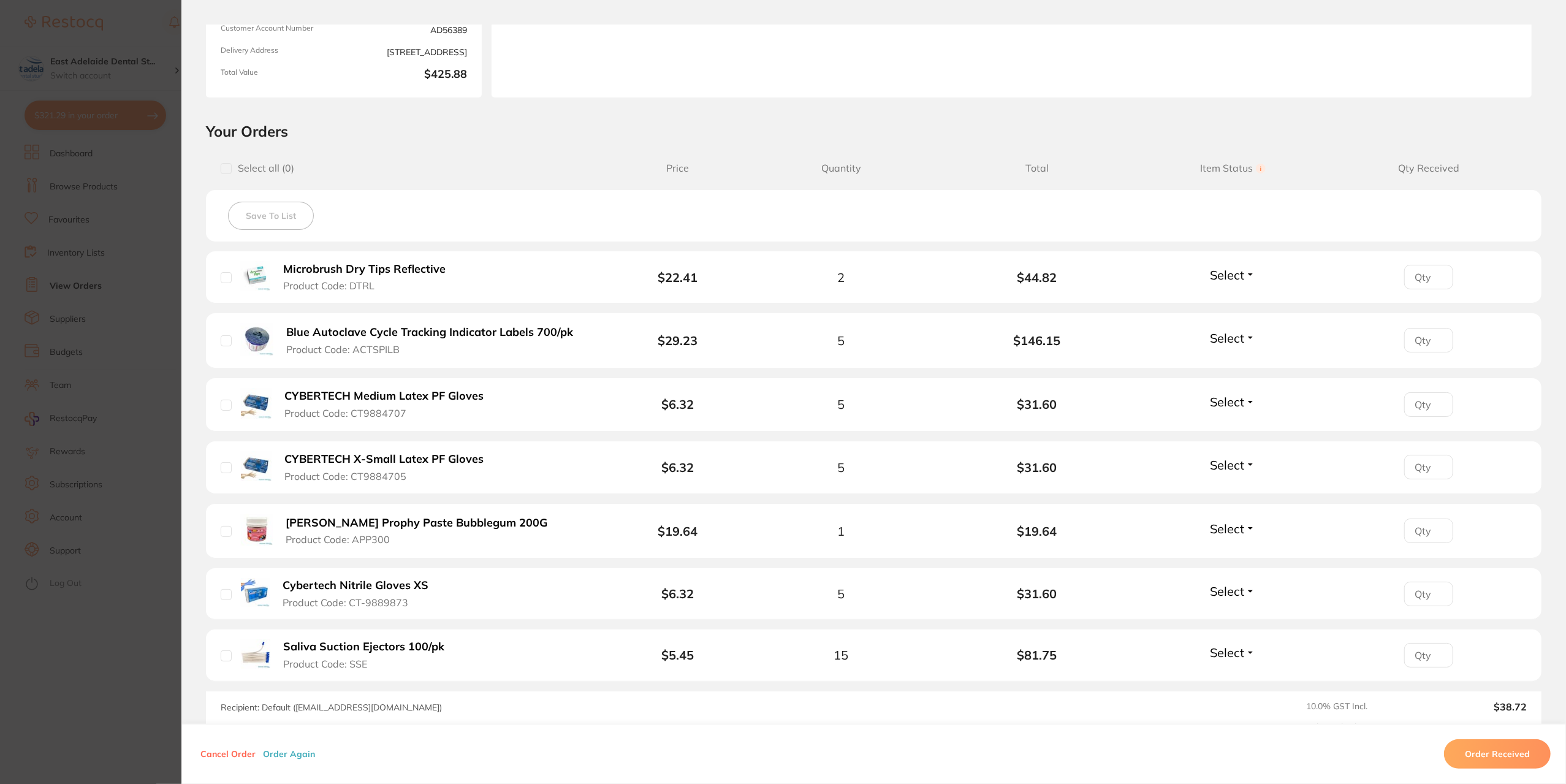
scroll to position [184, 0]
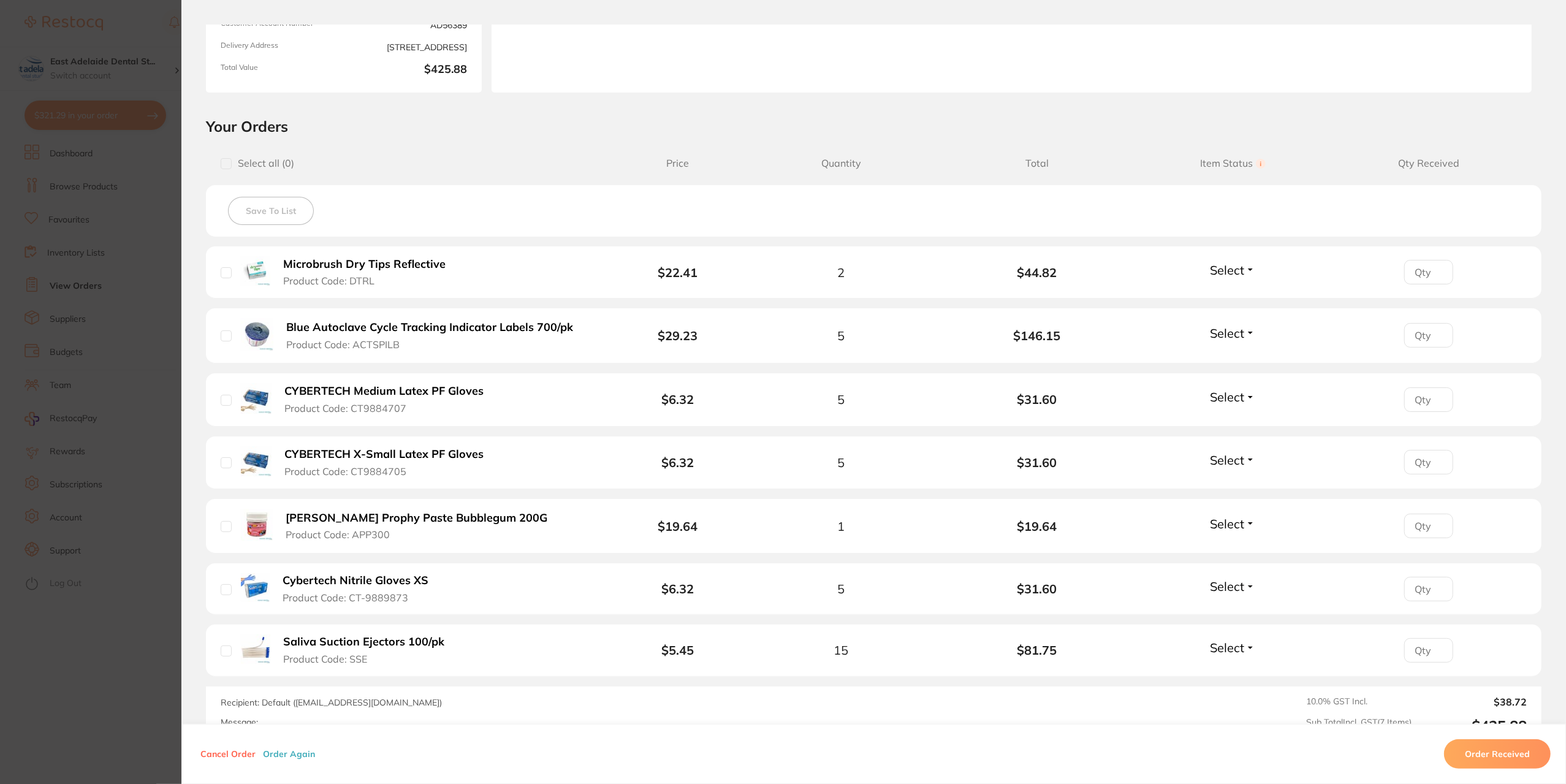
click at [145, 264] on section "Order ID: Restocq- 94601 Order Information Upload Pending Order Date [DATE] 9:1…" at bounding box center [783, 392] width 1566 height 784
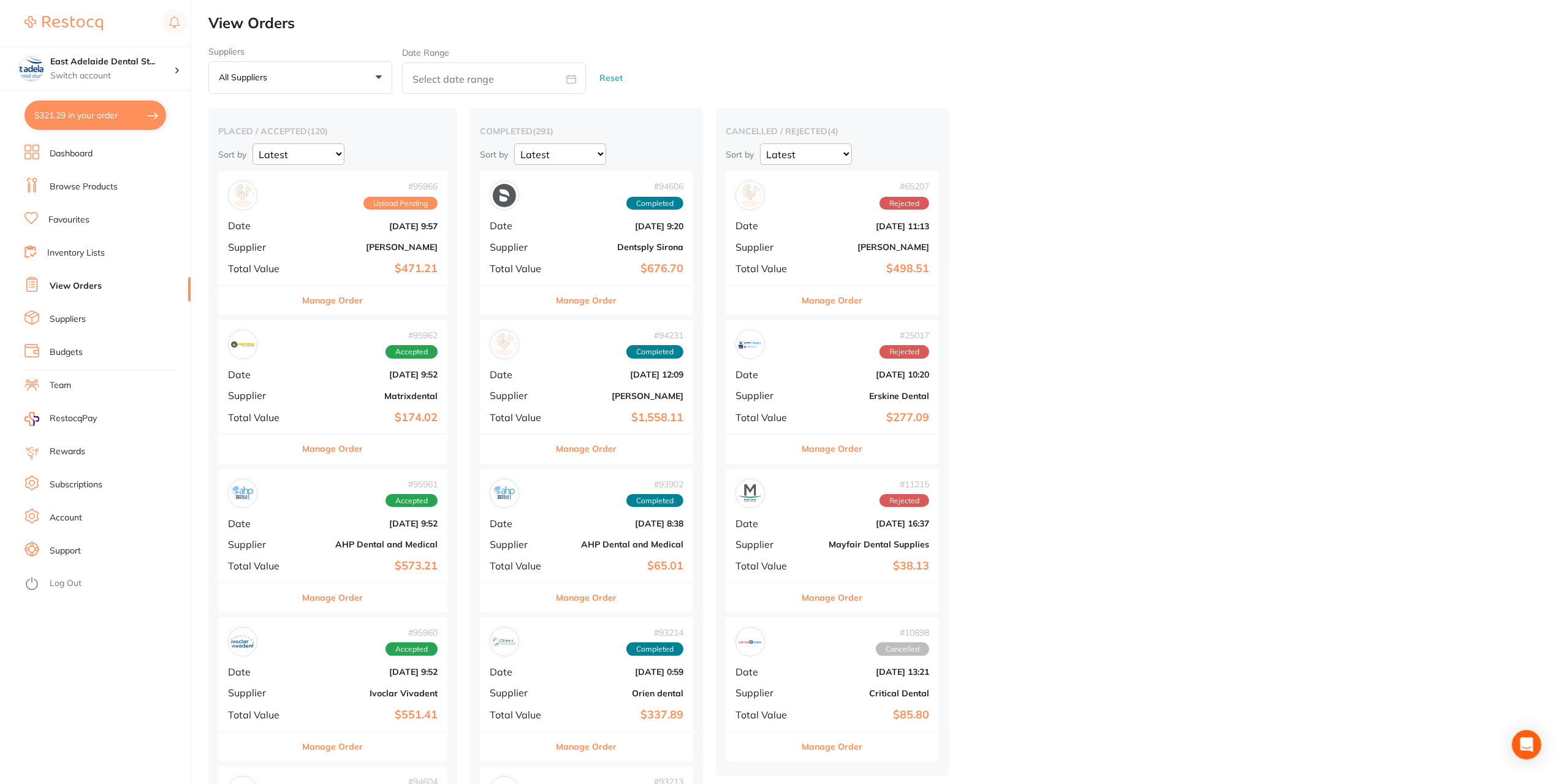
click at [336, 289] on button "Manage Order" at bounding box center [333, 300] width 61 height 30
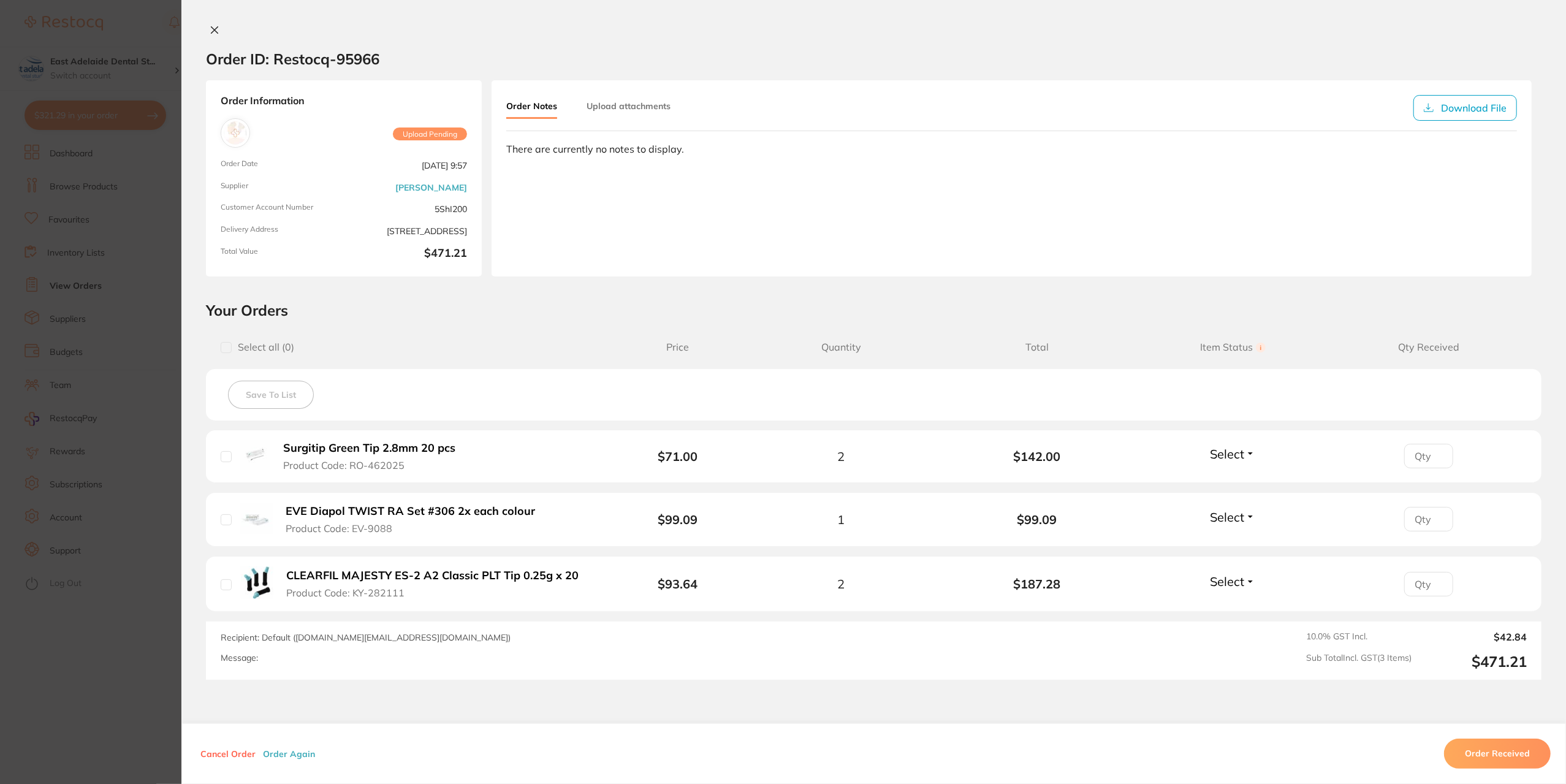
click at [210, 34] on icon at bounding box center [215, 30] width 10 height 10
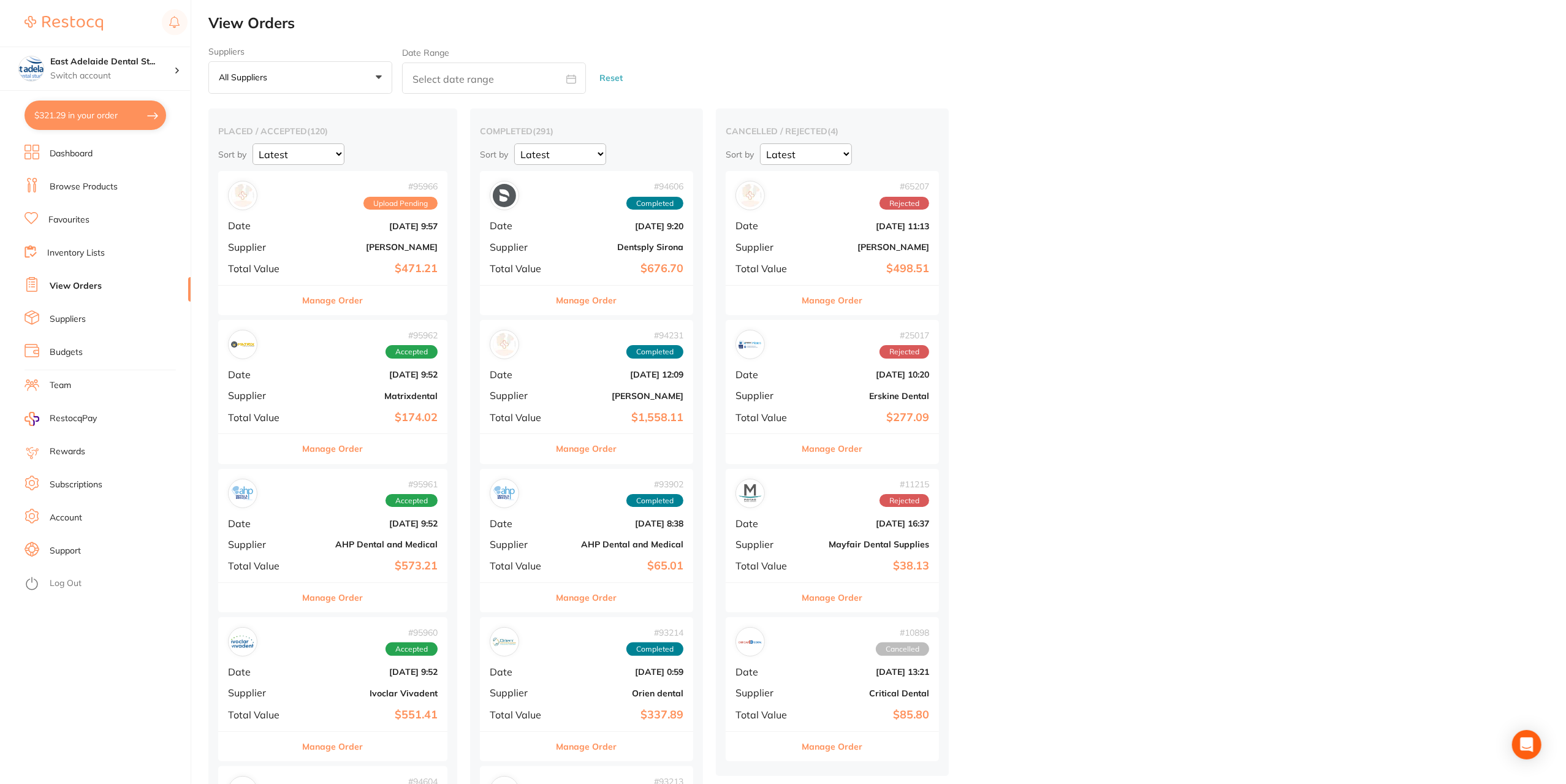
drag, startPoint x: 343, startPoint y: 454, endPoint x: 326, endPoint y: 296, distance: 158.9
click at [343, 454] on button "Manage Order" at bounding box center [333, 449] width 61 height 30
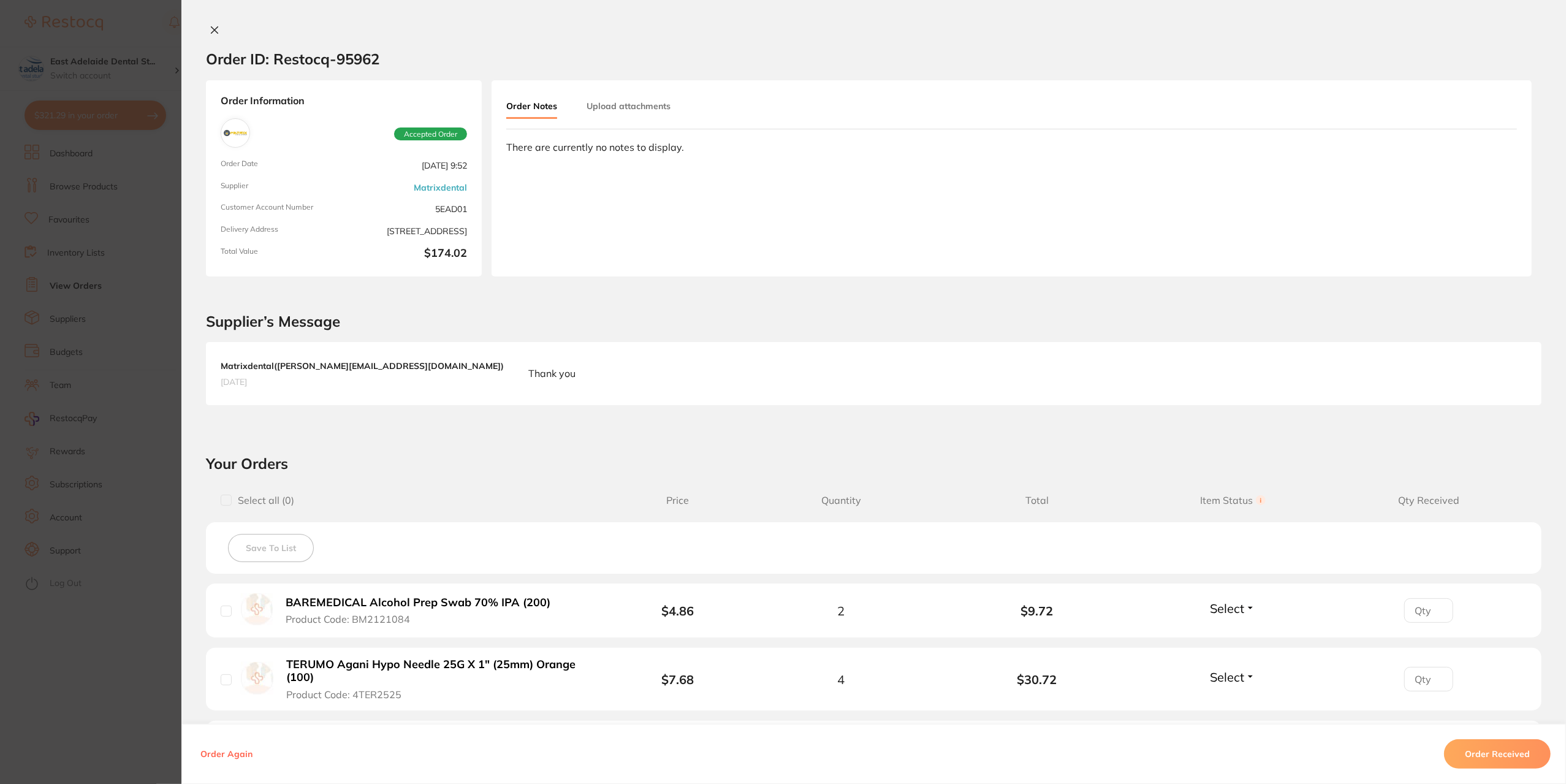
click at [215, 23] on div "Order ID: Restocq- 95962 Order Information Accepted Order Order Date [DATE] 9:5…" at bounding box center [874, 392] width 1385 height 784
click at [210, 32] on icon at bounding box center [215, 30] width 10 height 10
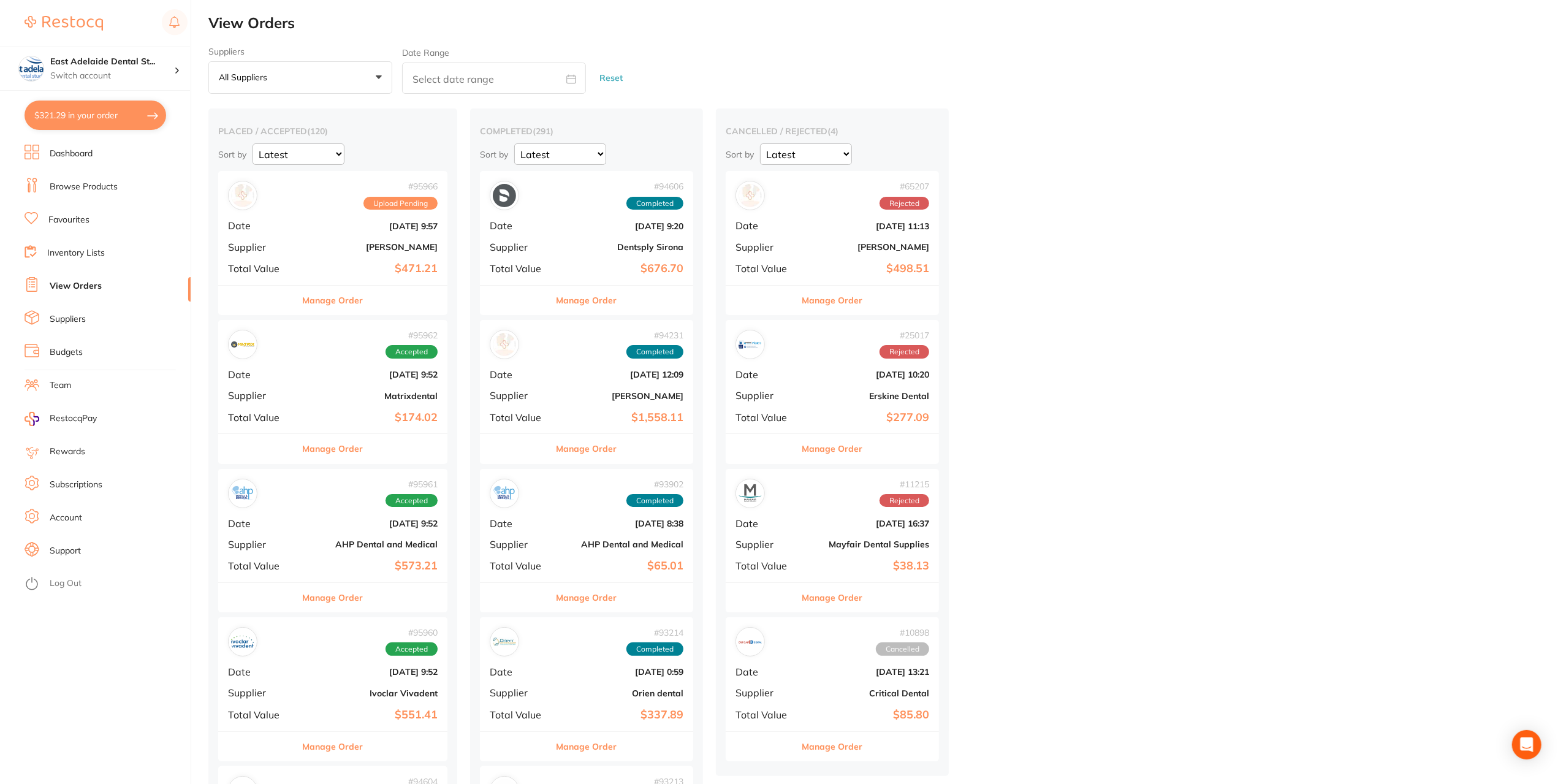
click at [142, 119] on button "$321.29 in your order" at bounding box center [95, 115] width 142 height 30
